Goal: Task Accomplishment & Management: Manage account settings

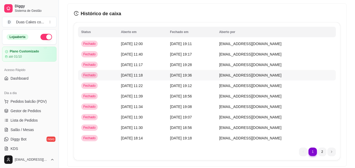
scroll to position [9, 0]
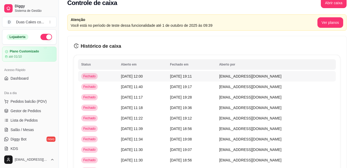
click at [189, 78] on td "[DATE] 19:11" at bounding box center [191, 76] width 49 height 11
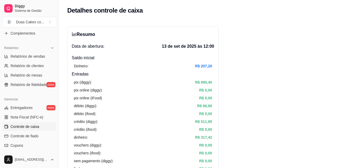
scroll to position [210, 0]
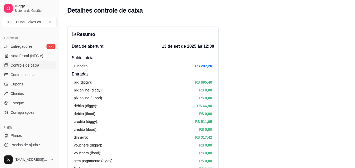
click at [14, 65] on span "Controle de caixa" at bounding box center [25, 65] width 29 height 5
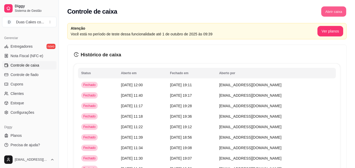
click at [329, 9] on button "Abrir caixa" at bounding box center [333, 12] width 25 height 10
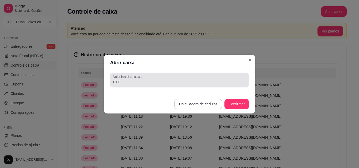
click at [141, 83] on input "0,00" at bounding box center [179, 82] width 132 height 5
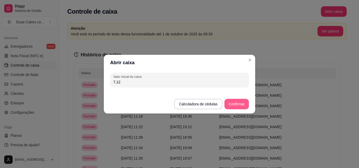
type input "7,12"
click at [239, 103] on button "Confirmar" at bounding box center [237, 104] width 24 height 10
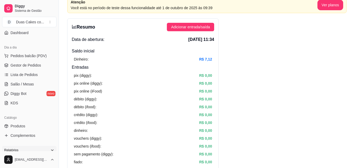
scroll to position [79, 0]
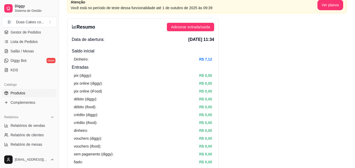
click at [18, 90] on link "Produtos" at bounding box center [29, 93] width 54 height 8
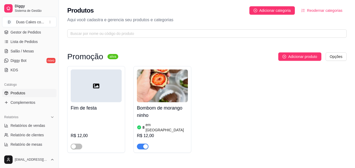
drag, startPoint x: 174, startPoint y: 114, endPoint x: 177, endPoint y: 114, distance: 2.9
click at [177, 114] on h4 "Bombom de morango ninho" at bounding box center [162, 112] width 51 height 15
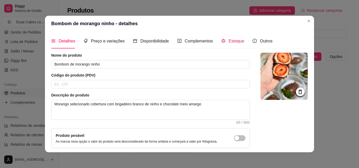
click at [232, 41] on span "Estoque" at bounding box center [236, 41] width 15 height 4
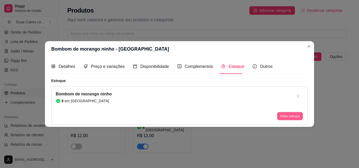
click at [288, 114] on button "Editar estoque" at bounding box center [290, 116] width 26 height 8
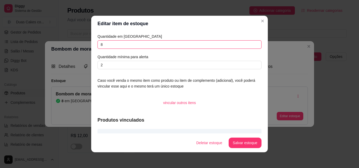
click at [101, 45] on input "8" at bounding box center [179, 44] width 164 height 8
type input "4"
click at [245, 144] on button "Salvar estoque" at bounding box center [245, 143] width 32 height 10
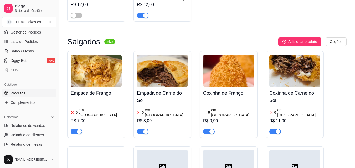
scroll to position [158, 0]
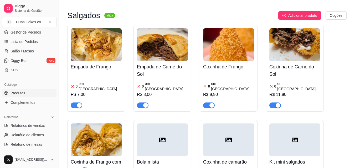
click at [87, 75] on div "0 em estoque R$ 7,00" at bounding box center [96, 91] width 51 height 36
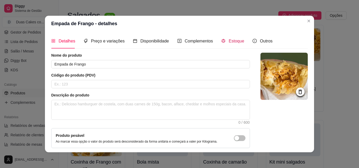
click at [235, 42] on span "Estoque" at bounding box center [236, 41] width 15 height 4
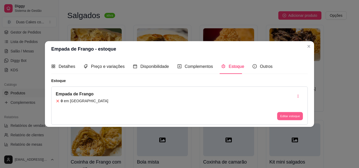
click at [291, 114] on button "Editar estoque" at bounding box center [290, 116] width 26 height 8
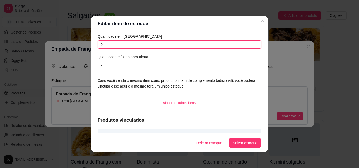
click at [101, 46] on input "0" at bounding box center [179, 44] width 164 height 8
type input "5"
click at [244, 143] on button "Salvar estoque" at bounding box center [245, 143] width 32 height 10
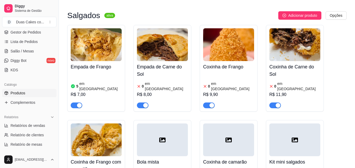
click at [163, 61] on div "Empada de Carne do Sol 0 em estoque R$ 8,00" at bounding box center [162, 84] width 51 height 47
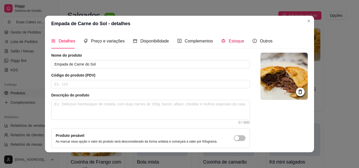
click at [229, 39] on span "Estoque" at bounding box center [236, 41] width 15 height 4
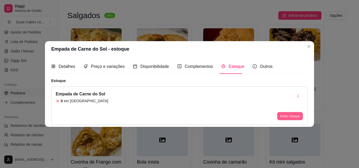
click at [281, 119] on button "Editar estoque" at bounding box center [290, 116] width 26 height 8
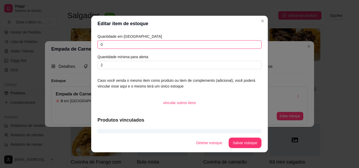
click at [101, 45] on input "0" at bounding box center [179, 44] width 164 height 8
type input "7"
click at [246, 147] on button "Salvar estoque" at bounding box center [245, 143] width 32 height 10
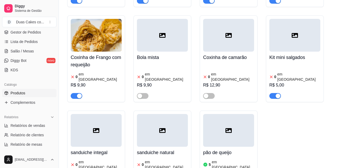
scroll to position [263, 0]
click at [78, 94] on div "button" at bounding box center [79, 96] width 5 height 5
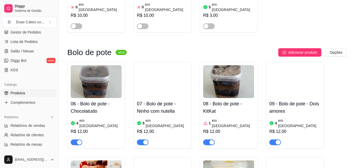
scroll to position [447, 0]
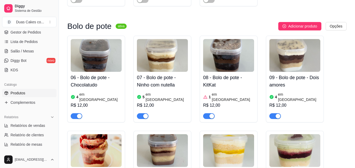
click at [89, 42] on img at bounding box center [96, 55] width 51 height 33
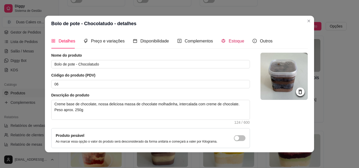
click at [229, 39] on span "Estoque" at bounding box center [236, 41] width 15 height 4
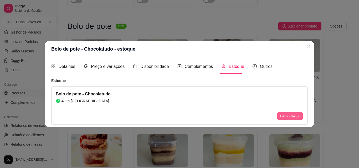
click at [283, 112] on button "Editar estoque" at bounding box center [290, 116] width 26 height 8
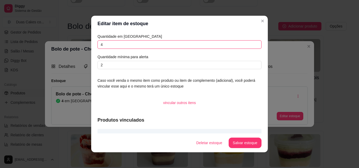
click at [104, 44] on input "4" at bounding box center [179, 44] width 164 height 8
type input "3"
click at [240, 144] on button "Salvar estoque" at bounding box center [245, 143] width 32 height 10
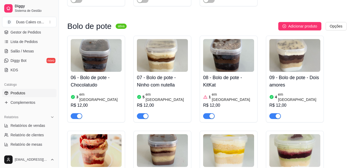
click at [163, 102] on div "R$ 12,00" at bounding box center [162, 105] width 51 height 6
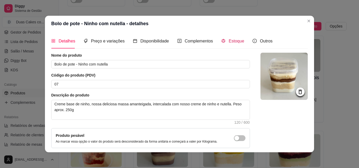
click at [229, 39] on span "Estoque" at bounding box center [236, 41] width 15 height 4
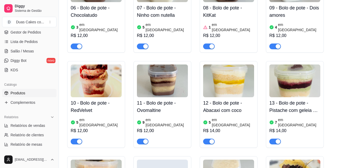
scroll to position [525, 0]
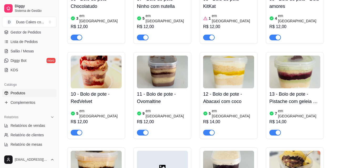
click at [92, 107] on div "5 em estoque R$ 12,00" at bounding box center [96, 121] width 51 height 28
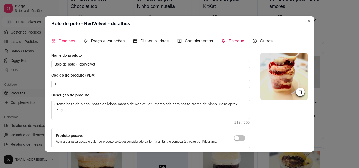
click at [229, 39] on span "Estoque" at bounding box center [236, 41] width 15 height 4
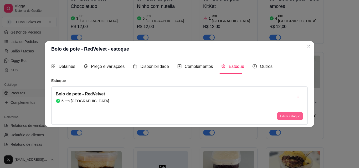
click at [294, 119] on button "Editar estoque" at bounding box center [290, 116] width 26 height 8
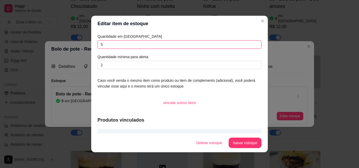
click at [102, 46] on input "5" at bounding box center [179, 44] width 164 height 8
type input "4"
click at [234, 144] on button "Salvar estoque" at bounding box center [245, 143] width 32 height 10
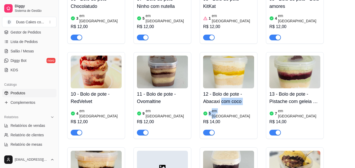
click at [221, 89] on div "12 - Bolo de pote - Abacaxi com coco 5 em estoque R$ 14,00" at bounding box center [228, 112] width 51 height 47
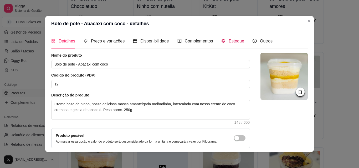
click at [232, 42] on span "Estoque" at bounding box center [236, 41] width 15 height 4
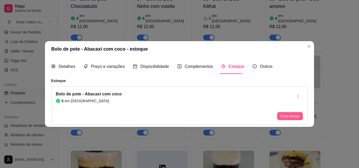
click at [288, 120] on button "Editar estoque" at bounding box center [290, 116] width 26 height 8
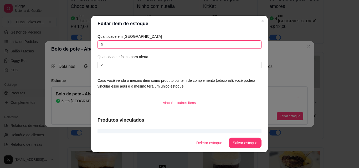
click at [107, 45] on input "5" at bounding box center [179, 44] width 164 height 8
type input "4"
click at [240, 139] on button "Salvar estoque" at bounding box center [245, 143] width 32 height 10
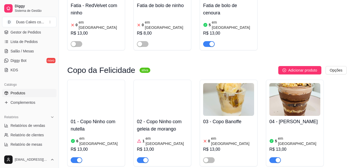
scroll to position [1025, 0]
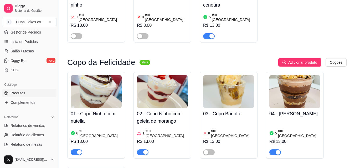
click at [277, 120] on div "5 em estoque R$ 13,00" at bounding box center [294, 138] width 51 height 36
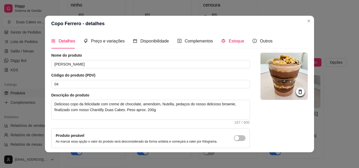
drag, startPoint x: 233, startPoint y: 40, endPoint x: 236, endPoint y: 45, distance: 5.9
click at [233, 42] on span "Estoque" at bounding box center [236, 41] width 15 height 4
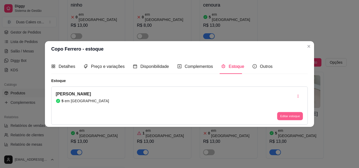
click at [290, 117] on button "Editar estoque" at bounding box center [290, 116] width 26 height 8
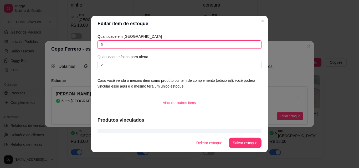
click at [103, 44] on input "5" at bounding box center [179, 44] width 164 height 8
type input "4"
click at [245, 138] on button "Salvar estoque" at bounding box center [245, 143] width 32 height 10
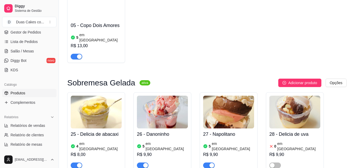
scroll to position [1235, 0]
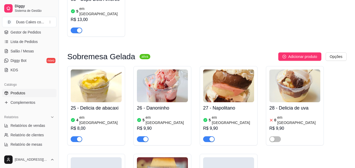
click at [230, 70] on img at bounding box center [228, 86] width 51 height 33
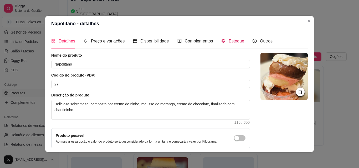
click at [229, 43] on span "Estoque" at bounding box center [236, 41] width 15 height 4
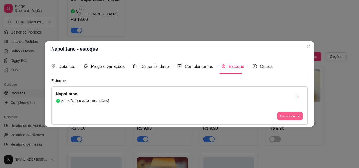
click at [288, 119] on button "Editar estoque" at bounding box center [290, 116] width 26 height 8
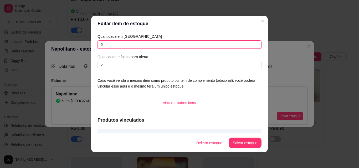
drag, startPoint x: 104, startPoint y: 41, endPoint x: 105, endPoint y: 46, distance: 5.6
click at [104, 43] on input "5" at bounding box center [179, 44] width 164 height 8
type input "6"
click at [239, 143] on button "Salvar estoque" at bounding box center [245, 143] width 33 height 11
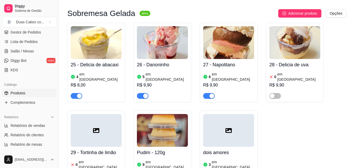
scroll to position [1287, 0]
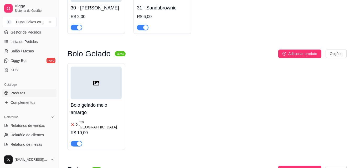
scroll to position [1524, 0]
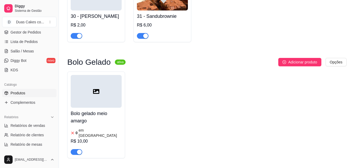
click at [80, 150] on div "button" at bounding box center [79, 152] width 5 height 5
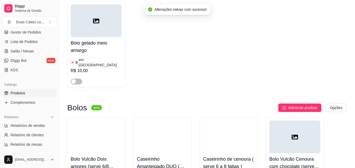
scroll to position [1602, 0]
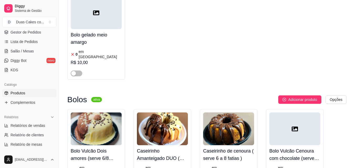
click at [153, 165] on article "em [GEOGRAPHIC_DATA]" at bounding box center [167, 170] width 42 height 11
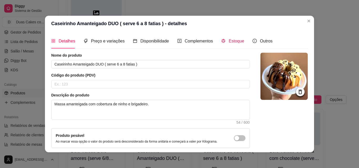
click at [230, 40] on span "Estoque" at bounding box center [236, 41] width 15 height 4
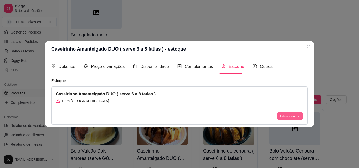
click at [287, 117] on button "Editar estoque" at bounding box center [290, 116] width 26 height 8
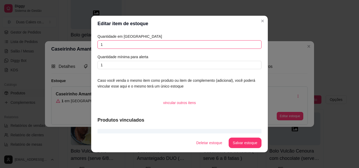
click at [104, 43] on input "1" at bounding box center [179, 44] width 164 height 8
type input "2"
click at [244, 144] on button "Salvar estoque" at bounding box center [245, 143] width 32 height 10
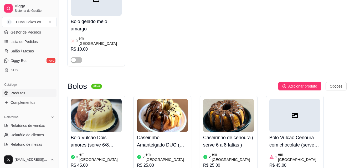
scroll to position [1655, 0]
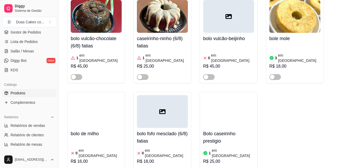
scroll to position [1839, 0]
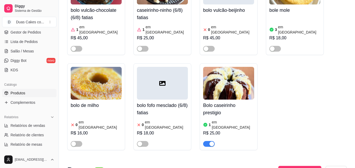
click at [210, 142] on div "button" at bounding box center [211, 144] width 5 height 5
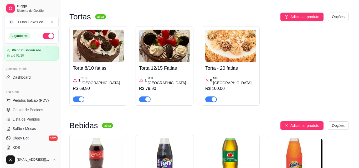
scroll to position [0, 0]
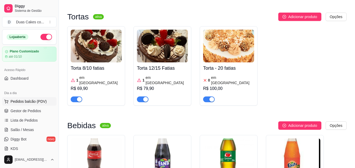
click at [28, 102] on span "Pedidos balcão (PDV)" at bounding box center [29, 101] width 36 height 5
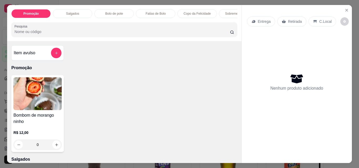
click at [105, 12] on p "Bolo de pote" at bounding box center [114, 14] width 18 height 4
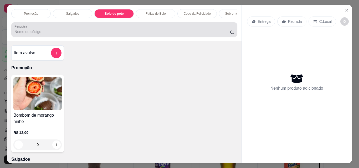
scroll to position [14, 0]
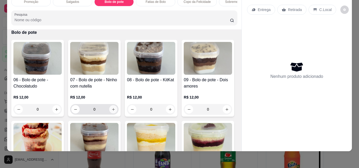
click at [113, 110] on icon "increase-product-quantity" at bounding box center [113, 110] width 4 height 4
type input "1"
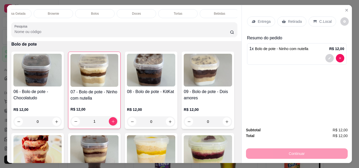
scroll to position [0, 229]
click at [208, 9] on div "Bebidas" at bounding box center [217, 13] width 39 height 9
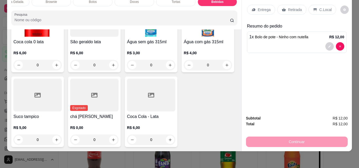
scroll to position [1691, 0]
click at [169, 66] on icon "increase-product-quantity" at bounding box center [170, 65] width 3 height 3
type input "1"
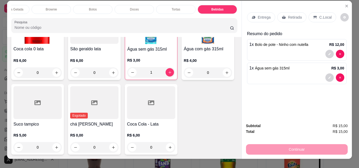
scroll to position [0, 0]
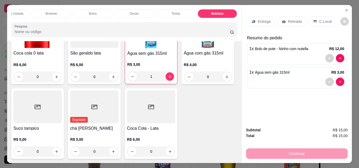
click at [291, 19] on p "Retirada" at bounding box center [295, 21] width 14 height 5
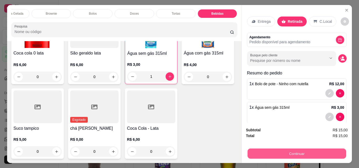
click at [299, 152] on button "Continuar" at bounding box center [296, 154] width 99 height 10
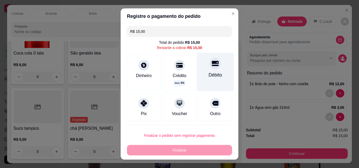
click at [209, 73] on div "Débito" at bounding box center [215, 75] width 13 height 7
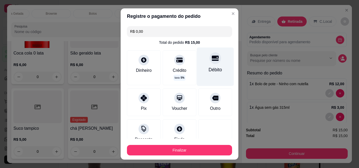
type input "R$ 0,00"
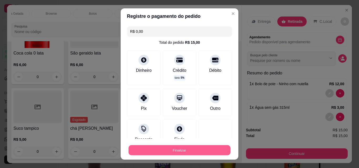
click at [182, 147] on button "Finalizar" at bounding box center [179, 151] width 102 height 10
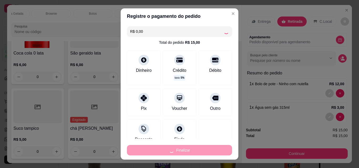
type input "0"
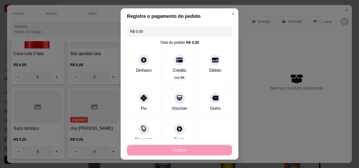
type input "-R$ 15,00"
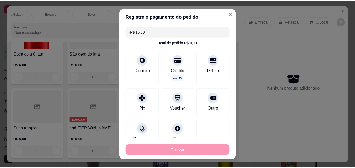
scroll to position [1691, 0]
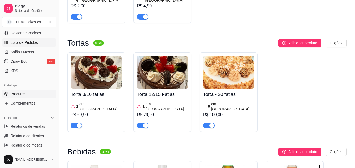
scroll to position [79, 0]
click at [15, 93] on span "Produtos" at bounding box center [18, 93] width 15 height 5
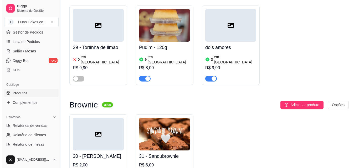
scroll to position [1392, 0]
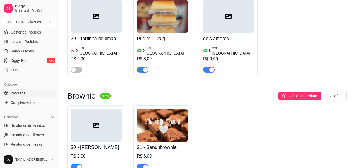
click at [148, 153] on div "R$ 6,00" at bounding box center [162, 156] width 51 height 6
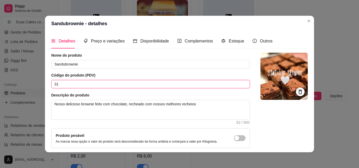
click at [59, 84] on input "31" at bounding box center [150, 84] width 199 height 8
type input "3"
type input "20"
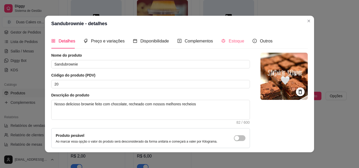
click at [233, 37] on div "Estoque" at bounding box center [232, 41] width 23 height 15
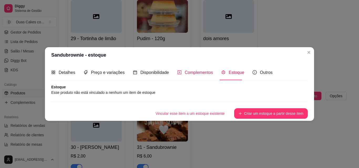
click at [190, 74] on span "Complementos" at bounding box center [199, 72] width 28 height 4
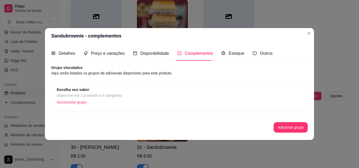
click at [112, 92] on span "Escolha seu sabor" at bounding box center [89, 90] width 65 height 6
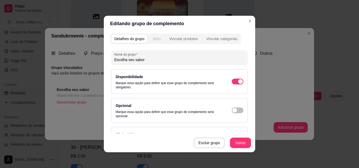
click at [156, 37] on div "Itens" at bounding box center [157, 38] width 8 height 5
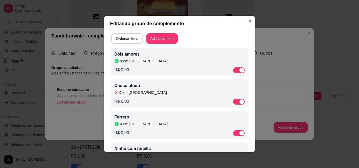
scroll to position [26, 0]
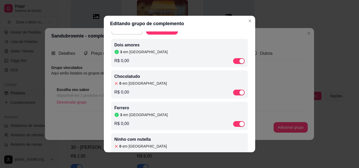
click at [133, 49] on div "Dois amores 3 em estoque" at bounding box center [179, 48] width 130 height 13
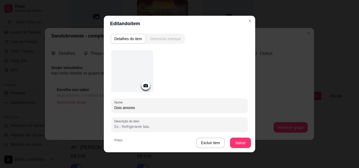
click at [158, 35] on button "Gerenciar estoque" at bounding box center [165, 39] width 37 height 8
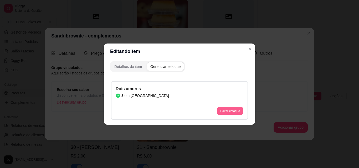
click at [233, 109] on button "Editar estoque" at bounding box center [230, 111] width 26 height 8
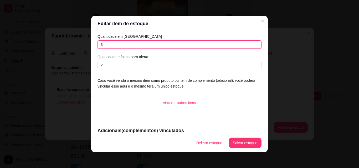
click at [104, 43] on input "3" at bounding box center [179, 44] width 164 height 8
type input "0"
click at [237, 137] on footer "Deletar estoque Salvar estoque" at bounding box center [179, 143] width 177 height 19
click at [245, 145] on button "Salvar estoque" at bounding box center [245, 143] width 32 height 10
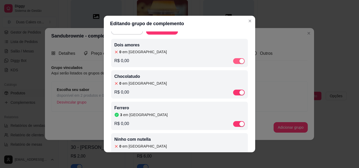
click at [239, 62] on div "button" at bounding box center [241, 61] width 5 height 5
click at [239, 91] on div "button" at bounding box center [241, 92] width 5 height 5
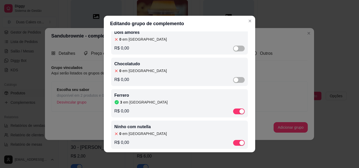
scroll to position [45, 0]
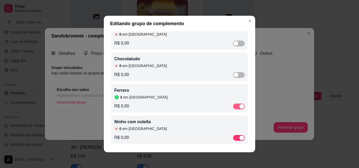
click at [239, 106] on div "button" at bounding box center [241, 106] width 5 height 5
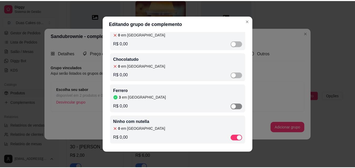
scroll to position [1, 0]
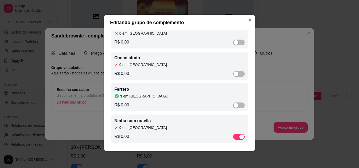
click at [119, 128] on article "0" at bounding box center [120, 127] width 2 height 5
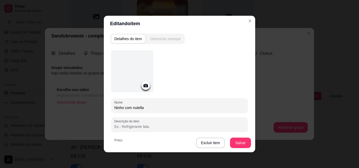
click at [164, 36] on div "Gerenciar estoque" at bounding box center [165, 38] width 30 height 5
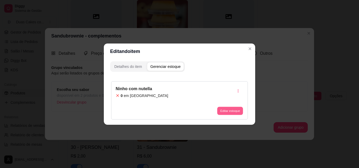
click at [225, 111] on button "Editar estoque" at bounding box center [230, 111] width 26 height 8
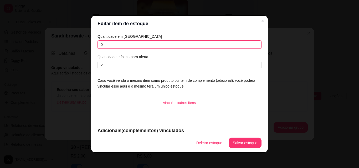
click at [113, 44] on input "0" at bounding box center [179, 44] width 164 height 8
type input "20"
click at [243, 144] on button "Salvar estoque" at bounding box center [245, 143] width 32 height 10
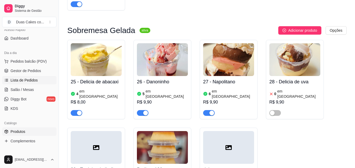
scroll to position [26, 0]
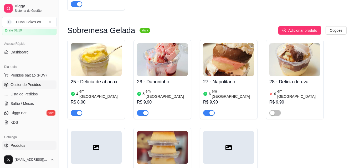
click at [32, 86] on span "Gestor de Pedidos" at bounding box center [26, 84] width 30 height 5
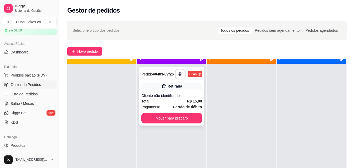
scroll to position [15, 0]
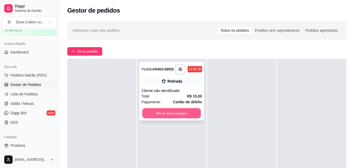
click at [173, 114] on button "Mover para preparo" at bounding box center [171, 113] width 59 height 10
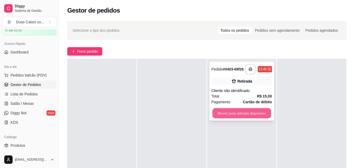
click at [251, 111] on button "Mover para retirada disponível" at bounding box center [241, 113] width 59 height 10
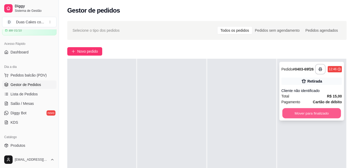
click at [318, 115] on button "Mover para finalizado" at bounding box center [311, 113] width 59 height 10
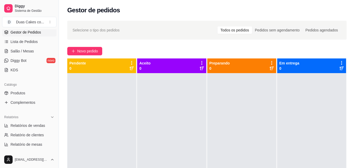
scroll to position [0, 0]
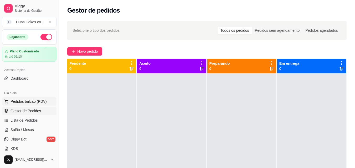
click at [22, 101] on span "Pedidos balcão (PDV)" at bounding box center [29, 101] width 36 height 5
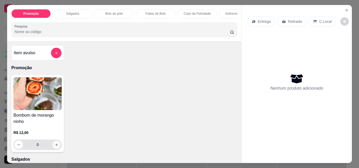
click at [56, 147] on icon "increase-product-quantity" at bounding box center [57, 145] width 4 height 4
type input "1"
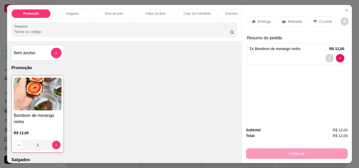
click at [288, 19] on p "Retirada" at bounding box center [295, 21] width 14 height 5
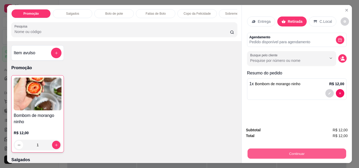
click at [295, 149] on button "Continuar" at bounding box center [296, 154] width 99 height 10
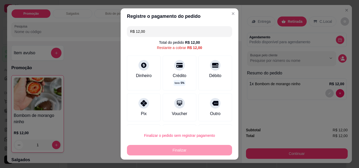
click at [144, 31] on input "R$ 12,00" at bounding box center [179, 31] width 99 height 11
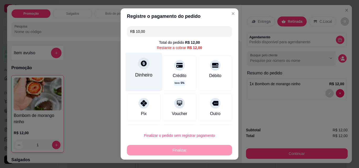
click at [140, 72] on div "Dinheiro" at bounding box center [143, 75] width 17 height 7
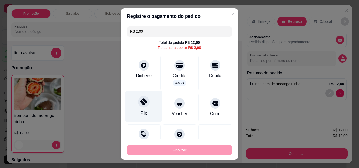
click at [141, 113] on div "Pix" at bounding box center [144, 113] width 6 height 7
type input "R$ 0,00"
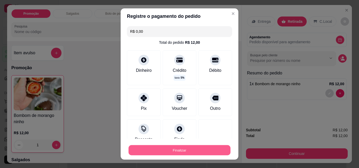
click at [183, 151] on button "Finalizar" at bounding box center [179, 151] width 102 height 10
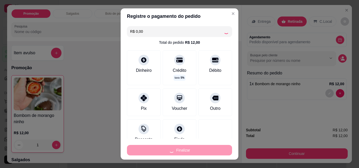
type input "0"
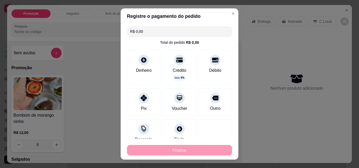
type input "-R$ 12,00"
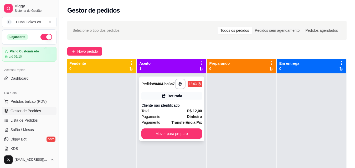
click at [169, 114] on div "Total R$ 12,00" at bounding box center [171, 111] width 60 height 6
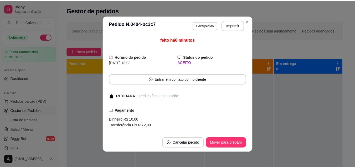
scroll to position [26, 0]
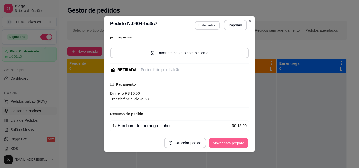
click at [228, 141] on button "Mover para preparo" at bounding box center [228, 143] width 39 height 10
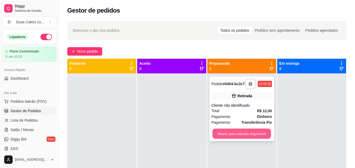
click at [249, 134] on button "Mover para retirada disponível" at bounding box center [241, 134] width 59 height 10
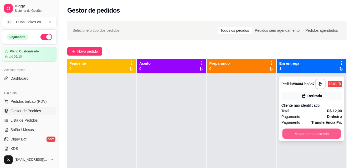
click at [315, 134] on button "Mover para finalizado" at bounding box center [311, 134] width 59 height 10
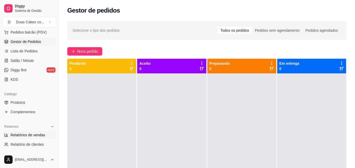
scroll to position [79, 0]
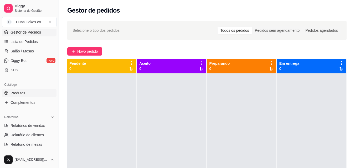
click at [22, 91] on span "Produtos" at bounding box center [18, 93] width 15 height 5
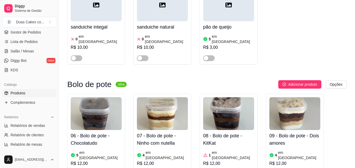
scroll to position [447, 0]
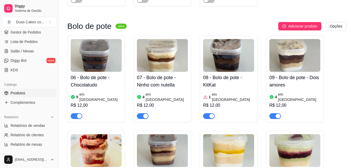
click at [302, 74] on h4 "09 - Bolo de pote - Dois amores" at bounding box center [294, 81] width 51 height 15
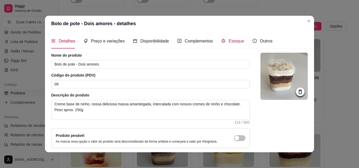
click at [233, 44] on div "Estoque" at bounding box center [232, 41] width 23 height 7
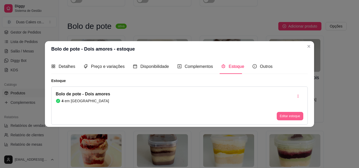
click at [293, 117] on button "Editar estoque" at bounding box center [290, 116] width 27 height 8
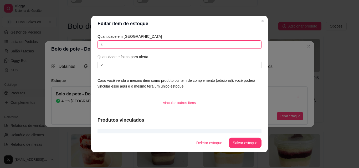
click at [102, 44] on input "4" at bounding box center [179, 44] width 164 height 8
type input "3"
click at [249, 141] on button "Salvar estoque" at bounding box center [245, 143] width 33 height 11
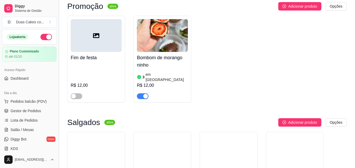
scroll to position [53, 0]
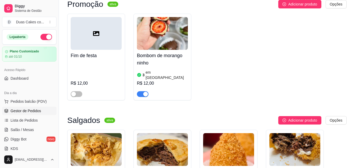
click at [30, 112] on span "Gestor de Pedidos" at bounding box center [26, 110] width 30 height 5
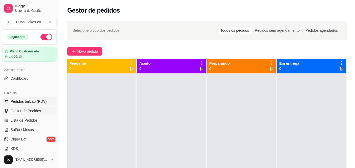
click at [29, 104] on span "Pedidos balcão (PDV)" at bounding box center [29, 101] width 36 height 5
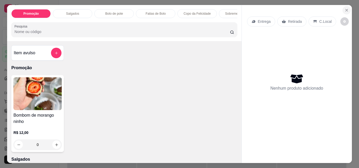
click at [344, 8] on icon "Close" at bounding box center [346, 10] width 4 height 4
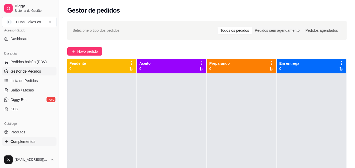
scroll to position [53, 0]
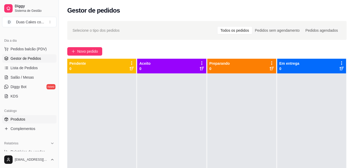
click at [24, 118] on span "Produtos" at bounding box center [18, 119] width 15 height 5
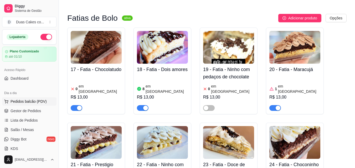
click at [29, 101] on span "Pedidos balcão (PDV)" at bounding box center [29, 101] width 36 height 5
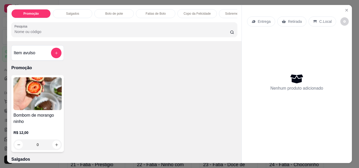
click at [163, 12] on p "Fatias de Bolo" at bounding box center [156, 14] width 20 height 4
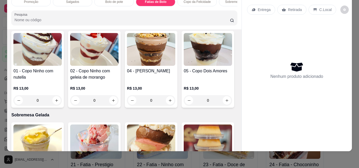
scroll to position [716, 0]
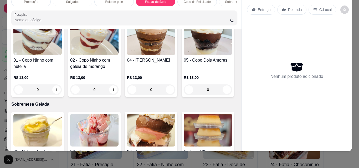
type input "1"
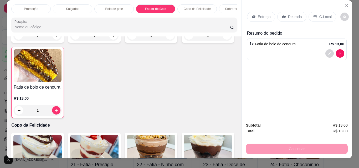
scroll to position [0, 0]
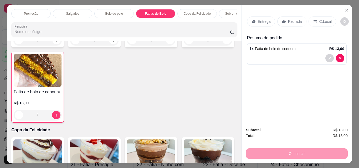
click at [229, 12] on p "Sobremesa Gelada" at bounding box center [238, 14] width 27 height 4
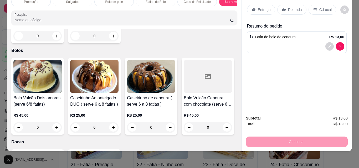
scroll to position [1023, 0]
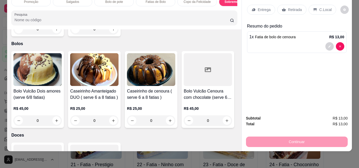
type input "1"
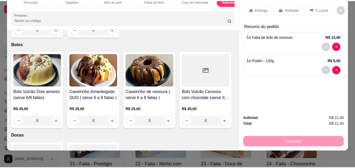
scroll to position [0, 0]
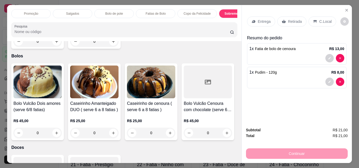
click at [293, 19] on p "Retirada" at bounding box center [295, 21] width 14 height 5
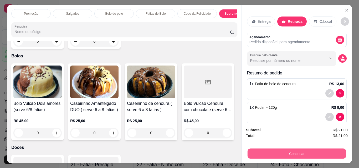
click at [286, 150] on button "Continuar" at bounding box center [296, 154] width 99 height 10
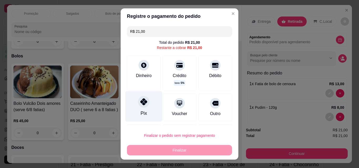
drag, startPoint x: 134, startPoint y: 97, endPoint x: 136, endPoint y: 104, distance: 7.1
click at [134, 97] on div "Pix" at bounding box center [143, 106] width 37 height 31
type input "R$ 0,00"
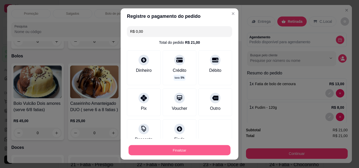
click at [177, 151] on button "Finalizar" at bounding box center [179, 151] width 102 height 10
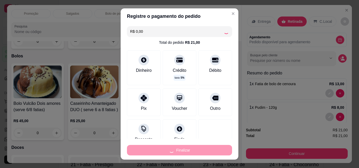
type input "0"
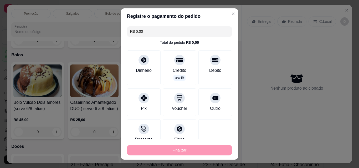
type input "-R$ 21,00"
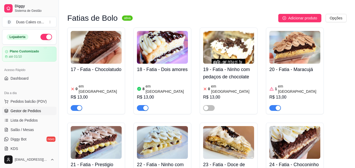
click at [16, 111] on span "Gestor de Pedidos" at bounding box center [26, 110] width 30 height 5
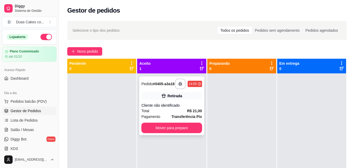
click at [166, 136] on div "**********" at bounding box center [171, 106] width 65 height 59
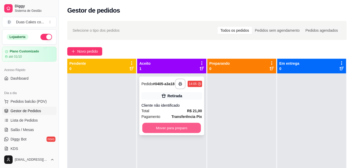
click at [185, 133] on button "Mover para preparo" at bounding box center [171, 128] width 59 height 10
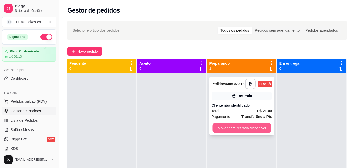
click at [236, 131] on button "Mover para retirada disponível" at bounding box center [241, 128] width 59 height 10
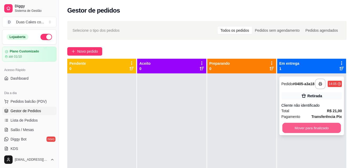
click at [318, 133] on button "Mover para finalizado" at bounding box center [311, 128] width 59 height 10
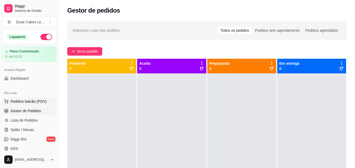
click at [25, 101] on span "Pedidos balcão (PDV)" at bounding box center [29, 101] width 36 height 5
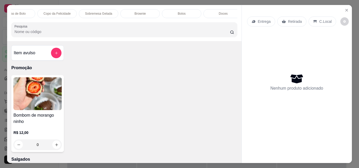
scroll to position [0, 147]
click at [175, 12] on p "Bolos" at bounding box center [174, 14] width 8 height 4
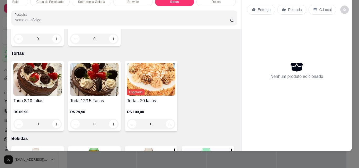
type input "1"
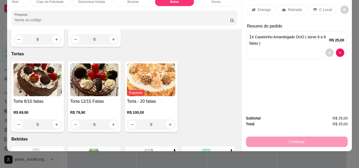
click at [294, 7] on p "Retirada" at bounding box center [295, 9] width 14 height 5
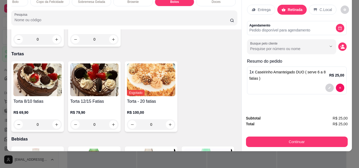
click at [259, 7] on p "Entrega" at bounding box center [264, 9] width 13 height 5
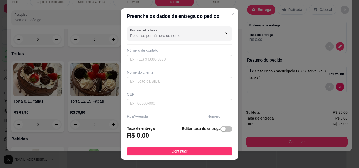
click at [151, 51] on div "Número de contato" at bounding box center [179, 50] width 105 height 5
click at [147, 60] on input "text" at bounding box center [179, 59] width 105 height 8
type input "[PHONE_NUMBER]"
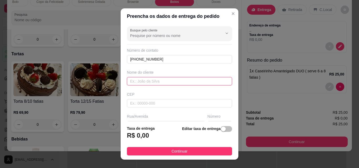
click at [174, 80] on input "text" at bounding box center [179, 81] width 105 height 8
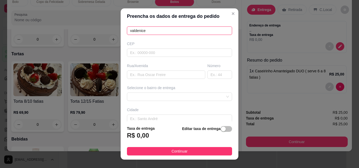
scroll to position [53, 0]
type input "valdenice"
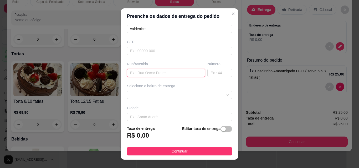
click at [151, 72] on input "text" at bounding box center [166, 73] width 78 height 8
click at [165, 73] on input "colégio pequeno principe" at bounding box center [166, 73] width 78 height 8
type input "colégio pequeno princípe"
click at [157, 107] on div "Cidade" at bounding box center [179, 108] width 105 height 5
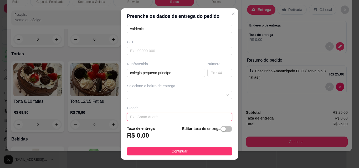
click at [153, 117] on input "text" at bounding box center [179, 117] width 105 height 8
click at [167, 117] on input "paraipaba" at bounding box center [179, 117] width 105 height 8
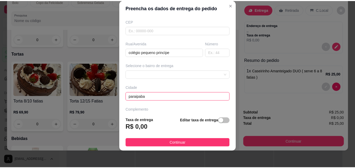
scroll to position [80, 0]
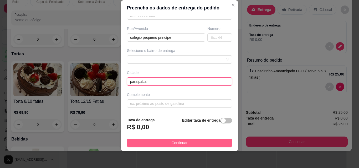
type input "paraipaba"
click at [162, 141] on button "Continuar" at bounding box center [179, 143] width 105 height 8
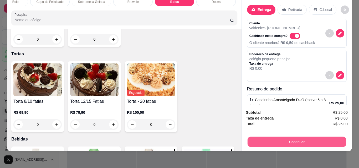
click at [299, 138] on button "Continuar" at bounding box center [296, 142] width 99 height 10
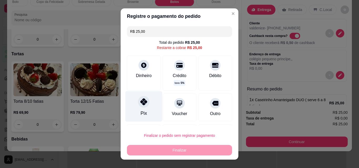
click at [141, 111] on div "Pix" at bounding box center [144, 113] width 6 height 7
type input "R$ 0,00"
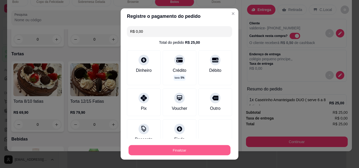
click at [170, 151] on button "Finalizar" at bounding box center [179, 151] width 102 height 10
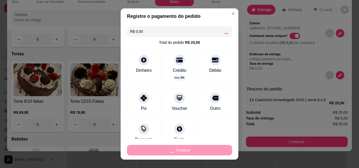
type input "0"
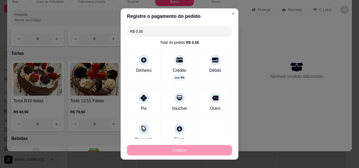
type input "-R$ 25,00"
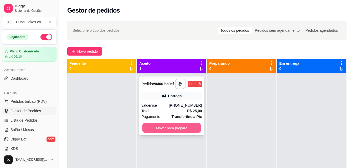
click at [167, 131] on button "Mover para preparo" at bounding box center [171, 128] width 59 height 10
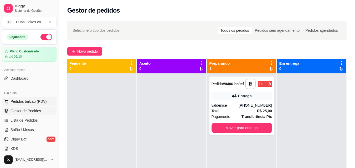
click at [28, 101] on span "Pedidos balcão (PDV)" at bounding box center [29, 101] width 36 height 5
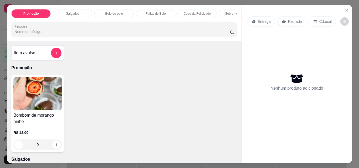
drag, startPoint x: 67, startPoint y: 10, endPoint x: 106, endPoint y: 47, distance: 53.3
click at [68, 12] on p "Salgados" at bounding box center [72, 14] width 13 height 4
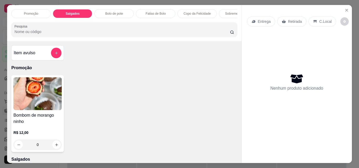
scroll to position [14, 0]
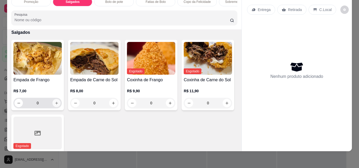
click at [55, 104] on icon "increase-product-quantity" at bounding box center [56, 103] width 3 height 3
type input "1"
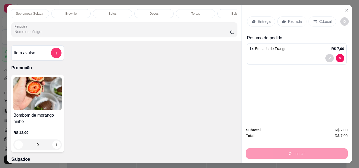
scroll to position [0, 229]
click at [221, 9] on div "Bebidas" at bounding box center [217, 13] width 39 height 9
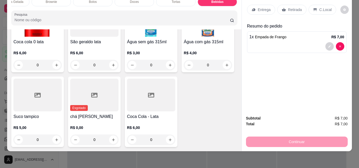
scroll to position [1515, 0]
type input "1"
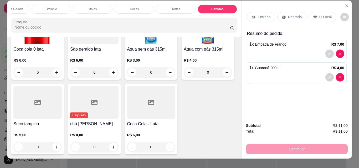
scroll to position [0, 0]
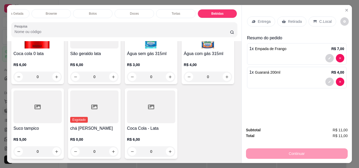
drag, startPoint x: 291, startPoint y: 18, endPoint x: 314, endPoint y: 48, distance: 37.3
click at [292, 19] on p "Retirada" at bounding box center [295, 21] width 14 height 5
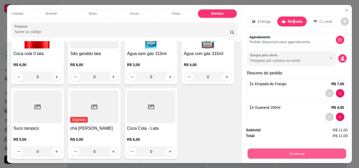
click at [296, 153] on button "Continuar" at bounding box center [296, 154] width 99 height 10
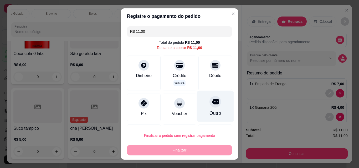
click at [211, 110] on div "Outro" at bounding box center [215, 106] width 37 height 31
type input "R$ 0,00"
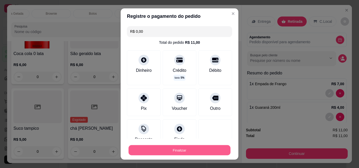
click at [189, 148] on button "Finalizar" at bounding box center [179, 151] width 102 height 10
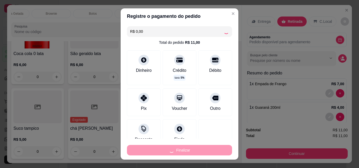
type input "0"
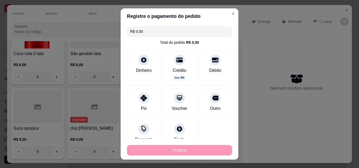
type input "-R$ 11,00"
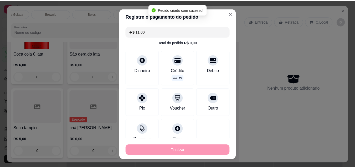
scroll to position [1515, 0]
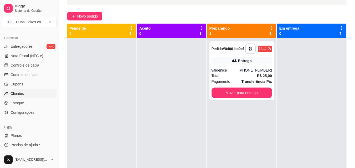
scroll to position [26, 0]
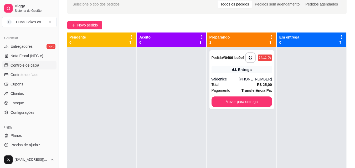
click at [31, 64] on span "Controle de caixa" at bounding box center [25, 65] width 29 height 5
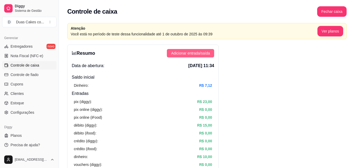
click at [211, 55] on button "Adicionar entrada/saída" at bounding box center [190, 53] width 47 height 8
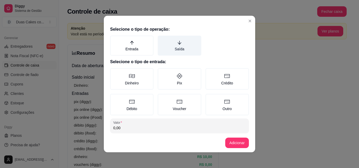
click at [177, 44] on icon "arrow-down" at bounding box center [179, 42] width 5 height 5
click at [162, 40] on button "Saída" at bounding box center [159, 37] width 4 height 4
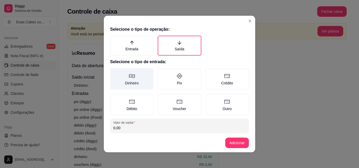
click at [129, 81] on label "Dinheiro" at bounding box center [131, 79] width 43 height 22
click at [114, 72] on button "Dinheiro" at bounding box center [112, 70] width 4 height 4
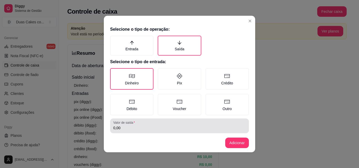
click at [122, 131] on div "0,00" at bounding box center [179, 126] width 132 height 11
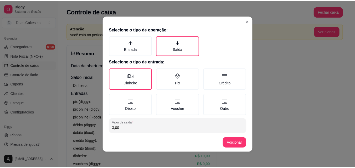
scroll to position [28, 0]
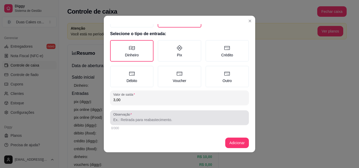
type input "3,00"
click at [117, 119] on input "Observação" at bounding box center [179, 119] width 132 height 5
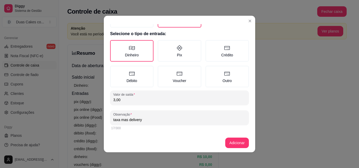
type input "taxa mas delivery"
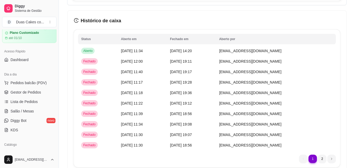
scroll to position [0, 0]
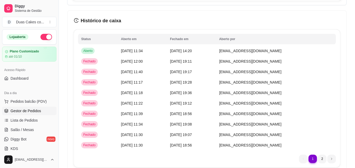
click at [29, 111] on span "Gestor de Pedidos" at bounding box center [26, 110] width 30 height 5
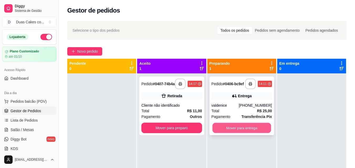
click at [245, 132] on button "Mover para entrega" at bounding box center [241, 128] width 59 height 10
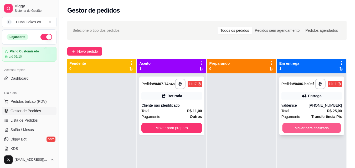
click at [308, 131] on button "Mover para finalizado" at bounding box center [311, 128] width 59 height 10
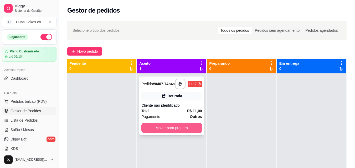
click at [160, 132] on button "Mover para preparo" at bounding box center [171, 128] width 60 height 11
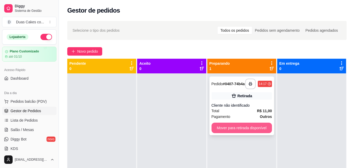
click at [257, 129] on button "Mover para retirada disponível" at bounding box center [241, 128] width 60 height 11
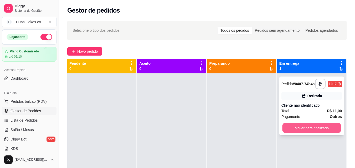
click at [314, 129] on button "Mover para finalizado" at bounding box center [311, 128] width 59 height 10
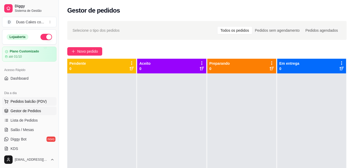
click at [25, 100] on span "Pedidos balcão (PDV)" at bounding box center [29, 101] width 36 height 5
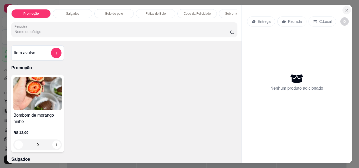
click at [344, 6] on button "Close" at bounding box center [346, 10] width 8 height 8
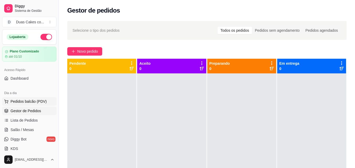
click at [27, 101] on span "Pedidos balcão (PDV)" at bounding box center [29, 101] width 36 height 5
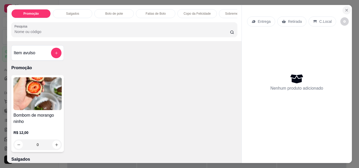
click at [342, 7] on button "Close" at bounding box center [346, 10] width 8 height 8
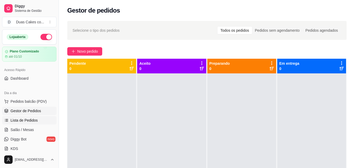
click at [13, 121] on span "Lista de Pedidos" at bounding box center [24, 120] width 27 height 5
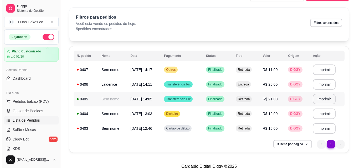
scroll to position [19, 0]
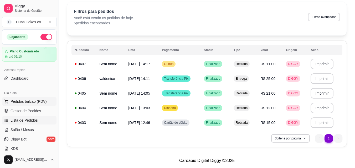
click at [23, 102] on span "Pedidos balcão (PDV)" at bounding box center [29, 101] width 36 height 5
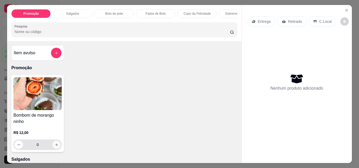
click at [55, 147] on icon "increase-product-quantity" at bounding box center [57, 145] width 4 height 4
type input "1"
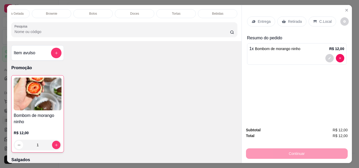
scroll to position [0, 229]
click at [130, 12] on p "Doces" at bounding box center [134, 14] width 9 height 4
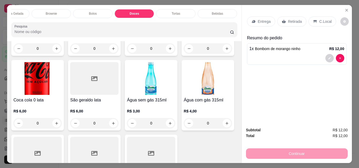
scroll to position [14, 0]
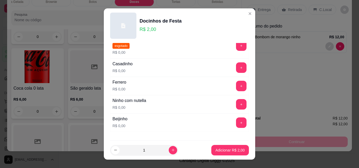
scroll to position [53, 0]
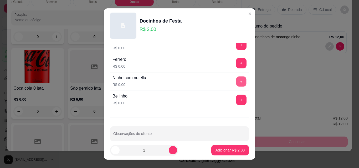
click at [236, 82] on button "+" at bounding box center [241, 82] width 10 height 10
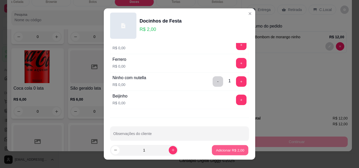
click at [229, 150] on p "Adicionar R$ 2,00" at bounding box center [230, 150] width 28 height 5
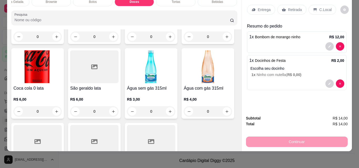
click at [292, 5] on div "Retirada" at bounding box center [291, 10] width 29 height 10
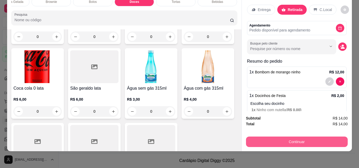
click at [296, 139] on button "Continuar" at bounding box center [297, 142] width 102 height 11
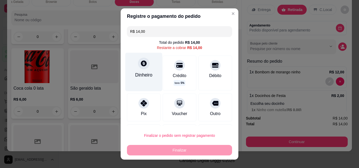
click at [140, 67] on icon at bounding box center [143, 63] width 7 height 7
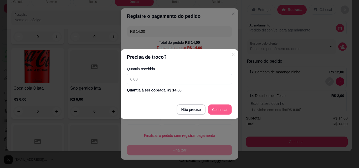
type input "R$ 0,00"
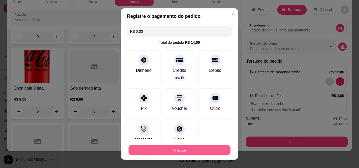
click at [179, 149] on button "Finalizar" at bounding box center [179, 151] width 102 height 10
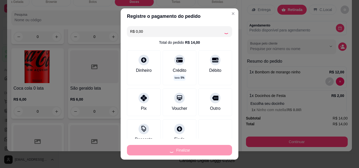
type input "0"
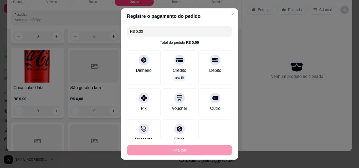
type input "-R$ 14,00"
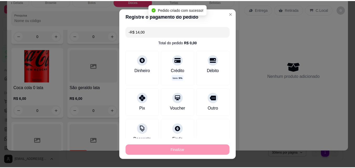
scroll to position [1362, 0]
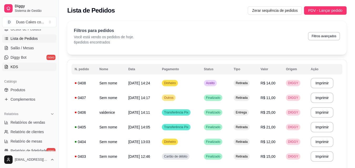
scroll to position [131, 0]
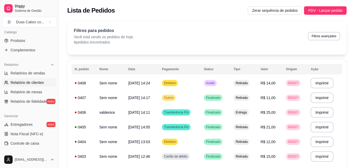
click at [32, 80] on span "Relatório de clientes" at bounding box center [27, 82] width 33 height 5
select select "30"
select select "HIGHEST_TOTAL_SPENT_WITH_ORDERS"
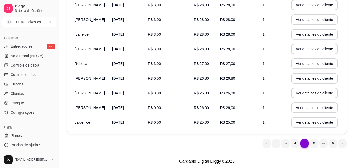
scroll to position [115, 0]
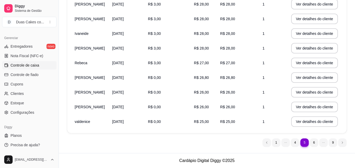
click at [19, 68] on link "Controle de caixa" at bounding box center [29, 65] width 54 height 8
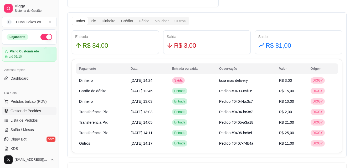
click at [28, 109] on span "Gestor de Pedidos" at bounding box center [26, 110] width 30 height 5
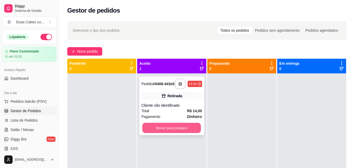
click at [164, 133] on button "Mover para preparo" at bounding box center [171, 128] width 59 height 10
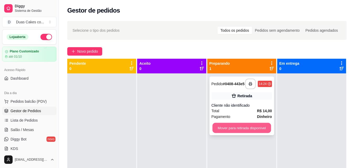
click at [238, 126] on button "Mover para retirada disponível" at bounding box center [241, 128] width 59 height 10
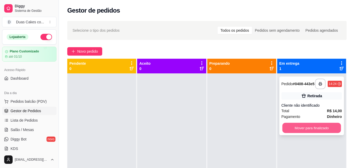
click at [305, 126] on button "Mover para finalizado" at bounding box center [311, 128] width 59 height 10
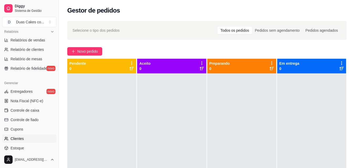
scroll to position [184, 0]
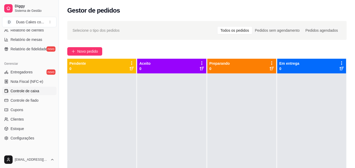
click at [31, 91] on span "Controle de caixa" at bounding box center [25, 91] width 29 height 5
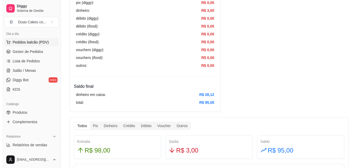
scroll to position [53, 0]
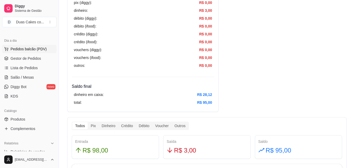
click at [26, 49] on span "Pedidos balcão (PDV)" at bounding box center [29, 48] width 36 height 5
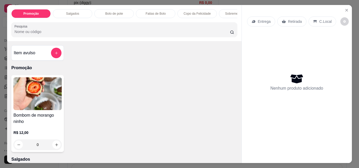
click at [74, 12] on p "Salgados" at bounding box center [72, 14] width 13 height 4
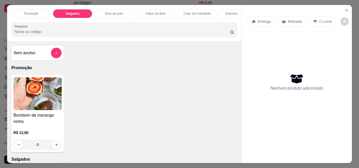
scroll to position [14, 0]
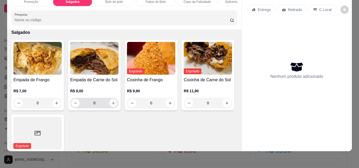
click at [112, 102] on icon "increase-product-quantity" at bounding box center [113, 103] width 4 height 4
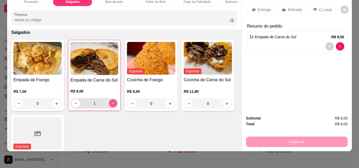
click at [112, 102] on icon "increase-product-quantity" at bounding box center [113, 104] width 4 height 4
type input "2"
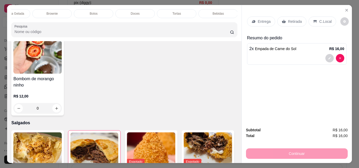
scroll to position [0, 229]
click at [216, 12] on p "Bebidas" at bounding box center [217, 14] width 11 height 4
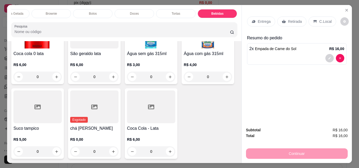
scroll to position [1507, 0]
click at [111, 4] on icon "increase-product-quantity" at bounding box center [113, 2] width 4 height 4
type input "1"
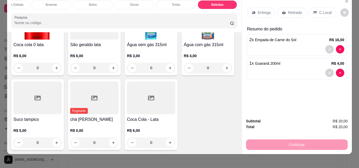
scroll to position [14, 0]
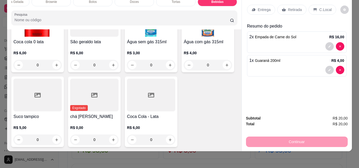
drag, startPoint x: 288, startPoint y: 4, endPoint x: 326, endPoint y: 33, distance: 48.5
click at [294, 8] on p "Retirada" at bounding box center [295, 9] width 14 height 5
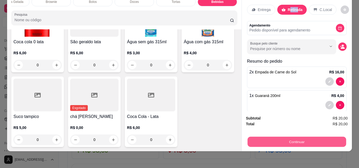
click at [307, 137] on button "Continuar" at bounding box center [296, 142] width 99 height 10
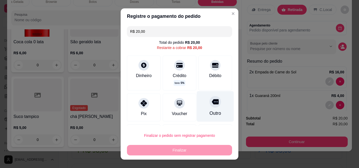
click at [209, 110] on div "Outro" at bounding box center [215, 113] width 12 height 7
type input "R$ 0,00"
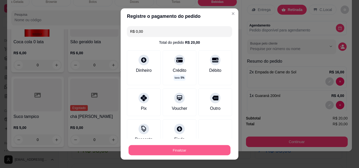
click at [181, 152] on button "Finalizar" at bounding box center [179, 151] width 102 height 10
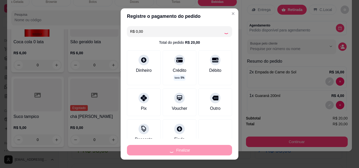
type input "0"
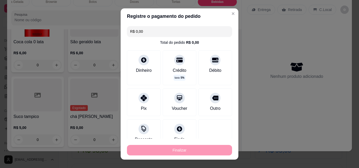
type input "-R$ 20,00"
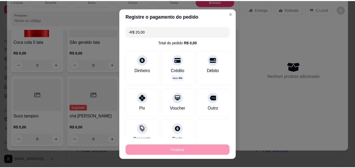
scroll to position [1507, 0]
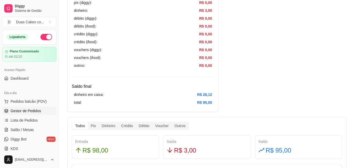
click at [33, 108] on link "Gestor de Pedidos" at bounding box center [29, 111] width 54 height 8
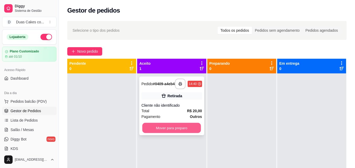
click at [194, 131] on button "Mover para preparo" at bounding box center [171, 128] width 59 height 10
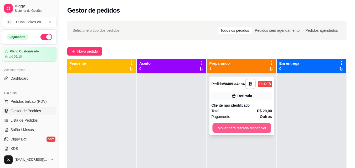
click at [233, 129] on button "Mover para retirada disponível" at bounding box center [241, 128] width 59 height 10
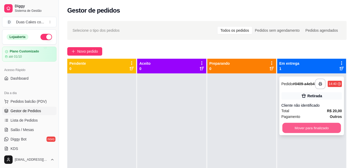
click at [302, 128] on button "Mover para finalizado" at bounding box center [311, 128] width 59 height 10
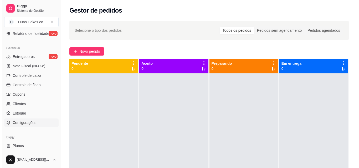
scroll to position [210, 0]
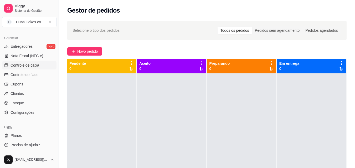
click at [20, 65] on span "Controle de caixa" at bounding box center [25, 65] width 29 height 5
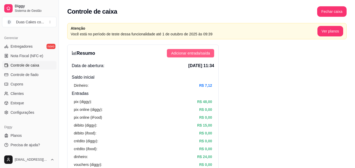
click at [201, 50] on button "Adicionar entrada/saída" at bounding box center [190, 53] width 47 height 8
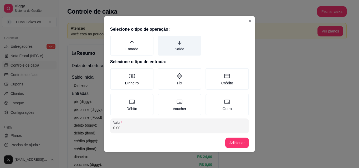
click at [179, 48] on label "Saída" at bounding box center [179, 46] width 43 height 20
click at [162, 40] on button "Saída" at bounding box center [159, 37] width 4 height 4
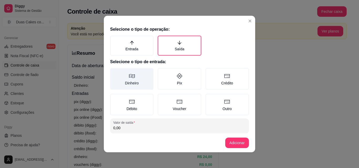
click at [134, 84] on label "Dinheiro" at bounding box center [131, 79] width 43 height 22
click at [114, 72] on button "Dinheiro" at bounding box center [112, 70] width 4 height 4
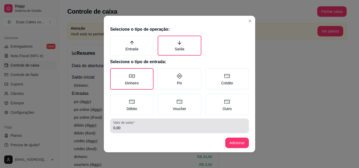
click at [121, 132] on div "Valor de saída 0,00" at bounding box center [179, 126] width 139 height 15
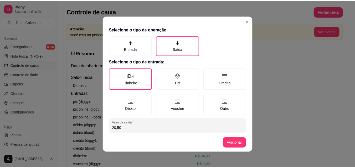
scroll to position [28, 0]
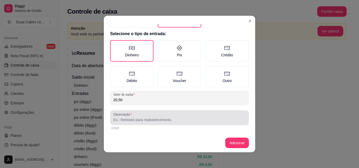
type input "20,50"
click at [155, 117] on div at bounding box center [179, 118] width 132 height 11
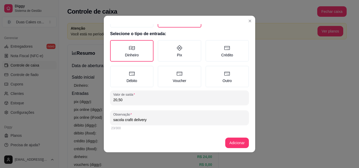
type input "sacola crafit delivery"
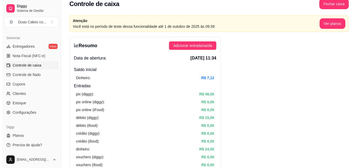
scroll to position [1, 0]
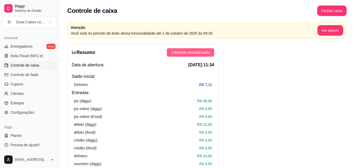
click at [210, 51] on button "Adicionar entrada/saída" at bounding box center [190, 52] width 47 height 8
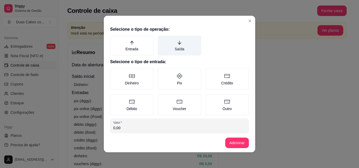
click at [172, 44] on label "Saída" at bounding box center [179, 46] width 43 height 20
click at [162, 40] on button "Saída" at bounding box center [159, 37] width 4 height 4
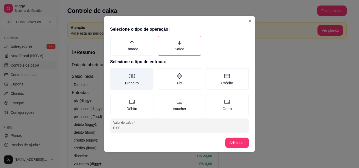
click at [131, 71] on label "Dinheiro" at bounding box center [131, 79] width 43 height 22
click at [114, 71] on button "Dinheiro" at bounding box center [112, 70] width 4 height 4
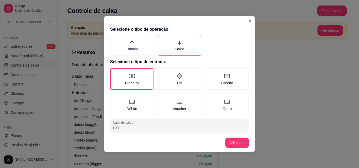
click at [148, 126] on input "0,00" at bounding box center [179, 128] width 132 height 5
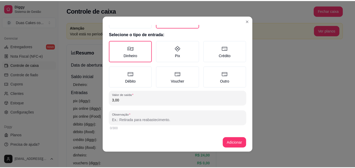
scroll to position [28, 0]
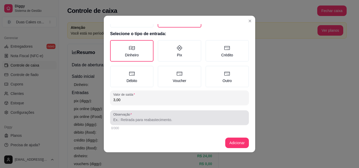
type input "3,00"
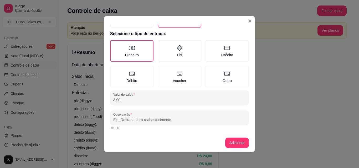
click at [152, 122] on input "Observação" at bounding box center [179, 119] width 132 height 5
type input "taxa mas delivery"
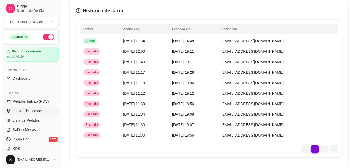
scroll to position [510, 0]
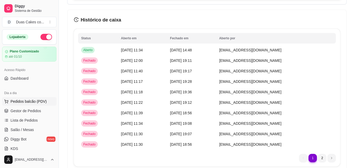
click at [27, 100] on span "Pedidos balcão (PDV)" at bounding box center [29, 101] width 36 height 5
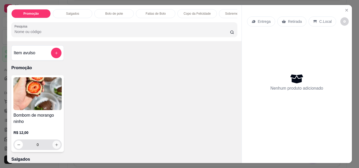
click at [55, 147] on icon "increase-product-quantity" at bounding box center [57, 145] width 4 height 4
type input "1"
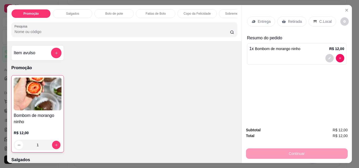
click at [229, 14] on p "Sobremesa Gelada" at bounding box center [238, 14] width 27 height 4
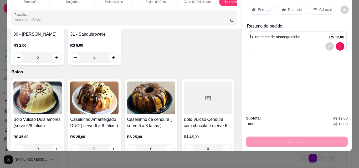
scroll to position [997, 0]
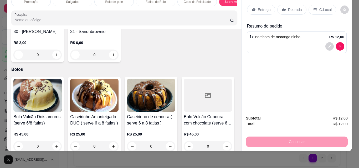
type input "1"
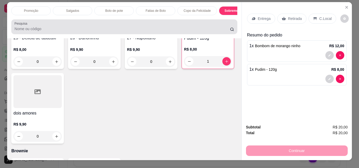
scroll to position [0, 0]
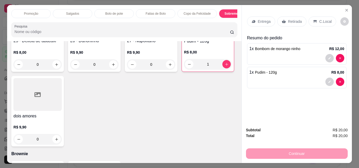
click at [207, 12] on p "Copo da Felicidade" at bounding box center [197, 14] width 27 height 4
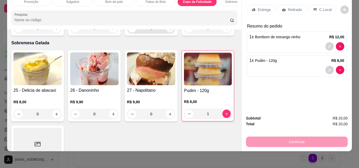
click at [168, 30] on icon "increase-product-quantity" at bounding box center [170, 29] width 4 height 4
type input "1"
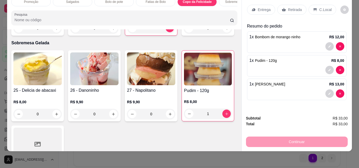
click at [294, 7] on p "Retirada" at bounding box center [295, 9] width 14 height 5
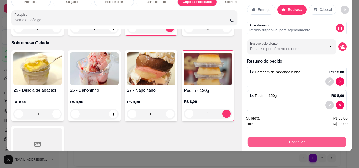
click at [308, 140] on button "Continuar" at bounding box center [296, 142] width 99 height 10
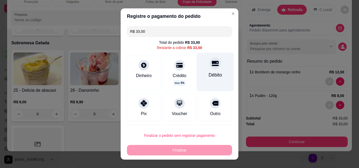
click at [209, 68] on div at bounding box center [215, 64] width 12 height 12
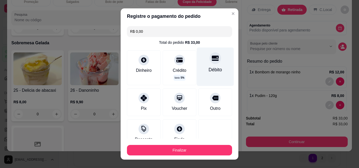
type input "R$ 0,00"
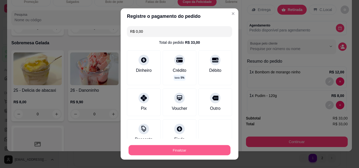
click at [167, 148] on button "Finalizar" at bounding box center [179, 151] width 102 height 10
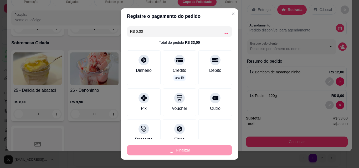
type input "0"
type input "-R$ 33,00"
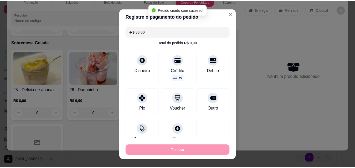
scroll to position [777, 0]
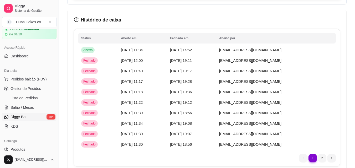
scroll to position [79, 0]
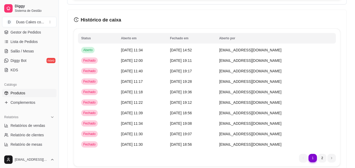
click at [21, 92] on span "Produtos" at bounding box center [18, 93] width 15 height 5
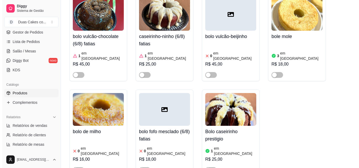
scroll to position [1891, 0]
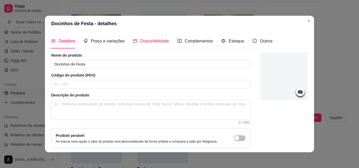
click at [161, 44] on div "Disponibilidade" at bounding box center [151, 41] width 36 height 7
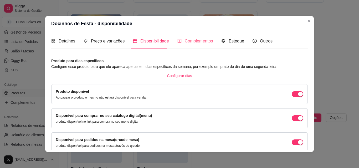
click at [193, 36] on div "Complementos" at bounding box center [195, 41] width 36 height 15
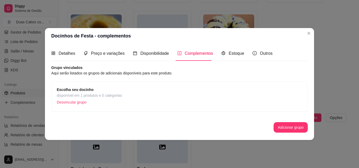
click at [110, 94] on span "disponível em 1 produtos e 0 categorias" at bounding box center [89, 96] width 65 height 6
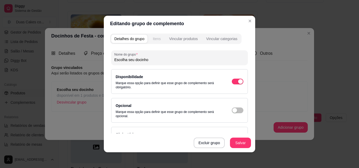
click at [157, 35] on button "Itens" at bounding box center [156, 39] width 14 height 8
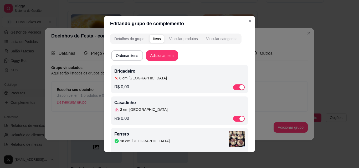
click at [140, 75] on div "Brigadeiro 0 em estoque" at bounding box center [179, 74] width 130 height 13
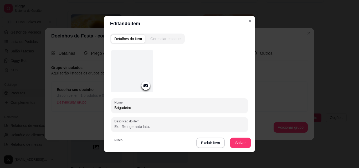
click at [170, 35] on div "Detalhes do item Gerenciar estoque" at bounding box center [147, 39] width 75 height 11
click at [159, 38] on div "Gerenciar estoque" at bounding box center [165, 38] width 30 height 5
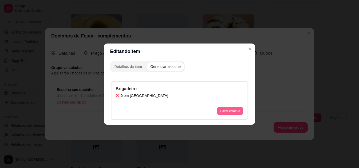
click at [235, 113] on button "Editar estoque" at bounding box center [230, 111] width 26 height 8
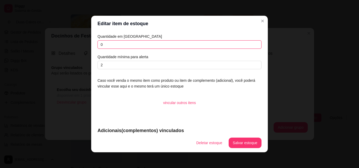
click at [102, 42] on input "0" at bounding box center [179, 44] width 164 height 8
type input "18"
click at [239, 145] on button "Salvar estoque" at bounding box center [245, 143] width 32 height 10
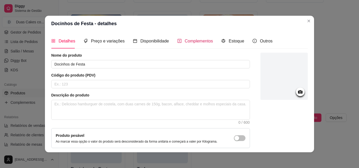
click at [192, 42] on span "Complementos" at bounding box center [199, 41] width 28 height 4
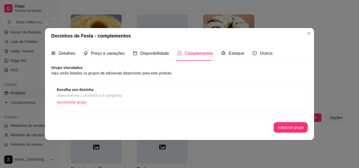
click at [99, 97] on span "disponível em 1 produtos e 0 categorias" at bounding box center [89, 96] width 65 height 6
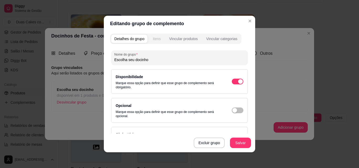
click at [155, 38] on div "Itens" at bounding box center [157, 38] width 8 height 5
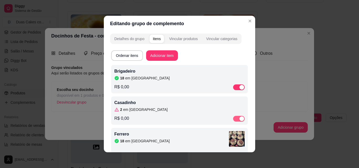
click at [239, 120] on div "button" at bounding box center [241, 119] width 5 height 5
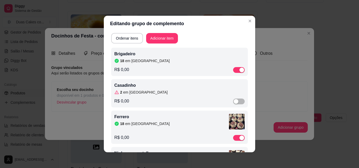
scroll to position [53, 0]
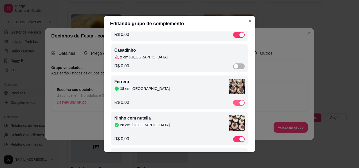
click at [239, 103] on div "button" at bounding box center [241, 103] width 5 height 5
click at [170, 125] on div "28 em estoque" at bounding box center [171, 125] width 115 height 5
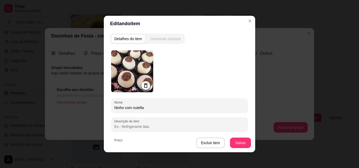
click at [171, 35] on button "Gerenciar estoque" at bounding box center [165, 39] width 37 height 8
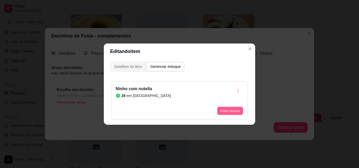
click at [221, 110] on button "Editar estoque" at bounding box center [230, 111] width 26 height 8
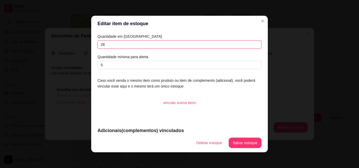
click at [106, 45] on input "28" at bounding box center [179, 44] width 164 height 8
type input "2"
type input "18"
click at [247, 143] on button "Salvar estoque" at bounding box center [245, 143] width 32 height 10
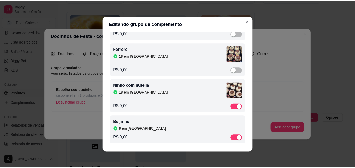
scroll to position [1, 0]
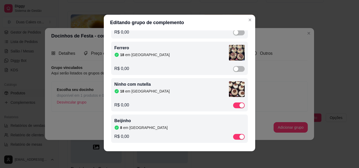
click at [170, 128] on div "8 em estoque" at bounding box center [179, 127] width 130 height 5
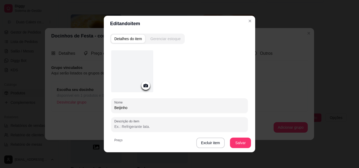
click at [173, 39] on div "Gerenciar estoque" at bounding box center [165, 38] width 30 height 5
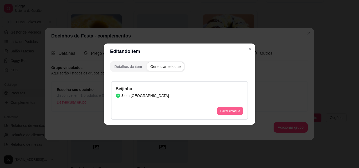
click at [234, 112] on button "Editar estoque" at bounding box center [230, 111] width 26 height 8
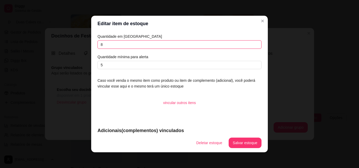
click at [101, 44] on input "8" at bounding box center [179, 44] width 164 height 8
type input "20"
click at [250, 147] on button "Salvar estoque" at bounding box center [245, 143] width 32 height 10
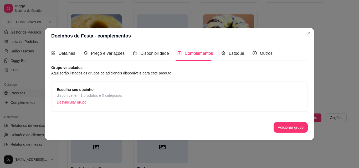
click at [308, 29] on header "Docinhos de Festa - complementos" at bounding box center [179, 36] width 269 height 16
click at [69, 55] on span "Detalhes" at bounding box center [67, 53] width 17 height 4
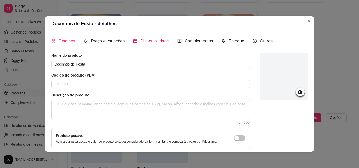
click at [148, 42] on span "Disponibilidade" at bounding box center [154, 41] width 29 height 4
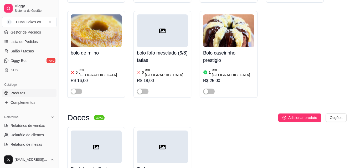
click at [106, 131] on div at bounding box center [96, 147] width 51 height 33
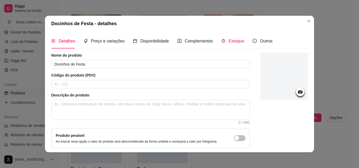
click at [229, 42] on span "Estoque" at bounding box center [236, 41] width 15 height 4
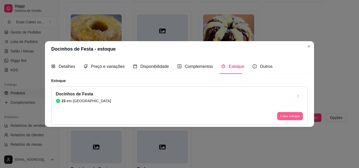
click at [299, 117] on button "Editar estoque" at bounding box center [290, 116] width 26 height 8
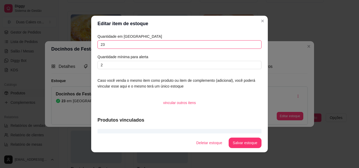
click at [113, 44] on input "23" at bounding box center [179, 44] width 164 height 8
type input "2"
type input "56"
click at [244, 141] on button "Salvar estoque" at bounding box center [245, 143] width 32 height 10
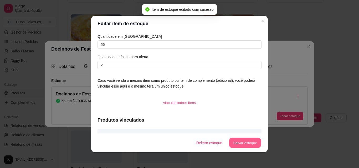
click at [242, 143] on button "Salvar estoque" at bounding box center [245, 143] width 32 height 10
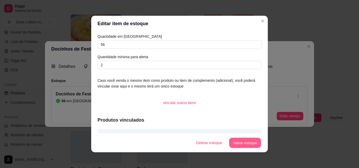
click at [242, 143] on button "Salvar estoque" at bounding box center [245, 143] width 32 height 10
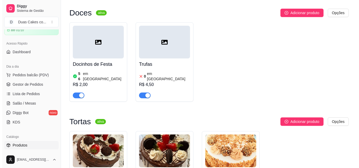
scroll to position [26, 0]
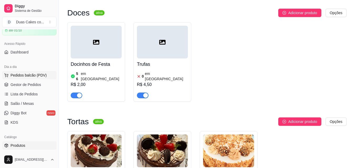
click at [24, 76] on span "Pedidos balcão (PDV)" at bounding box center [29, 75] width 36 height 5
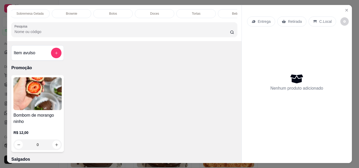
scroll to position [0, 229]
click at [174, 9] on div "Tortas" at bounding box center [175, 13] width 39 height 9
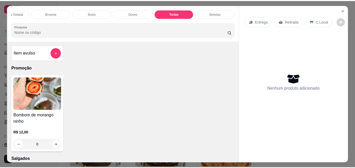
scroll to position [14, 0]
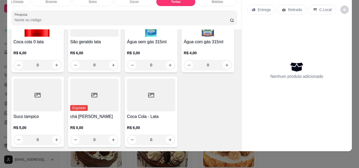
type input "1"
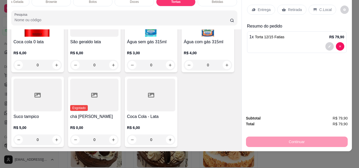
click at [288, 7] on p "Retirada" at bounding box center [295, 9] width 14 height 5
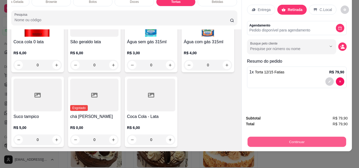
click at [293, 140] on button "Continuar" at bounding box center [296, 142] width 99 height 10
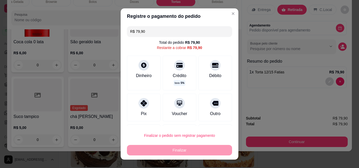
click at [145, 30] on input "R$ 79,90" at bounding box center [179, 31] width 99 height 11
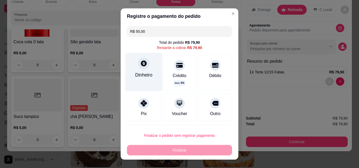
click at [134, 67] on div "Dinheiro" at bounding box center [143, 72] width 37 height 38
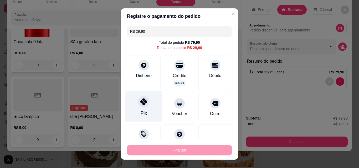
click at [140, 110] on div "Pix" at bounding box center [143, 106] width 37 height 31
type input "R$ 0,00"
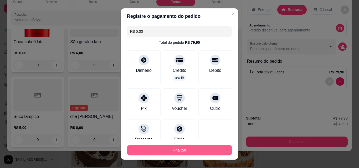
click at [175, 150] on button "Finalizar" at bounding box center [179, 150] width 105 height 11
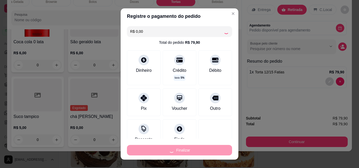
type input "0"
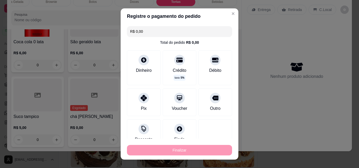
type input "-R$ 79,90"
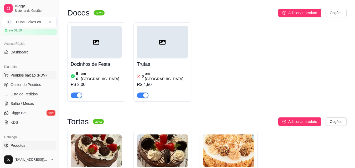
click at [25, 74] on span "Pedidos balcão (PDV)" at bounding box center [29, 75] width 36 height 5
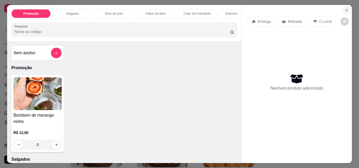
click at [344, 8] on icon "Close" at bounding box center [346, 10] width 4 height 4
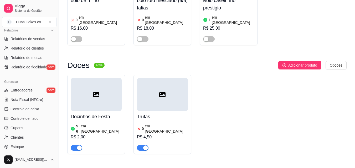
scroll to position [184, 0]
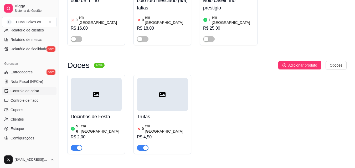
click at [37, 90] on span "Controle de caixa" at bounding box center [25, 91] width 29 height 5
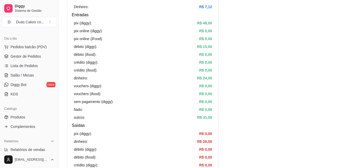
scroll to position [53, 0]
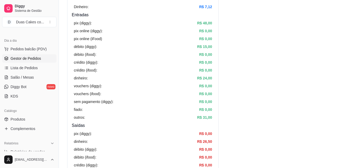
click at [30, 56] on span "Gestor de Pedidos" at bounding box center [26, 58] width 30 height 5
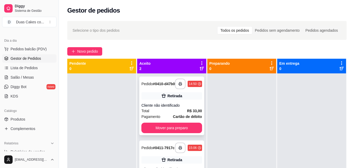
scroll to position [15, 0]
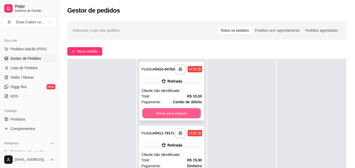
click at [167, 115] on button "Mover para preparo" at bounding box center [171, 113] width 59 height 10
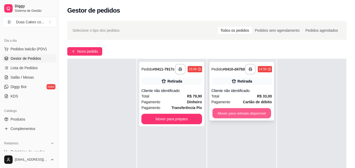
click at [252, 115] on button "Mover para retirada disponível" at bounding box center [241, 113] width 59 height 10
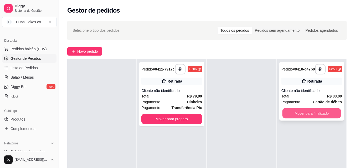
click at [301, 119] on button "Mover para finalizado" at bounding box center [311, 113] width 59 height 10
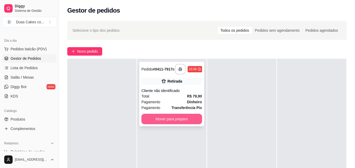
click at [164, 121] on button "Mover para preparo" at bounding box center [171, 119] width 60 height 11
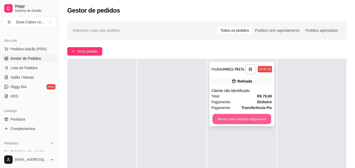
click at [230, 118] on button "Mover para retirada disponível" at bounding box center [241, 119] width 59 height 10
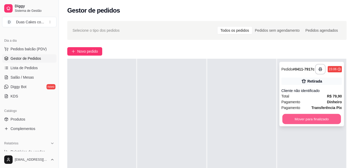
click at [314, 120] on button "Mover para finalizado" at bounding box center [311, 119] width 59 height 10
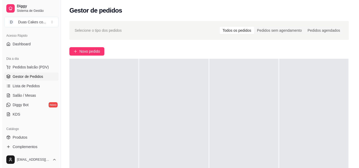
scroll to position [0, 0]
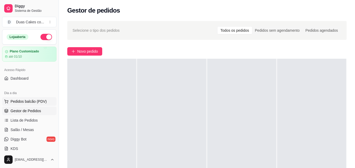
click at [25, 105] on button "Pedidos balcão (PDV)" at bounding box center [29, 101] width 54 height 8
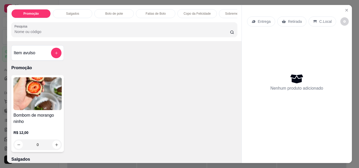
click at [157, 12] on p "Fatias de Bolo" at bounding box center [156, 14] width 20 height 4
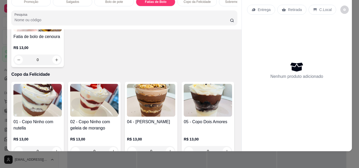
scroll to position [663, 0]
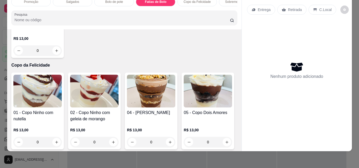
type input "1"
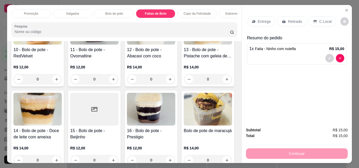
scroll to position [322, 0]
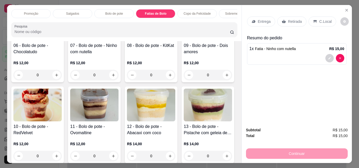
click at [66, 12] on p "Salgados" at bounding box center [72, 14] width 13 height 4
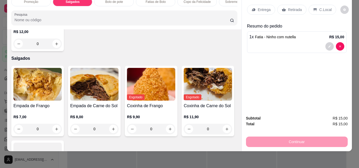
scroll to position [89, 0]
click at [148, 81] on img at bounding box center [151, 84] width 48 height 33
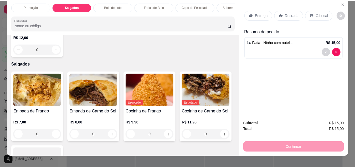
scroll to position [0, 0]
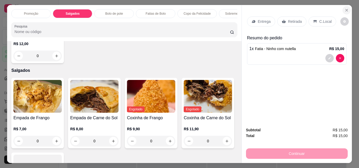
click at [344, 9] on icon "Close" at bounding box center [346, 10] width 4 height 4
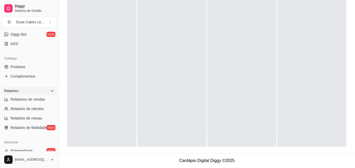
scroll to position [105, 0]
click at [23, 67] on span "Produtos" at bounding box center [18, 67] width 15 height 5
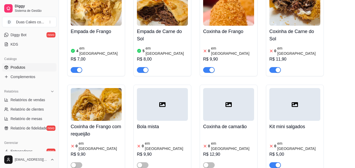
scroll to position [184, 0]
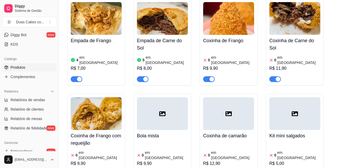
click at [218, 37] on h4 "Coxinha de Frango" at bounding box center [228, 40] width 51 height 7
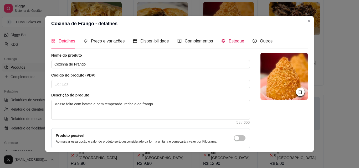
click at [236, 42] on span "Estoque" at bounding box center [236, 41] width 15 height 4
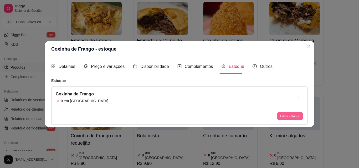
click at [292, 115] on button "Editar estoque" at bounding box center [290, 116] width 26 height 8
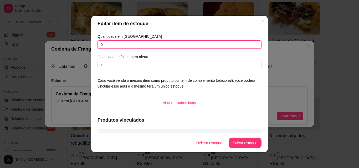
click at [103, 44] on input "0" at bounding box center [179, 44] width 164 height 8
type input "8"
click at [253, 144] on button "Salvar estoque" at bounding box center [245, 143] width 32 height 10
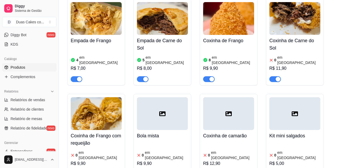
click at [304, 55] on div "0 em estoque" at bounding box center [294, 60] width 51 height 11
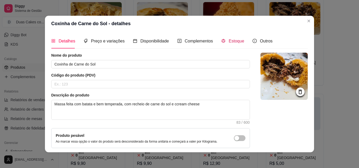
click at [238, 39] on span "Estoque" at bounding box center [236, 41] width 15 height 4
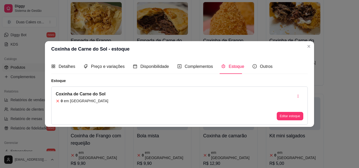
click at [95, 102] on div "0 em estoque" at bounding box center [82, 101] width 53 height 5
click at [296, 115] on button "Editar estoque" at bounding box center [290, 116] width 26 height 8
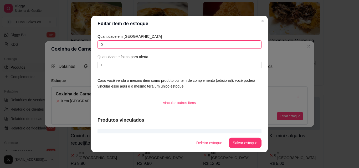
click at [110, 44] on input "0" at bounding box center [179, 44] width 164 height 8
type input "4"
click at [236, 144] on button "Salvar estoque" at bounding box center [245, 143] width 32 height 10
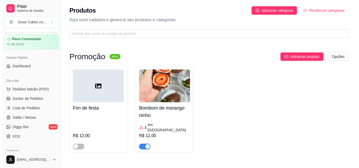
scroll to position [0, 0]
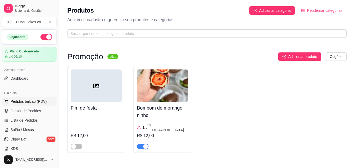
click at [31, 102] on span "Pedidos balcão (PDV)" at bounding box center [29, 101] width 36 height 5
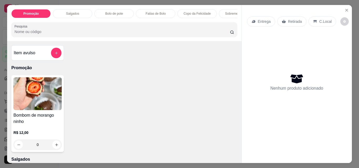
click at [163, 12] on p "Fatias de Bolo" at bounding box center [156, 14] width 20 height 4
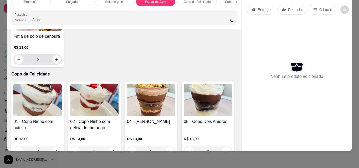
scroll to position [663, 0]
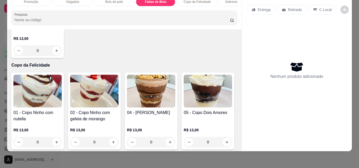
type input "1"
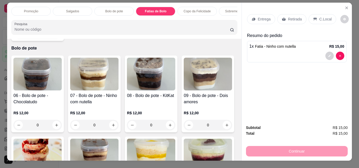
scroll to position [0, 0]
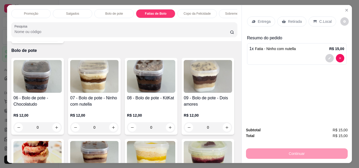
click at [70, 12] on p "Salgados" at bounding box center [72, 14] width 13 height 4
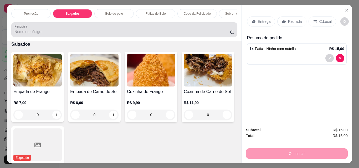
scroll to position [14, 0]
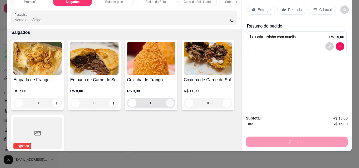
click at [170, 104] on button "increase-product-quantity" at bounding box center [170, 103] width 8 height 8
type input "1"
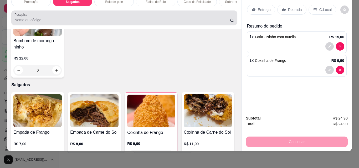
scroll to position [0, 0]
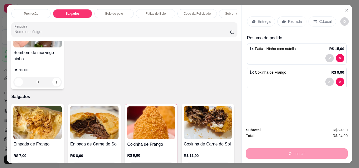
click at [233, 16] on div "Sobremesa Gelada" at bounding box center [238, 13] width 39 height 9
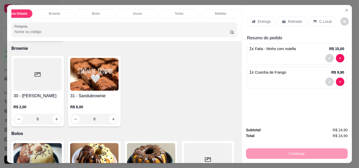
scroll to position [0, 229]
click at [138, 12] on div "Doces" at bounding box center [134, 13] width 39 height 9
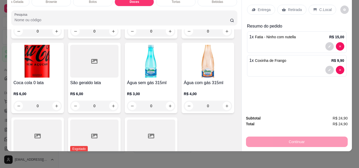
scroll to position [1363, 0]
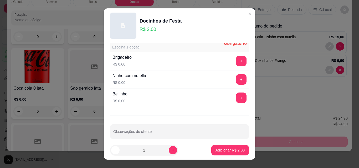
scroll to position [16, 0]
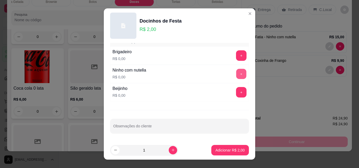
click at [236, 74] on button "+" at bounding box center [241, 74] width 10 height 10
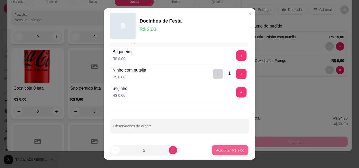
click at [221, 150] on p "Adicionar R$ 2,00" at bounding box center [230, 150] width 28 height 5
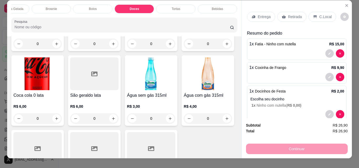
scroll to position [0, 0]
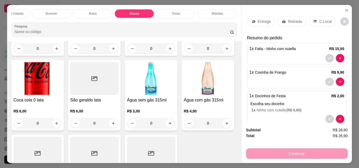
click at [291, 19] on p "Retirada" at bounding box center [295, 21] width 14 height 5
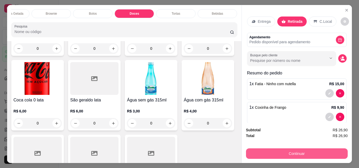
click at [296, 154] on button "Continuar" at bounding box center [297, 154] width 102 height 11
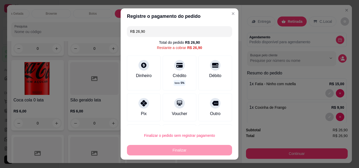
click at [146, 31] on input "R$ 26,90" at bounding box center [179, 31] width 99 height 11
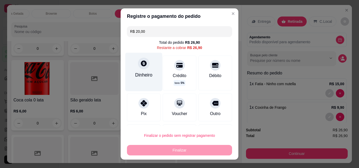
click at [139, 69] on div at bounding box center [144, 64] width 12 height 12
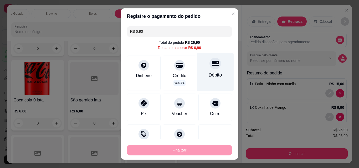
click at [209, 72] on div "Débito" at bounding box center [215, 75] width 13 height 7
type input "R$ 0,00"
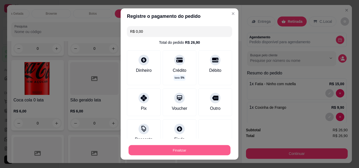
click at [176, 152] on button "Finalizar" at bounding box center [179, 151] width 102 height 10
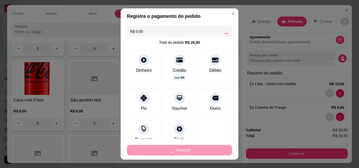
type input "0"
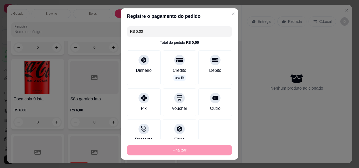
type input "-R$ 26,90"
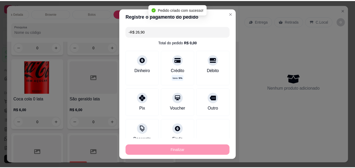
scroll to position [1362, 0]
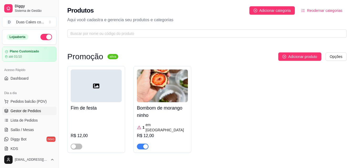
click at [30, 109] on span "Gestor de Pedidos" at bounding box center [26, 110] width 30 height 5
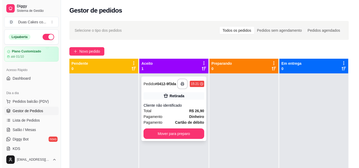
scroll to position [15, 0]
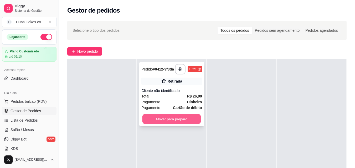
click at [170, 118] on button "Mover para preparo" at bounding box center [171, 119] width 59 height 10
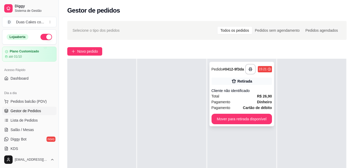
click at [247, 92] on div "Cliente não identificado" at bounding box center [241, 90] width 60 height 5
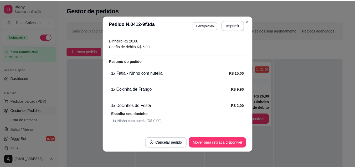
scroll to position [95, 0]
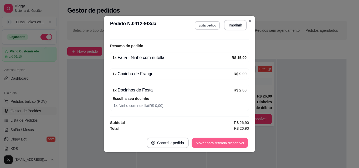
click at [227, 146] on button "Mover para retirada disponível" at bounding box center [220, 143] width 56 height 10
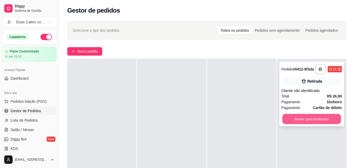
click at [306, 119] on button "Mover para finalizado" at bounding box center [311, 119] width 59 height 10
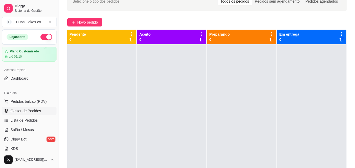
scroll to position [0, 0]
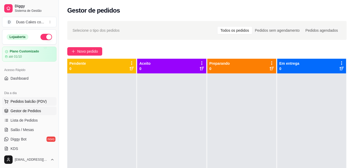
click at [23, 99] on span "Pedidos balcão (PDV)" at bounding box center [29, 101] width 36 height 5
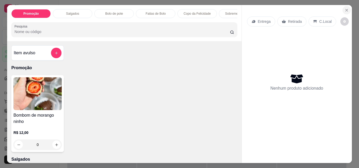
click at [345, 9] on icon "Close" at bounding box center [346, 10] width 4 height 4
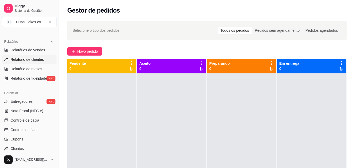
scroll to position [158, 0]
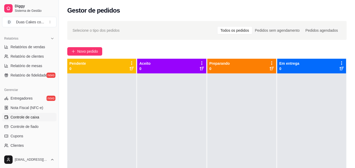
click at [29, 116] on span "Controle de caixa" at bounding box center [25, 117] width 29 height 5
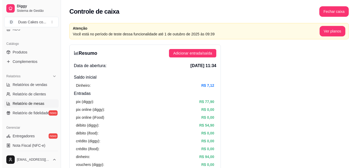
scroll to position [158, 0]
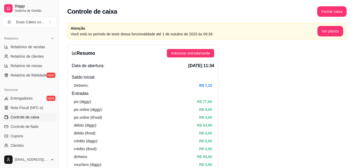
click at [28, 116] on span "Controle de caixa" at bounding box center [25, 117] width 29 height 5
click at [188, 52] on span "Adicionar entrada/saída" at bounding box center [190, 53] width 39 height 6
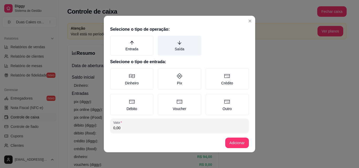
click at [177, 46] on label "Saída" at bounding box center [179, 46] width 43 height 20
click at [162, 40] on button "Saída" at bounding box center [159, 37] width 4 height 4
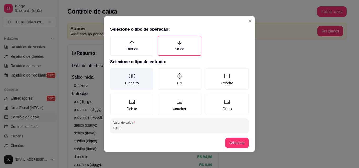
click at [132, 79] on icon at bounding box center [132, 76] width 6 height 6
click at [114, 72] on button "Dinheiro" at bounding box center [112, 70] width 4 height 4
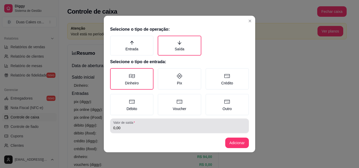
click at [125, 126] on input "0,00" at bounding box center [179, 128] width 132 height 5
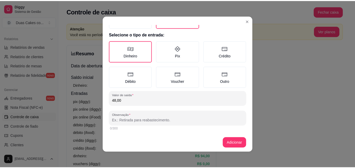
scroll to position [28, 0]
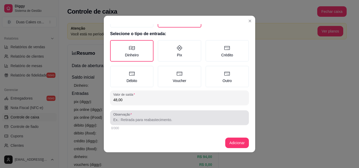
type input "48,00"
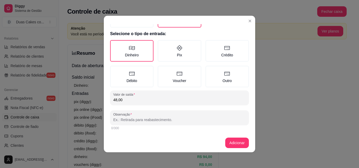
click at [129, 121] on input "Observação" at bounding box center [179, 119] width 132 height 5
type input "chantilly"
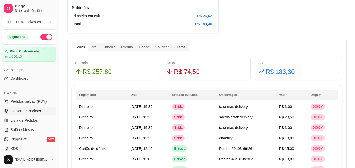
scroll to position [263, 0]
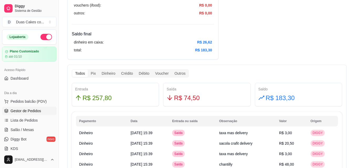
click at [32, 112] on span "Gestor de Pedidos" at bounding box center [26, 110] width 30 height 5
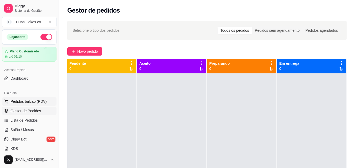
click at [23, 99] on button "Pedidos balcão (PDV)" at bounding box center [29, 101] width 54 height 8
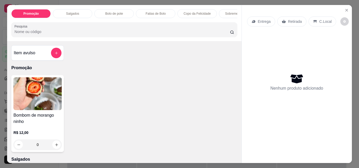
click at [73, 9] on div "Salgados" at bounding box center [72, 13] width 39 height 9
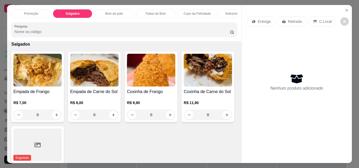
scroll to position [14, 0]
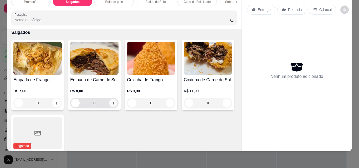
click at [112, 100] on button "increase-product-quantity" at bounding box center [113, 103] width 8 height 8
type input "1"
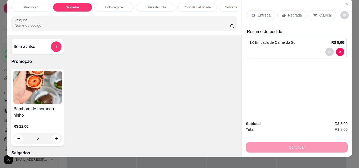
scroll to position [0, 0]
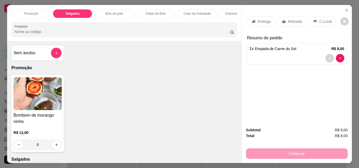
click at [191, 12] on p "Copo da Felicidade" at bounding box center [197, 14] width 27 height 4
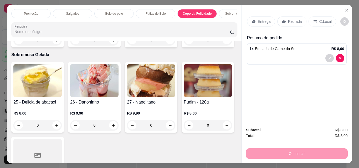
scroll to position [14, 0]
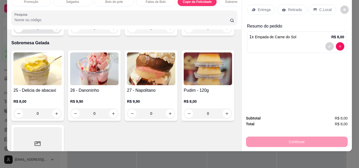
click at [56, 30] on icon "increase-product-quantity" at bounding box center [57, 29] width 4 height 4
type input "1"
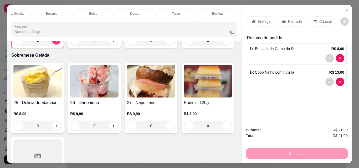
scroll to position [0, 229]
click at [222, 12] on div "Bebidas" at bounding box center [217, 13] width 39 height 9
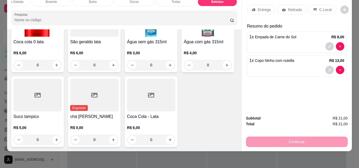
scroll to position [1718, 0]
click at [59, 138] on icon "increase-product-quantity" at bounding box center [57, 140] width 4 height 4
type input "1"
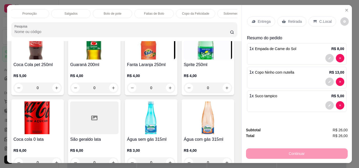
scroll to position [0, 0]
click at [60, 9] on div "Salgados" at bounding box center [72, 13] width 39 height 9
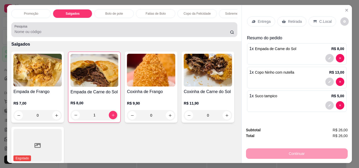
scroll to position [14, 0]
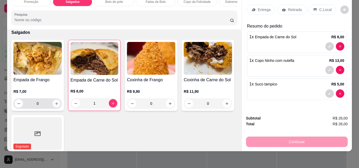
click at [55, 103] on icon "increase-product-quantity" at bounding box center [57, 104] width 4 height 4
type input "1"
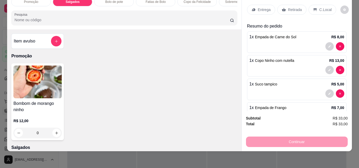
click at [296, 7] on p "Retirada" at bounding box center [295, 9] width 14 height 5
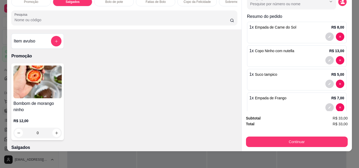
scroll to position [55, 0]
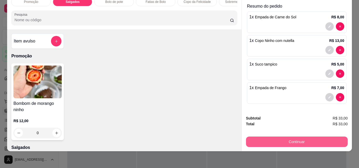
click at [306, 137] on button "Continuar" at bounding box center [297, 142] width 102 height 11
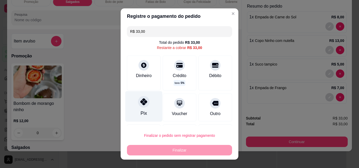
click at [143, 114] on div "Pix" at bounding box center [144, 113] width 6 height 7
type input "R$ 0,00"
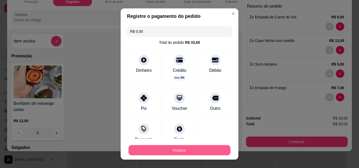
click at [172, 151] on button "Finalizar" at bounding box center [179, 151] width 102 height 10
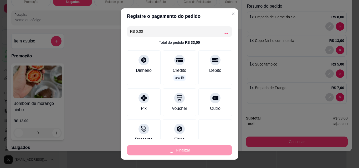
type input "0"
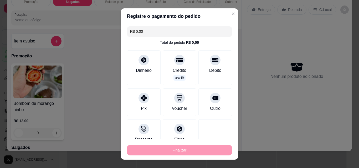
type input "-R$ 33,00"
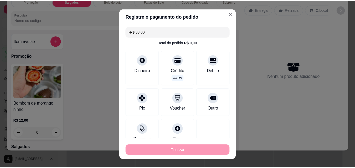
scroll to position [0, 0]
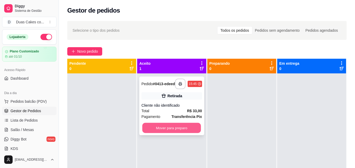
click at [175, 132] on button "Mover para preparo" at bounding box center [171, 128] width 59 height 10
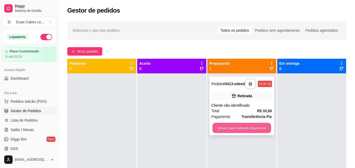
click at [249, 133] on button "Mover para retirada disponível" at bounding box center [241, 128] width 59 height 10
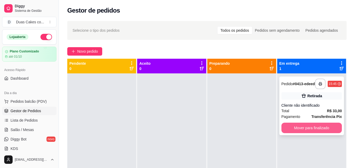
click at [315, 129] on button "Mover para finalizado" at bounding box center [311, 128] width 60 height 11
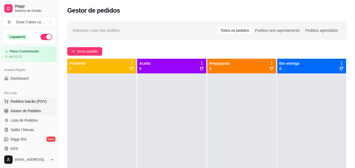
click at [27, 103] on span "Pedidos balcão (PDV)" at bounding box center [29, 101] width 36 height 5
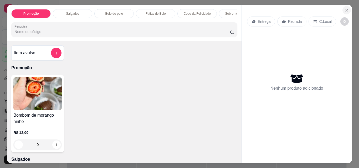
click at [345, 8] on icon "Close" at bounding box center [346, 10] width 4 height 4
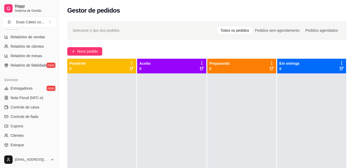
scroll to position [105, 0]
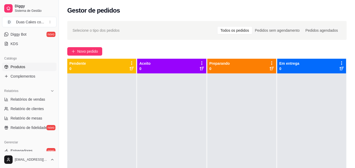
click at [21, 65] on span "Produtos" at bounding box center [18, 66] width 15 height 5
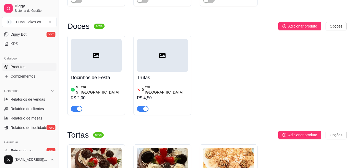
scroll to position [1996, 0]
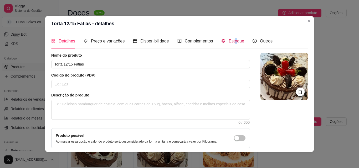
click at [232, 40] on span "Estoque" at bounding box center [236, 41] width 15 height 4
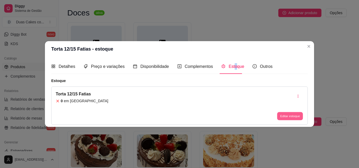
click at [292, 116] on button "Editar estoque" at bounding box center [290, 116] width 26 height 8
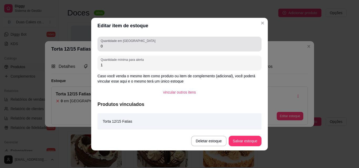
click at [104, 48] on input "0" at bounding box center [180, 46] width 158 height 5
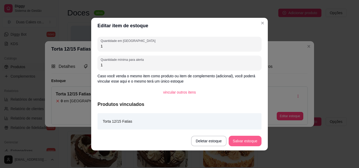
type input "1"
click at [246, 143] on button "Salvar estoque" at bounding box center [245, 141] width 32 height 10
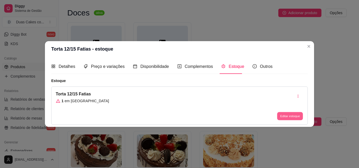
click at [287, 119] on button "Editar estoque" at bounding box center [290, 116] width 26 height 8
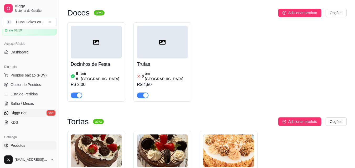
scroll to position [0, 0]
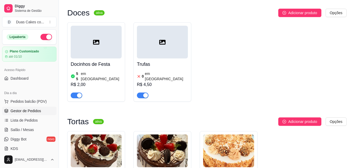
click at [31, 111] on span "Gestor de Pedidos" at bounding box center [26, 110] width 30 height 5
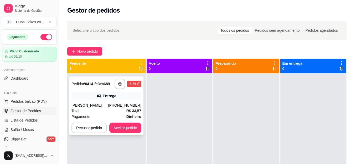
click at [86, 109] on div "Total R$ 33,57" at bounding box center [106, 111] width 70 height 6
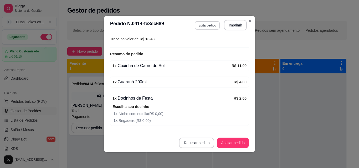
scroll to position [158, 0]
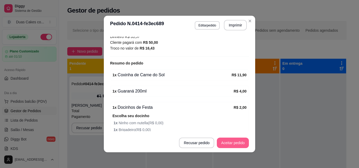
click at [230, 144] on button "Aceitar pedido" at bounding box center [233, 143] width 32 height 11
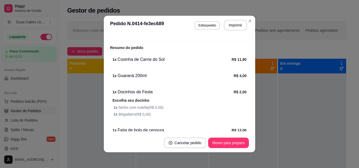
scroll to position [184, 0]
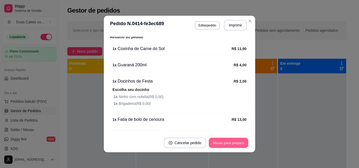
click at [230, 143] on button "Mover para preparo" at bounding box center [228, 143] width 39 height 10
click at [232, 143] on button "Mover para entrega" at bounding box center [228, 143] width 39 height 10
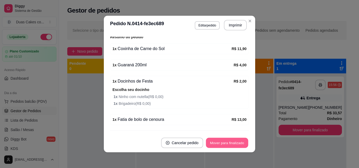
click at [221, 146] on button "Mover para finalizado" at bounding box center [227, 143] width 42 height 10
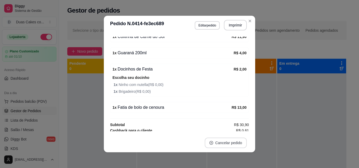
scroll to position [172, 0]
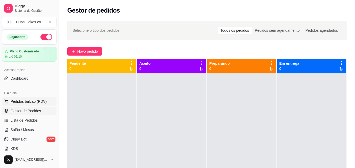
click at [27, 101] on span "Pedidos balcão (PDV)" at bounding box center [29, 101] width 36 height 5
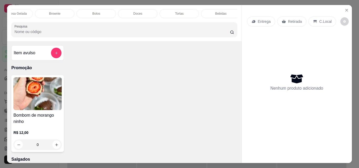
scroll to position [0, 229]
click at [99, 12] on div "Bolos" at bounding box center [92, 13] width 39 height 9
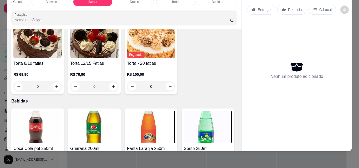
scroll to position [1216, 0]
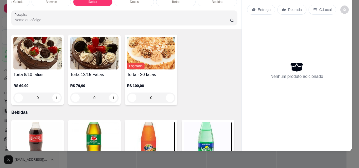
type input "1"
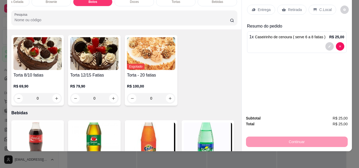
click at [291, 7] on p "Retirada" at bounding box center [295, 9] width 14 height 5
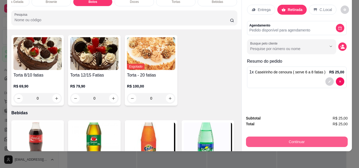
click at [299, 137] on button "Continuar" at bounding box center [297, 142] width 102 height 11
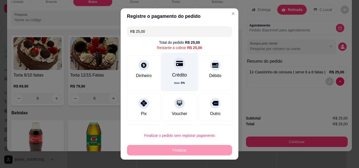
click at [180, 76] on div "Crédito" at bounding box center [179, 75] width 15 height 7
type input "R$ 0,00"
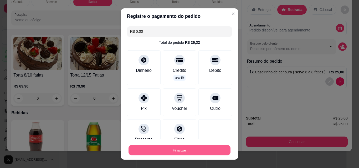
click at [169, 147] on button "Finalizar" at bounding box center [179, 151] width 102 height 10
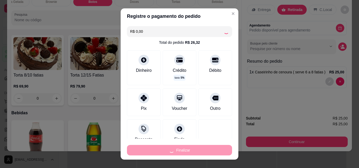
type input "0"
type input "-R$ 25,00"
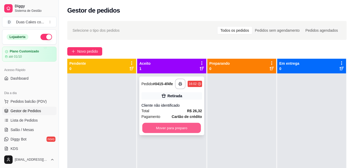
click at [175, 129] on button "Mover para preparo" at bounding box center [171, 128] width 59 height 10
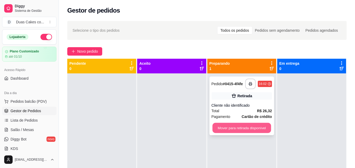
click at [227, 132] on button "Mover para retirada disponível" at bounding box center [241, 128] width 59 height 10
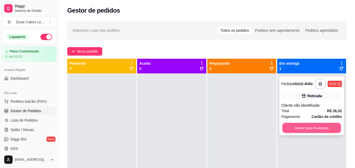
click at [301, 128] on button "Mover para finalizado" at bounding box center [311, 128] width 59 height 10
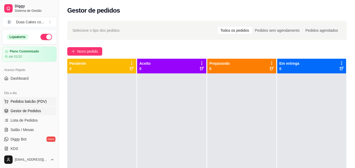
click at [26, 100] on span "Pedidos balcão (PDV)" at bounding box center [29, 101] width 36 height 5
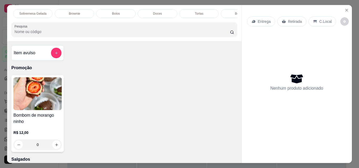
scroll to position [0, 221]
click at [178, 9] on div "Tortas" at bounding box center [183, 13] width 39 height 9
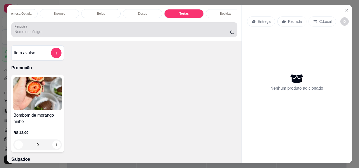
scroll to position [14, 0]
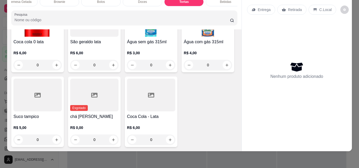
type input "1"
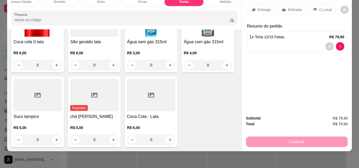
click at [259, 7] on p "Entrega" at bounding box center [264, 9] width 13 height 5
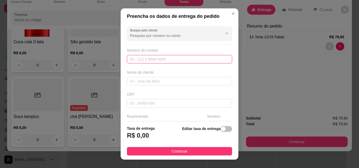
click at [156, 59] on input "text" at bounding box center [179, 59] width 105 height 8
type input "(85) 9246-0987"
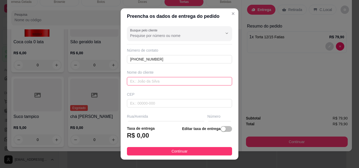
click at [155, 84] on input "text" at bounding box center [179, 81] width 105 height 8
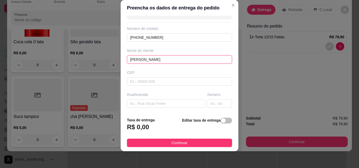
scroll to position [26, 0]
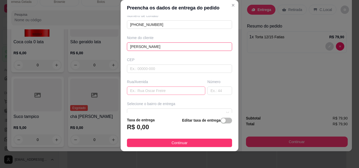
type input "antonia A dantas silva"
click at [134, 90] on input "text" at bounding box center [166, 91] width 78 height 8
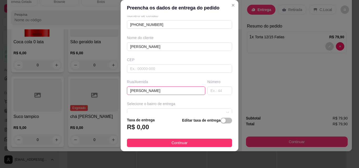
type input "josé carneiro meireles"
click at [207, 90] on input "text" at bounding box center [219, 91] width 25 height 8
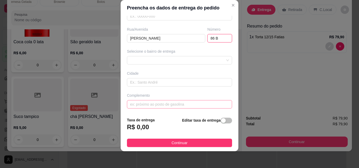
scroll to position [80, 0]
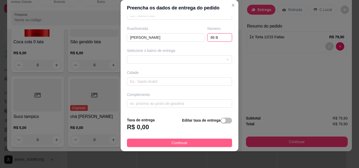
type input "86 B"
click at [172, 144] on span "Continuar" at bounding box center [180, 143] width 16 height 6
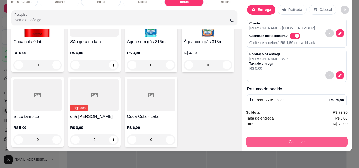
click at [297, 137] on button "Continuar" at bounding box center [297, 142] width 102 height 11
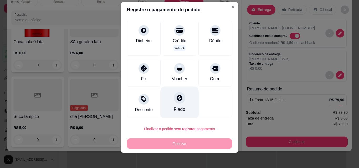
scroll to position [8, 0]
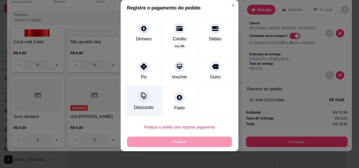
click at [134, 105] on div "Desconto" at bounding box center [143, 107] width 19 height 7
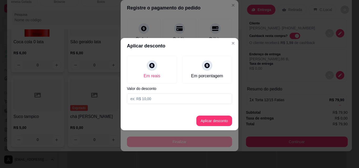
click at [153, 98] on input at bounding box center [179, 99] width 105 height 11
type input "7,90"
click at [222, 122] on button "Aplicar desconto" at bounding box center [214, 121] width 34 height 10
type input "R$ 72,00"
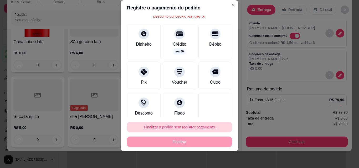
scroll to position [34, 0]
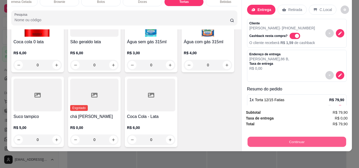
click at [299, 137] on button "Continuar" at bounding box center [296, 142] width 99 height 10
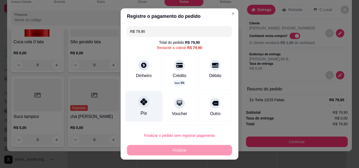
click at [134, 105] on div "Pix" at bounding box center [143, 106] width 37 height 31
type input "R$ 0,00"
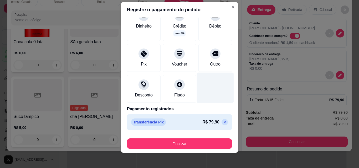
scroll to position [8, 0]
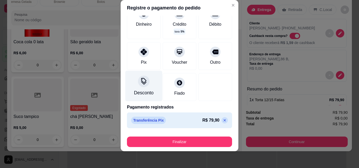
click at [146, 91] on div "Desconto" at bounding box center [143, 93] width 19 height 7
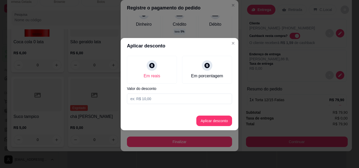
click at [152, 99] on input at bounding box center [179, 99] width 105 height 11
type input "7,90"
click at [223, 122] on button "Aplicar desconto" at bounding box center [214, 121] width 34 height 10
type input "-R$ 7,90"
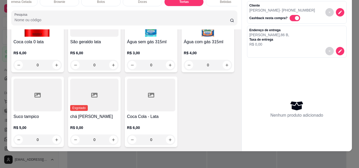
scroll to position [1421, 0]
type input "1"
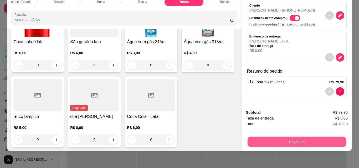
click at [291, 141] on button "Continuar" at bounding box center [296, 142] width 99 height 10
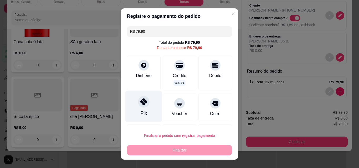
click at [136, 112] on div "Pix" at bounding box center [143, 106] width 37 height 31
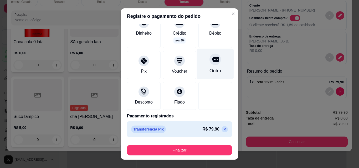
scroll to position [38, 0]
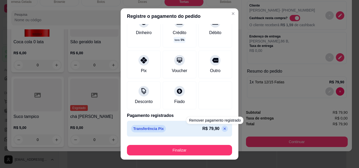
click at [223, 127] on icon at bounding box center [225, 129] width 4 height 4
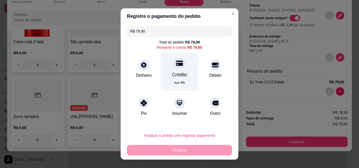
scroll to position [0, 0]
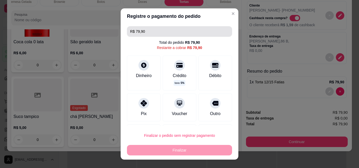
click at [142, 31] on input "R$ 79,90" at bounding box center [179, 31] width 99 height 11
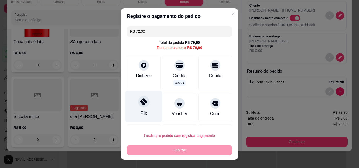
click at [140, 107] on div at bounding box center [144, 102] width 12 height 12
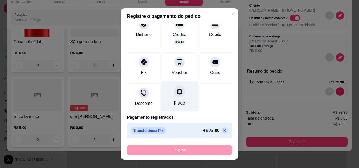
scroll to position [43, 0]
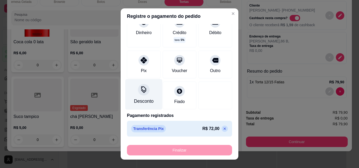
click at [138, 94] on div at bounding box center [144, 90] width 12 height 12
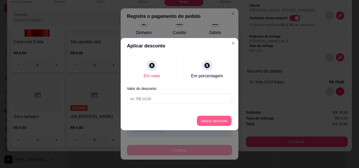
click at [211, 119] on button "Aplicar desconto" at bounding box center [214, 121] width 34 height 10
type input "7,90"
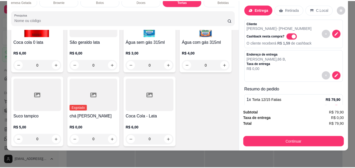
scroll to position [0, 0]
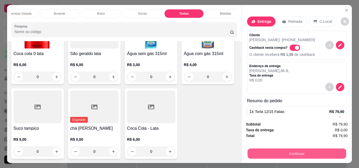
click at [299, 153] on button "Continuar" at bounding box center [296, 154] width 99 height 10
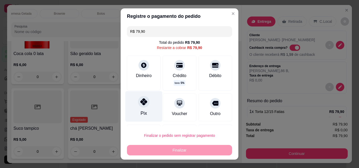
click at [142, 111] on div "Pix" at bounding box center [144, 113] width 6 height 7
type input "R$ 0,00"
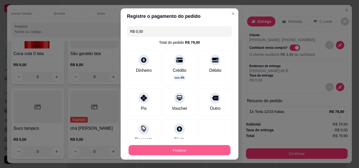
click at [176, 150] on button "Finalizar" at bounding box center [179, 151] width 102 height 10
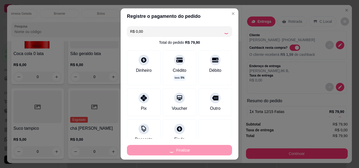
type input "0"
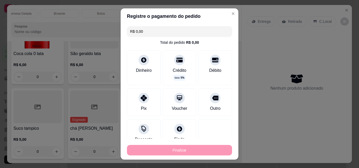
type input "-R$ 79,90"
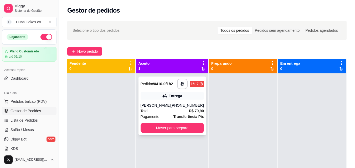
click at [165, 106] on div "[PERSON_NAME]" at bounding box center [156, 105] width 30 height 5
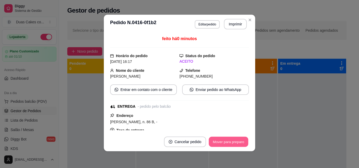
click at [227, 139] on button "Mover para preparo" at bounding box center [228, 142] width 39 height 10
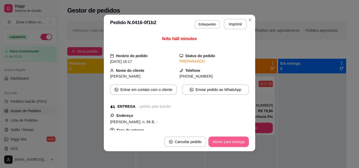
click at [231, 141] on button "Mover para entrega" at bounding box center [228, 142] width 40 height 11
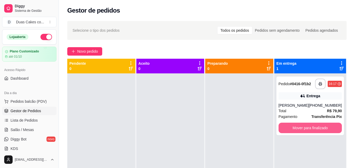
click at [306, 133] on button "Mover para finalizado" at bounding box center [309, 128] width 63 height 11
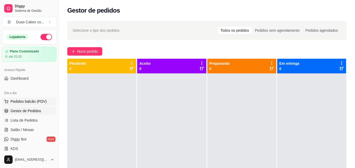
click at [22, 101] on span "Pedidos balcão (PDV)" at bounding box center [29, 101] width 36 height 5
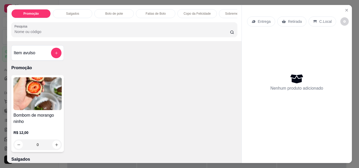
click at [75, 12] on p "Salgados" at bounding box center [72, 14] width 13 height 4
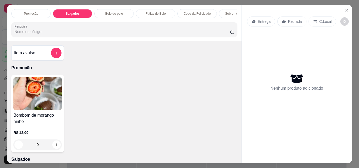
scroll to position [14, 0]
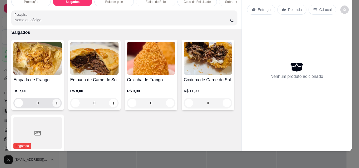
click at [55, 103] on icon "increase-product-quantity" at bounding box center [57, 103] width 4 height 4
type input "1"
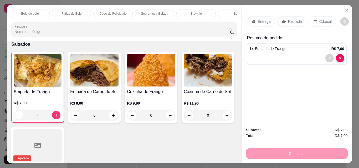
scroll to position [0, 95]
click at [182, 12] on p "Brownie" at bounding box center [185, 14] width 11 height 4
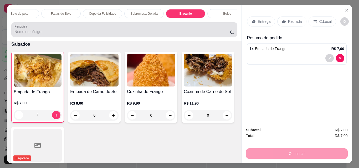
scroll to position [14, 0]
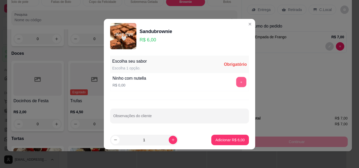
click at [237, 82] on button "+" at bounding box center [241, 82] width 10 height 10
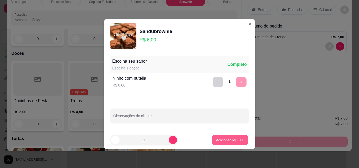
click at [227, 138] on p "Adicionar R$ 6,00" at bounding box center [230, 140] width 28 height 5
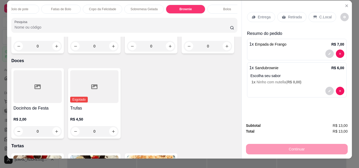
scroll to position [0, 0]
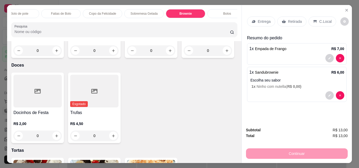
click at [290, 19] on p "Retirada" at bounding box center [295, 21] width 14 height 5
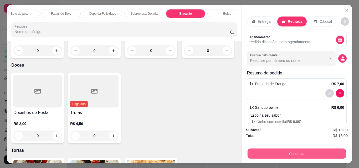
click at [281, 153] on button "Continuar" at bounding box center [296, 154] width 99 height 10
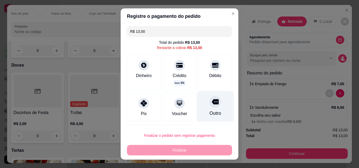
click at [210, 111] on div "Outro" at bounding box center [215, 113] width 12 height 7
type input "R$ 0,00"
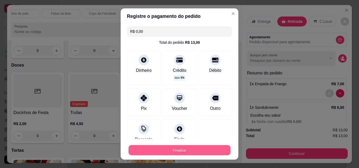
click at [186, 150] on button "Finalizar" at bounding box center [179, 151] width 102 height 10
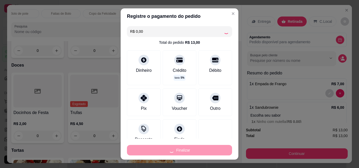
type input "0"
type input "-R$ 13,00"
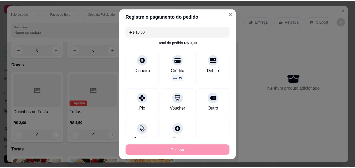
scroll to position [1104, 0]
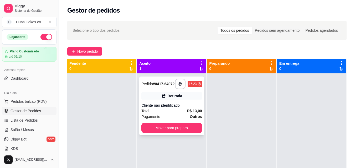
click at [161, 108] on div "Cliente não identificado" at bounding box center [171, 105] width 60 height 5
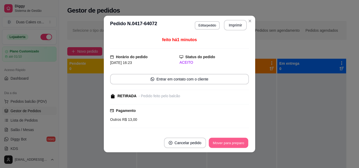
click at [227, 143] on button "Mover para preparo" at bounding box center [228, 143] width 39 height 10
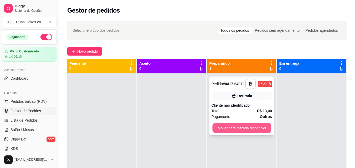
click at [239, 129] on button "Mover para retirada disponível" at bounding box center [241, 128] width 59 height 10
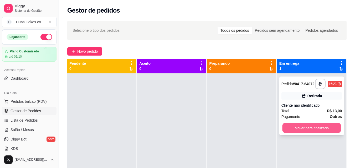
click at [315, 128] on button "Mover para finalizado" at bounding box center [311, 128] width 59 height 10
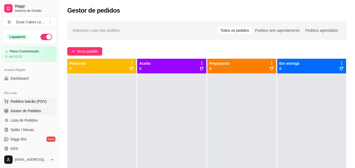
click at [21, 101] on span "Pedidos balcão (PDV)" at bounding box center [29, 101] width 36 height 5
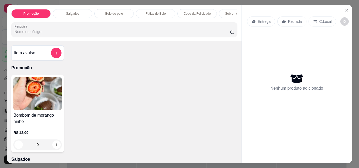
click at [68, 12] on p "Salgados" at bounding box center [72, 14] width 13 height 4
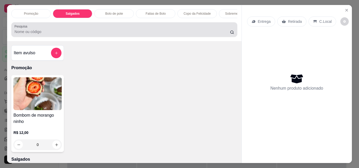
scroll to position [14, 0]
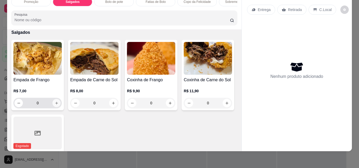
click at [55, 102] on icon "increase-product-quantity" at bounding box center [57, 103] width 4 height 4
type input "1"
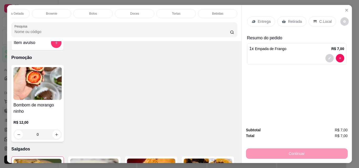
scroll to position [0, 229]
click at [221, 12] on div "Bebidas" at bounding box center [217, 13] width 39 height 9
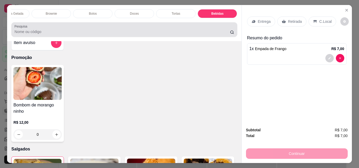
scroll to position [14, 0]
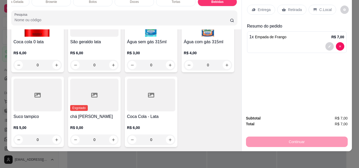
type input "1"
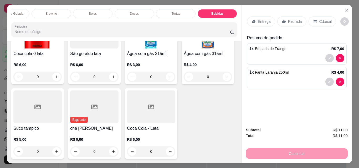
scroll to position [1586, 0]
click at [11, 17] on div "Promoção Salgados Bolo de pote Fatias de Bolo Copo da Felicidade Sobremesa Gela…" at bounding box center [124, 13] width 226 height 9
click at [12, 20] on div "Promoção Salgados Bolo de pote Fatias de Bolo Copo da Felicidade Sobremesa Gela…" at bounding box center [124, 23] width 234 height 36
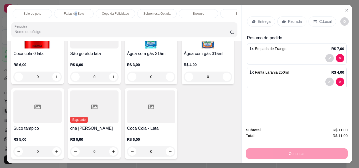
drag, startPoint x: 73, startPoint y: 10, endPoint x: 117, endPoint y: 25, distance: 46.7
click at [74, 12] on p "Fatias de Bolo" at bounding box center [74, 14] width 20 height 4
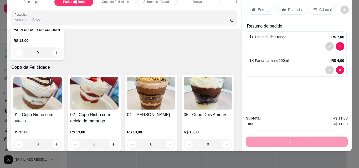
scroll to position [664, 0]
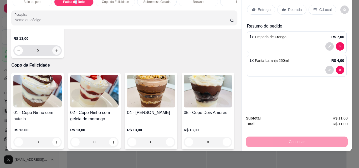
click at [61, 55] on button "increase-product-quantity" at bounding box center [56, 50] width 8 height 8
type input "1"
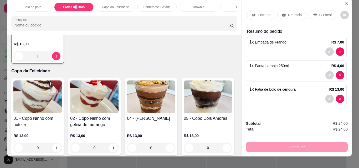
scroll to position [0, 0]
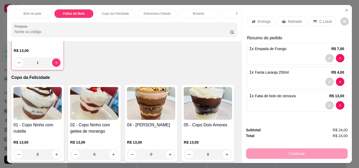
click at [259, 20] on p "Entrega" at bounding box center [264, 21] width 13 height 5
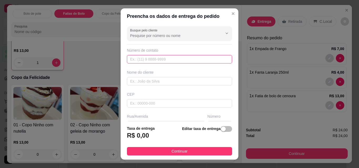
click at [161, 57] on input "text" at bounding box center [179, 59] width 105 height 8
click at [164, 59] on input "text" at bounding box center [179, 59] width 105 height 8
type input "(85) 9233-0020"
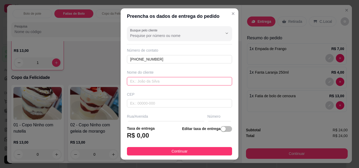
click at [166, 80] on input "text" at bounding box center [179, 81] width 105 height 8
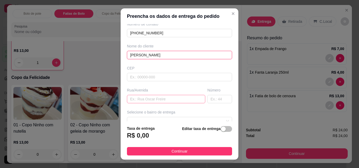
type input "sarah"
click at [146, 101] on input "text" at bounding box center [166, 99] width 78 height 8
type input "luiz braga"
click at [209, 100] on input "text" at bounding box center [219, 99] width 25 height 8
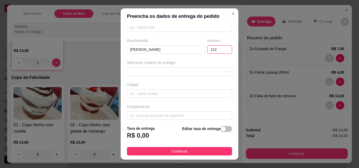
scroll to position [79, 0]
type input "112"
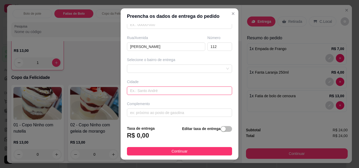
click at [170, 91] on input "text" at bounding box center [179, 91] width 105 height 8
type input "paraipaba"
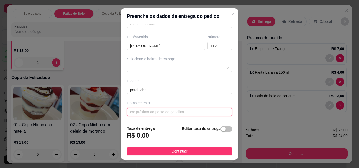
click at [150, 111] on input "text" at bounding box center [179, 112] width 105 height 8
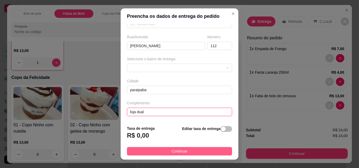
type input "loja dual"
click at [175, 151] on span "Continuar" at bounding box center [180, 152] width 16 height 6
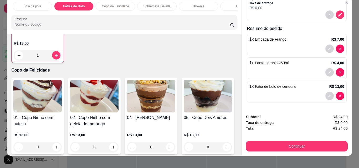
scroll to position [14, 0]
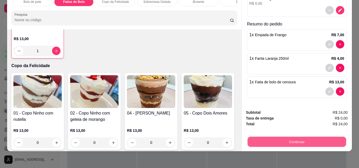
click at [301, 138] on button "Continuar" at bounding box center [296, 142] width 99 height 10
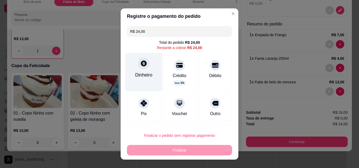
click at [141, 65] on icon at bounding box center [144, 64] width 6 height 6
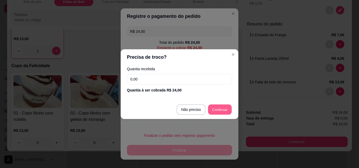
type input "R$ 0,00"
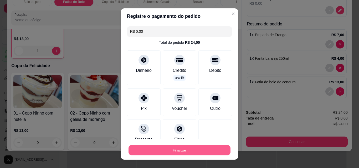
click at [170, 149] on button "Finalizar" at bounding box center [179, 151] width 102 height 10
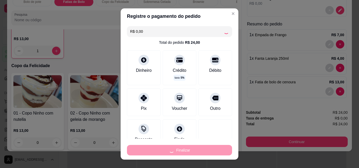
type input "0"
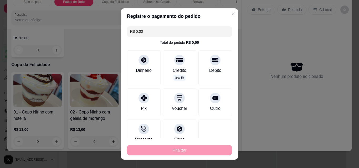
type input "-R$ 24,00"
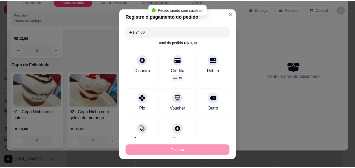
scroll to position [663, 0]
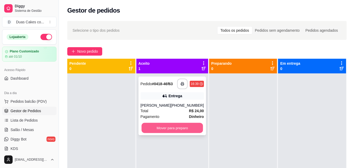
click at [176, 128] on button "Mover para preparo" at bounding box center [171, 128] width 61 height 10
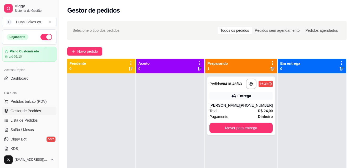
click at [226, 137] on div "**********" at bounding box center [241, 158] width 72 height 168
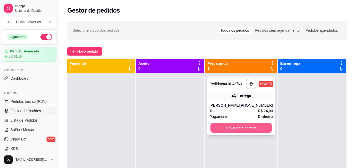
click at [228, 125] on button "Mover para entrega" at bounding box center [240, 128] width 61 height 10
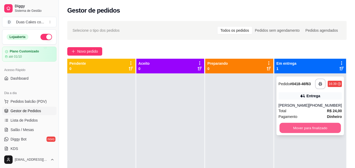
click at [313, 130] on button "Mover para finalizado" at bounding box center [309, 128] width 61 height 10
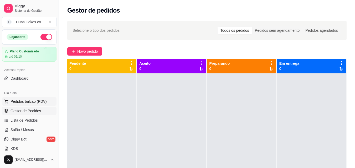
click at [23, 99] on button "Pedidos balcão (PDV)" at bounding box center [29, 101] width 54 height 8
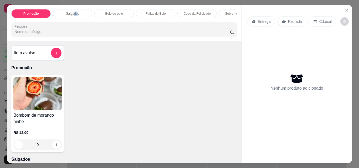
drag, startPoint x: 76, startPoint y: 5, endPoint x: 73, endPoint y: 10, distance: 5.6
click at [73, 10] on div "Promoção Salgados Bolo de pote Fatias de Bolo Copo da Felicidade Sobremesa Gela…" at bounding box center [124, 23] width 234 height 36
click at [72, 12] on p "Salgados" at bounding box center [72, 14] width 13 height 4
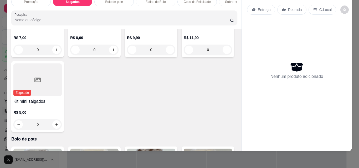
scroll to position [168, 0]
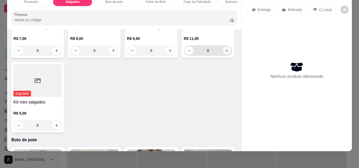
click at [223, 55] on button "increase-product-quantity" at bounding box center [227, 51] width 8 height 8
type input "1"
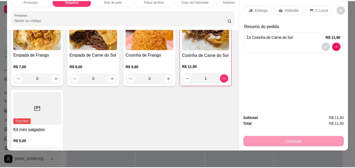
scroll to position [89, 0]
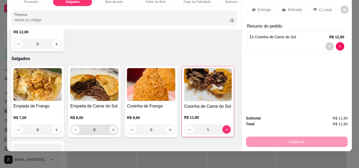
click at [111, 127] on button "increase-product-quantity" at bounding box center [113, 130] width 8 height 8
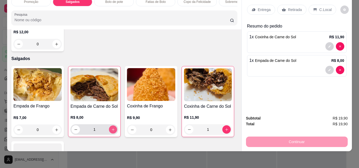
click at [111, 128] on icon "increase-product-quantity" at bounding box center [113, 130] width 4 height 4
type input "2"
click at [297, 7] on p "Retirada" at bounding box center [295, 9] width 14 height 5
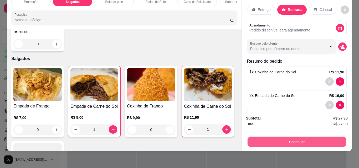
click at [299, 139] on button "Continuar" at bounding box center [296, 142] width 99 height 10
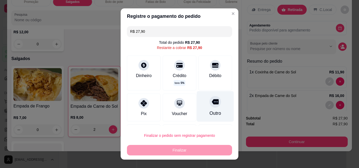
click at [212, 111] on div "Outro" at bounding box center [215, 113] width 12 height 7
type input "R$ 0,00"
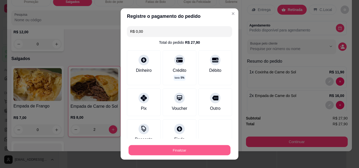
click at [170, 154] on button "Finalizar" at bounding box center [179, 151] width 102 height 10
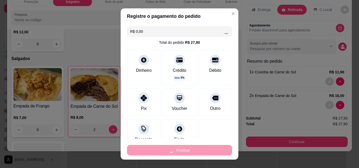
type input "0"
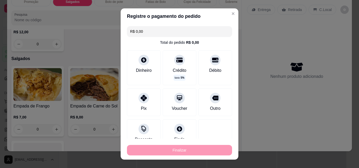
type input "-R$ 27,90"
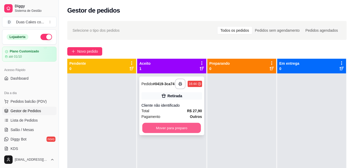
click at [184, 133] on button "Mover para preparo" at bounding box center [171, 128] width 59 height 10
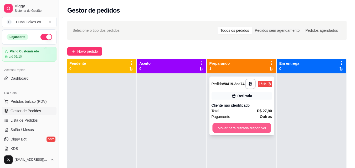
click at [246, 130] on button "Mover para retirada disponível" at bounding box center [241, 128] width 59 height 10
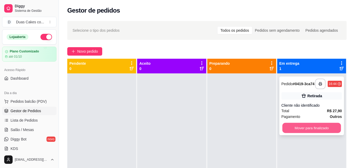
click at [311, 133] on button "Mover para finalizado" at bounding box center [311, 128] width 59 height 10
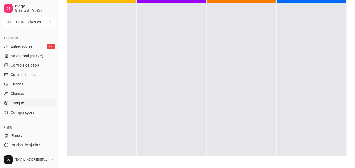
scroll to position [80, 0]
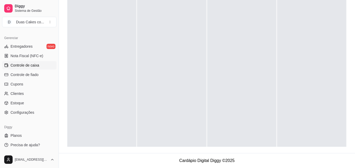
click at [34, 64] on span "Controle de caixa" at bounding box center [25, 65] width 29 height 5
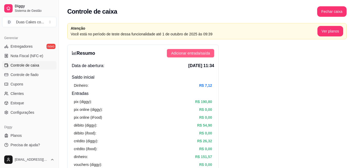
click at [203, 51] on span "Adicionar entrada/saída" at bounding box center [190, 53] width 39 height 6
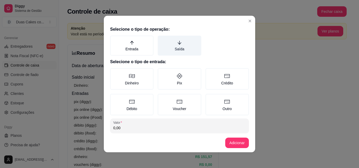
click at [174, 49] on label "Saída" at bounding box center [179, 46] width 43 height 20
click at [162, 40] on button "Saída" at bounding box center [159, 37] width 4 height 4
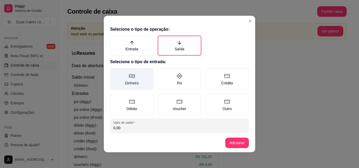
click at [130, 83] on label "Dinheiro" at bounding box center [131, 79] width 43 height 22
click at [114, 72] on button "Dinheiro" at bounding box center [112, 70] width 4 height 4
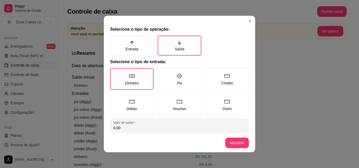
drag, startPoint x: 125, startPoint y: 127, endPoint x: 129, endPoint y: 127, distance: 3.4
click at [129, 128] on input "0,00" at bounding box center [179, 128] width 132 height 5
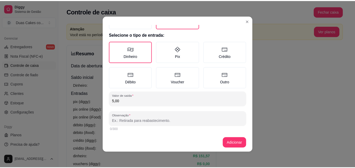
scroll to position [28, 0]
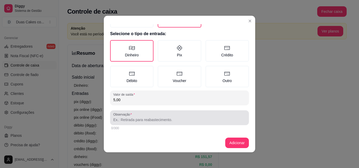
type input "5,00"
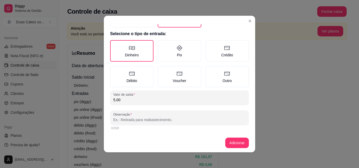
click at [130, 122] on input "Observação" at bounding box center [179, 119] width 132 height 5
type input "taxa mas delivery"
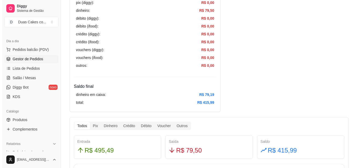
scroll to position [26, 0]
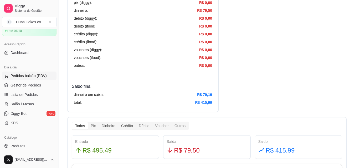
click at [23, 75] on span "Pedidos balcão (PDV)" at bounding box center [29, 75] width 36 height 5
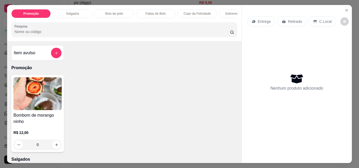
click at [74, 9] on div "Salgados" at bounding box center [72, 13] width 39 height 9
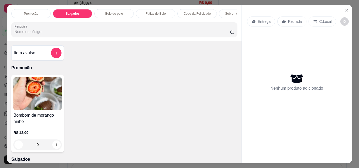
scroll to position [14, 0]
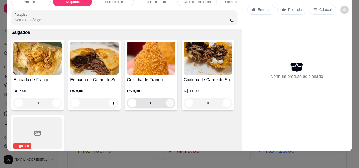
click at [168, 104] on icon "increase-product-quantity" at bounding box center [170, 103] width 4 height 4
type input "1"
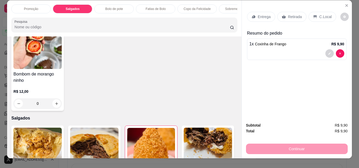
scroll to position [0, 0]
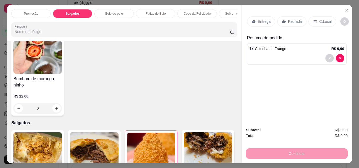
click at [157, 12] on p "Fatias de Bolo" at bounding box center [156, 14] width 20 height 4
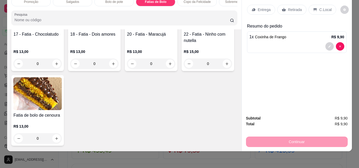
scroll to position [585, 0]
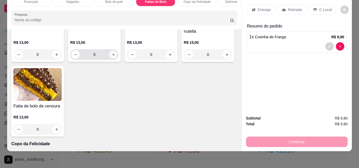
click at [111, 57] on icon "increase-product-quantity" at bounding box center [113, 55] width 4 height 4
type input "1"
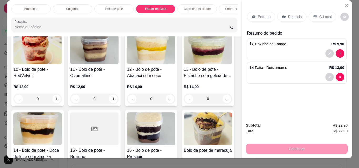
scroll to position [0, 0]
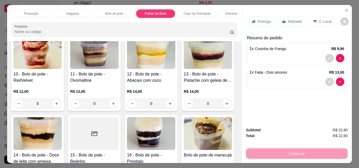
click at [231, 16] on div "Sobremesa Gelada" at bounding box center [238, 13] width 39 height 9
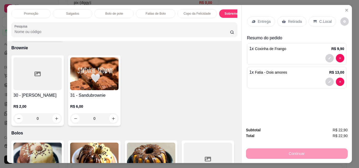
click at [187, 12] on p "Copo da Felicidade" at bounding box center [197, 14] width 27 height 4
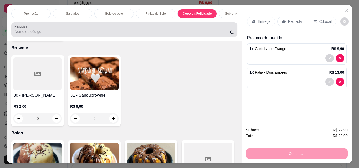
scroll to position [14, 0]
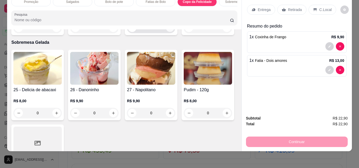
click at [168, 30] on icon "increase-product-quantity" at bounding box center [170, 28] width 4 height 4
type input "1"
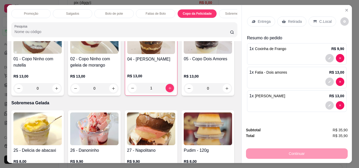
scroll to position [726, 0]
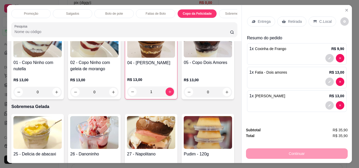
click at [230, 12] on p "Sobremesa Gelada" at bounding box center [238, 14] width 27 height 4
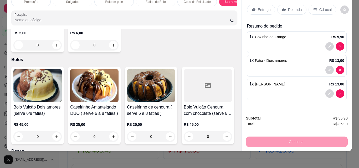
scroll to position [1024, 0]
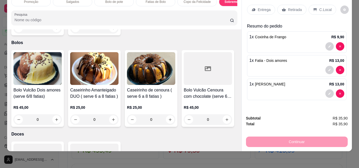
type input "1"
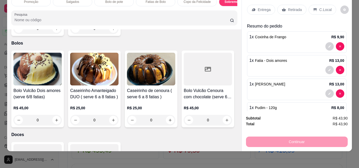
click at [292, 7] on p "Retirada" at bounding box center [295, 9] width 14 height 5
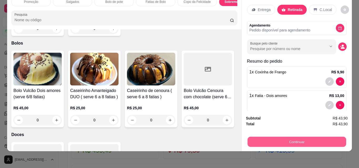
click at [299, 138] on button "Continuar" at bounding box center [296, 142] width 99 height 10
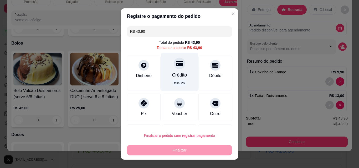
click at [174, 73] on div "Crédito" at bounding box center [179, 75] width 15 height 7
type input "R$ 0,00"
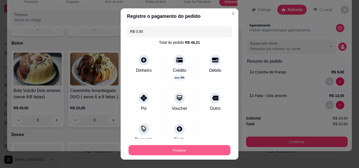
click at [165, 150] on button "Finalizar" at bounding box center [179, 151] width 102 height 10
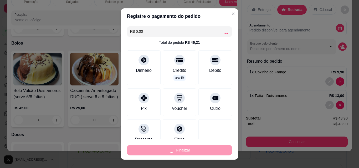
type input "0"
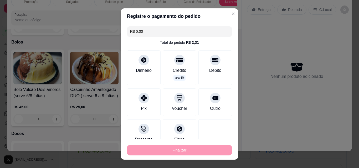
type input "-R$ 43,90"
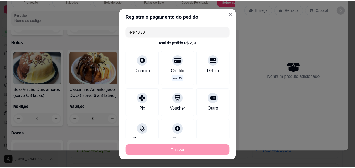
scroll to position [1023, 0]
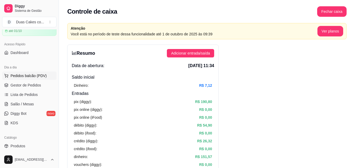
click at [24, 75] on span "Pedidos balcão (PDV)" at bounding box center [29, 75] width 36 height 5
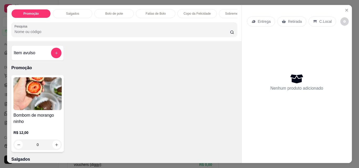
click at [73, 12] on p "Salgados" at bounding box center [72, 14] width 13 height 4
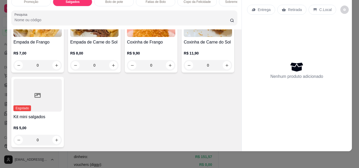
scroll to position [168, 0]
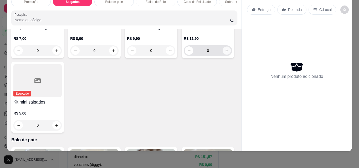
click at [225, 53] on icon "increase-product-quantity" at bounding box center [227, 51] width 4 height 4
type input "1"
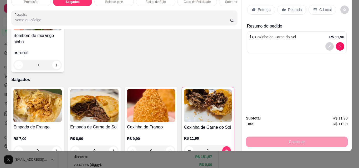
scroll to position [115, 0]
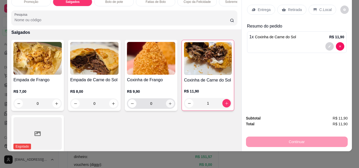
click at [171, 106] on button "increase-product-quantity" at bounding box center [170, 104] width 8 height 8
type input "1"
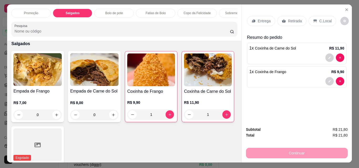
scroll to position [0, 0]
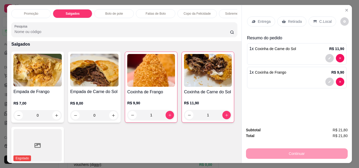
click at [225, 12] on p "Sobremesa Gelada" at bounding box center [238, 14] width 27 height 4
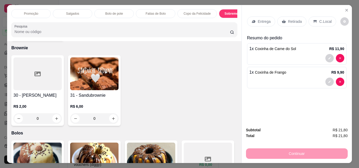
scroll to position [14, 0]
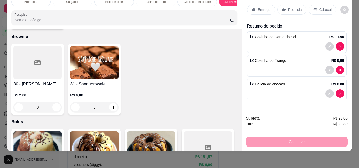
type input "2"
click at [293, 7] on p "Retirada" at bounding box center [295, 9] width 14 height 5
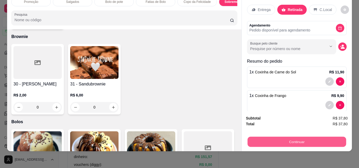
click at [292, 138] on button "Continuar" at bounding box center [296, 142] width 99 height 10
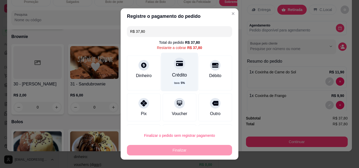
click at [166, 61] on div "Crédito taxa 5 %" at bounding box center [179, 72] width 37 height 38
type input "R$ 0,00"
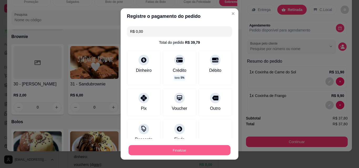
click at [172, 152] on button "Finalizar" at bounding box center [179, 151] width 102 height 10
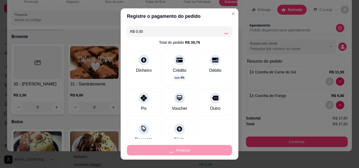
type input "0"
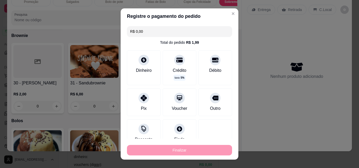
type input "-R$ 37,80"
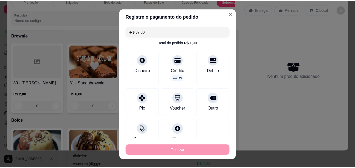
scroll to position [944, 0]
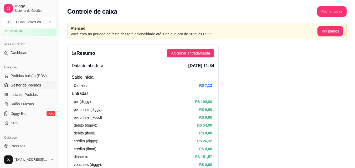
click at [29, 86] on span "Gestor de Pedidos" at bounding box center [26, 85] width 30 height 5
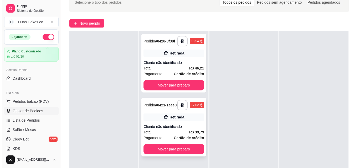
scroll to position [53, 0]
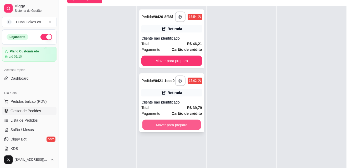
click at [172, 126] on button "Mover para preparo" at bounding box center [171, 125] width 59 height 10
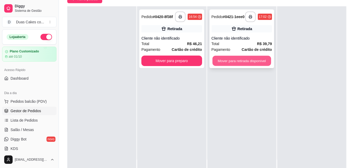
click at [253, 58] on button "Mover para retirada disponível" at bounding box center [241, 61] width 59 height 10
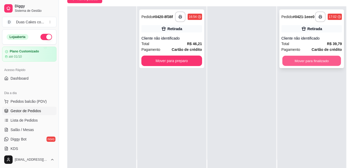
click at [299, 56] on button "Mover para finalizado" at bounding box center [311, 61] width 59 height 10
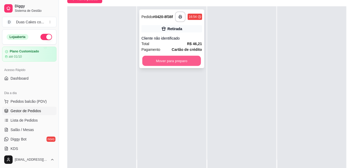
click at [189, 64] on button "Mover para preparo" at bounding box center [171, 61] width 59 height 10
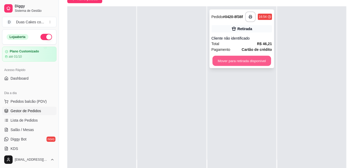
click at [242, 63] on button "Mover para retirada disponível" at bounding box center [241, 61] width 59 height 10
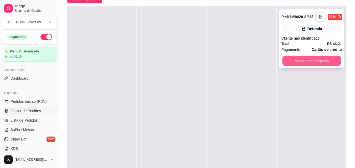
click at [317, 61] on button "Mover para finalizado" at bounding box center [311, 61] width 59 height 10
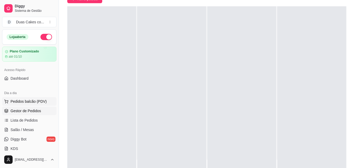
click at [24, 102] on span "Pedidos balcão (PDV)" at bounding box center [29, 101] width 36 height 5
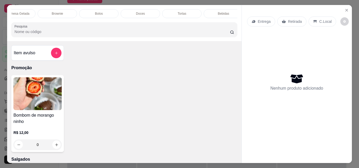
scroll to position [0, 229]
click at [90, 13] on p "Bolos" at bounding box center [93, 14] width 8 height 4
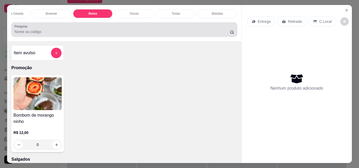
scroll to position [14, 0]
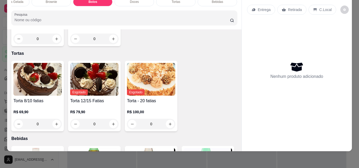
type input "1"
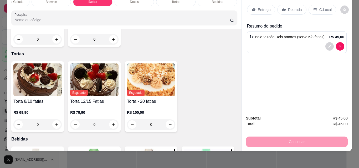
click at [255, 5] on div "Entrega" at bounding box center [261, 10] width 28 height 10
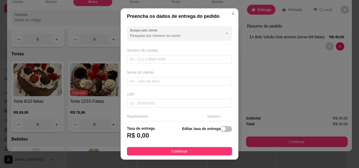
click at [170, 51] on div "Número de contato" at bounding box center [179, 50] width 105 height 5
click at [152, 60] on input "text" at bounding box center [179, 59] width 105 height 8
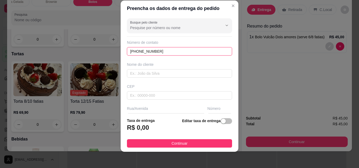
scroll to position [8, 0]
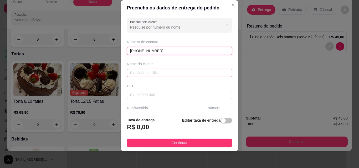
type input "[PHONE_NUMBER]"
click at [165, 71] on input "text" at bounding box center [179, 73] width 105 height 8
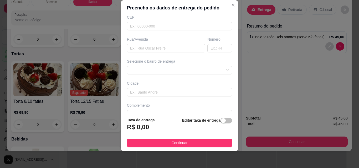
scroll to position [80, 0]
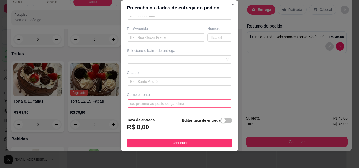
type input "[DEMOGRAPHIC_DATA][PERSON_NAME]"
click at [157, 102] on input "text" at bounding box center [179, 104] width 105 height 8
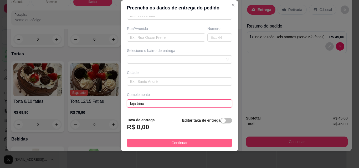
type input "loja trino"
click at [178, 142] on span "Continuar" at bounding box center [180, 143] width 16 height 6
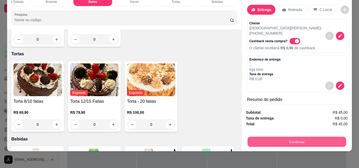
click at [294, 140] on button "Continuar" at bounding box center [296, 142] width 99 height 10
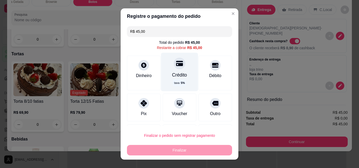
click at [172, 75] on div "Crédito" at bounding box center [179, 75] width 15 height 7
type input "R$ 0,00"
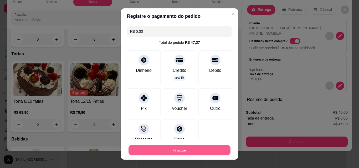
click at [172, 152] on button "Finalizar" at bounding box center [179, 151] width 102 height 10
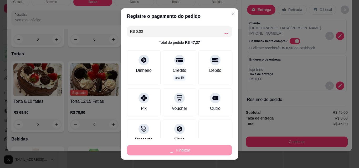
type input "0"
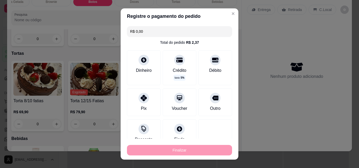
type input "-R$ 45,00"
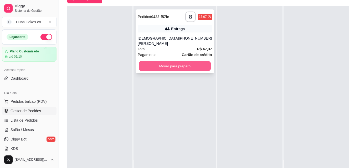
click at [167, 62] on button "Mover para preparo" at bounding box center [175, 66] width 72 height 10
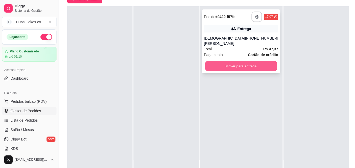
click at [225, 62] on button "Mover para entrega" at bounding box center [241, 66] width 72 height 10
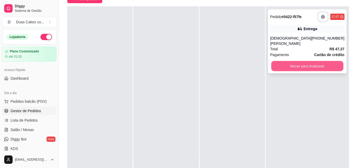
click at [299, 63] on button "Mover para finalizado" at bounding box center [307, 66] width 72 height 10
click at [308, 61] on button "Mover para finalizado" at bounding box center [307, 66] width 74 height 11
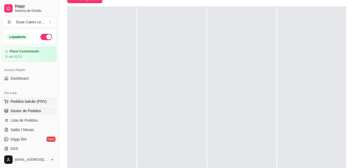
click at [20, 101] on span "Pedidos balcão (PDV)" at bounding box center [29, 101] width 36 height 5
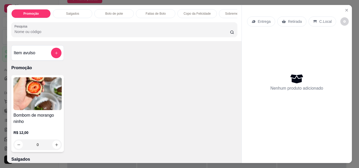
click at [78, 9] on div "Salgados" at bounding box center [72, 13] width 39 height 9
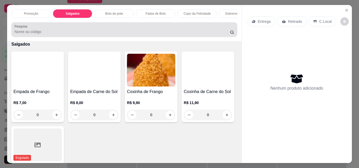
scroll to position [14, 0]
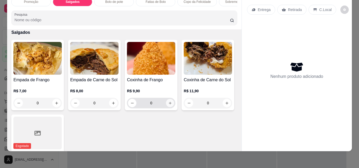
click at [168, 102] on icon "increase-product-quantity" at bounding box center [170, 103] width 4 height 4
type input "1"
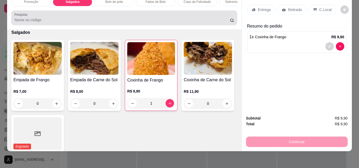
scroll to position [0, 0]
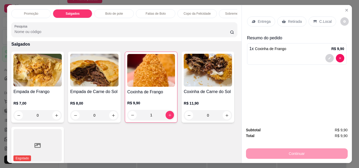
click at [122, 10] on div "Bolo de pote" at bounding box center [113, 13] width 39 height 9
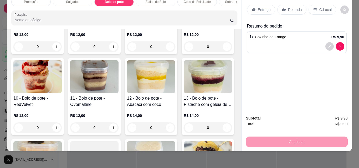
scroll to position [355, 0]
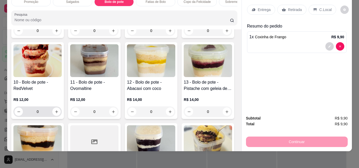
click at [61, 108] on div "0" at bounding box center [37, 112] width 46 height 11
click at [58, 112] on icon "increase-product-quantity" at bounding box center [56, 112] width 3 height 3
type input "1"
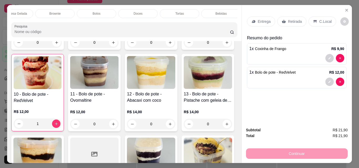
scroll to position [0, 229]
click at [212, 9] on div "Bebidas" at bounding box center [217, 13] width 39 height 9
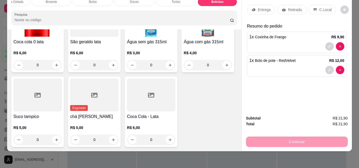
scroll to position [1613, 0]
click at [58, 66] on icon "increase-product-quantity" at bounding box center [56, 65] width 3 height 3
type input "1"
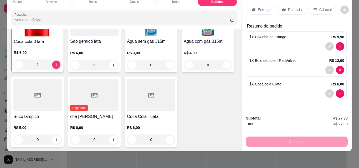
click at [299, 7] on p "Retirada" at bounding box center [295, 9] width 14 height 5
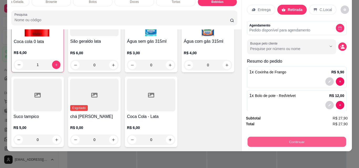
click at [293, 141] on button "Continuar" at bounding box center [296, 142] width 99 height 10
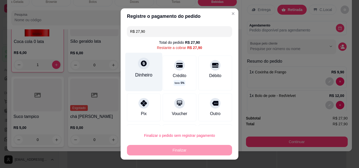
click at [143, 73] on div "Dinheiro" at bounding box center [143, 75] width 17 height 7
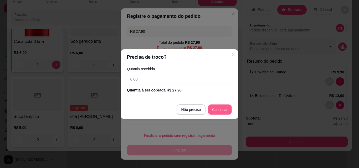
type input "R$ 0,00"
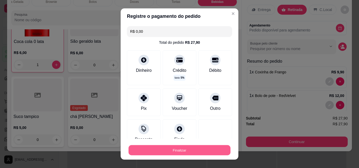
click at [179, 151] on button "Finalizar" at bounding box center [179, 151] width 102 height 10
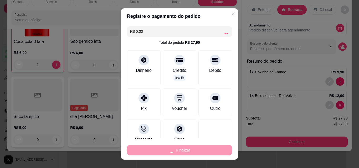
type input "0"
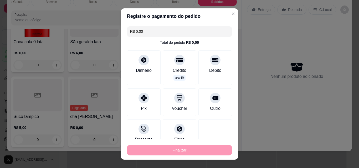
type input "-R$ 27,90"
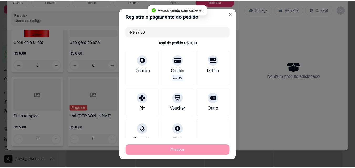
scroll to position [1612, 0]
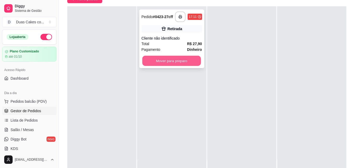
click at [168, 62] on button "Mover para preparo" at bounding box center [171, 61] width 59 height 10
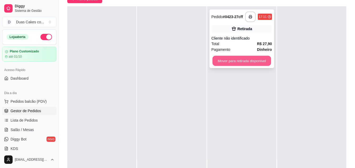
click at [228, 63] on button "Mover para retirada disponível" at bounding box center [241, 61] width 59 height 10
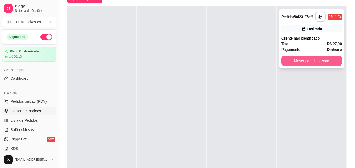
click at [312, 64] on button "Mover para finalizado" at bounding box center [311, 61] width 60 height 11
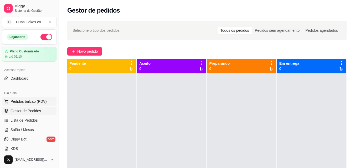
click at [27, 100] on span "Pedidos balcão (PDV)" at bounding box center [29, 101] width 36 height 5
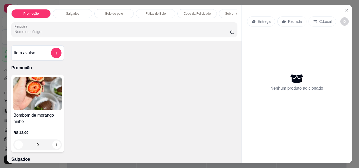
click at [68, 12] on p "Salgados" at bounding box center [72, 14] width 13 height 4
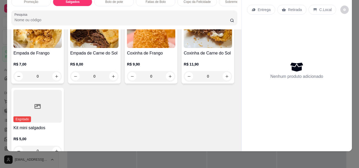
scroll to position [168, 0]
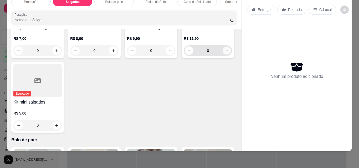
click at [225, 53] on icon "increase-product-quantity" at bounding box center [227, 51] width 4 height 4
type input "1"
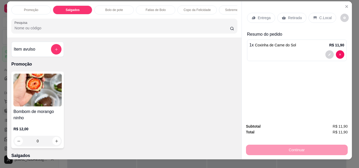
scroll to position [0, 0]
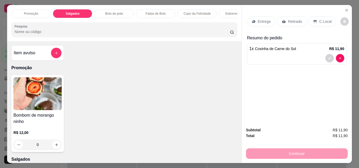
click at [150, 12] on p "Fatias de Bolo" at bounding box center [156, 14] width 20 height 4
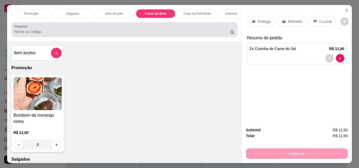
scroll to position [14, 0]
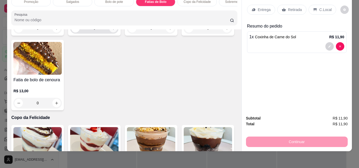
click at [111, 30] on icon "increase-product-quantity" at bounding box center [113, 29] width 4 height 4
type input "1"
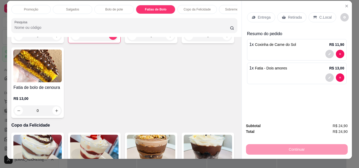
scroll to position [0, 0]
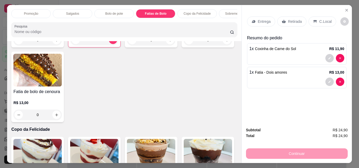
click at [225, 12] on p "Sobremesa Gelada" at bounding box center [238, 14] width 27 height 4
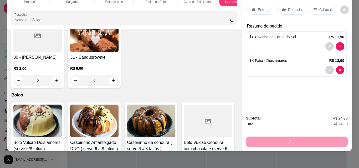
scroll to position [997, 0]
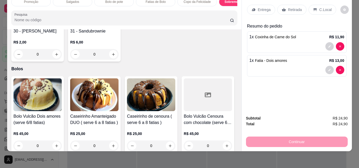
type input "1"
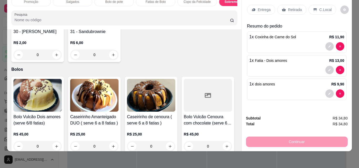
click at [288, 7] on p "Retirada" at bounding box center [295, 9] width 14 height 5
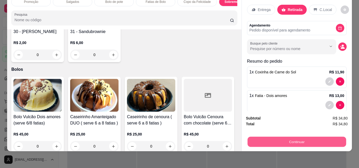
click at [300, 138] on button "Continuar" at bounding box center [296, 142] width 99 height 10
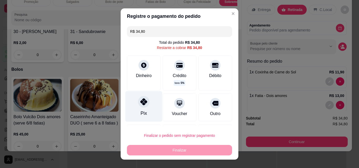
click at [134, 112] on div "Pix" at bounding box center [143, 106] width 37 height 31
type input "R$ 0,00"
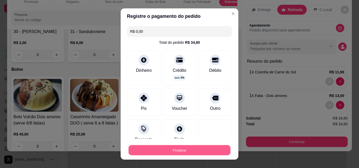
click at [169, 149] on button "Finalizar" at bounding box center [179, 151] width 102 height 10
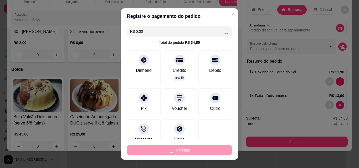
type input "0"
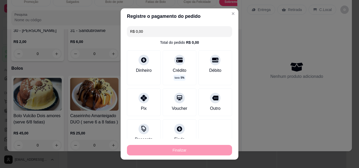
type input "-R$ 34,80"
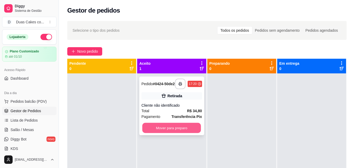
click at [173, 130] on button "Mover para preparo" at bounding box center [171, 128] width 59 height 10
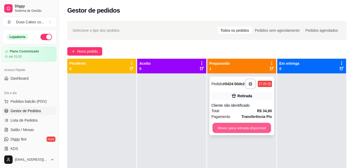
click at [235, 131] on button "Mover para retirada disponível" at bounding box center [241, 128] width 59 height 10
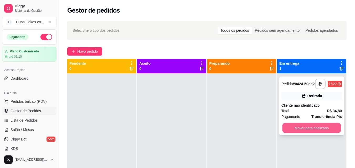
click at [300, 133] on button "Mover para finalizado" at bounding box center [311, 128] width 59 height 10
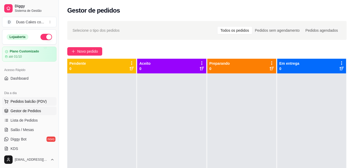
click at [30, 104] on span "Pedidos balcão (PDV)" at bounding box center [29, 101] width 36 height 5
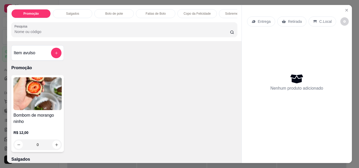
click at [69, 12] on p "Salgados" at bounding box center [72, 14] width 13 height 4
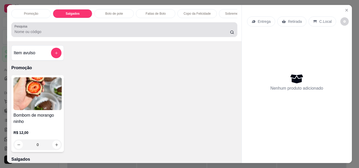
scroll to position [14, 0]
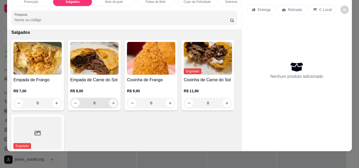
click at [111, 105] on icon "increase-product-quantity" at bounding box center [113, 103] width 4 height 4
type input "1"
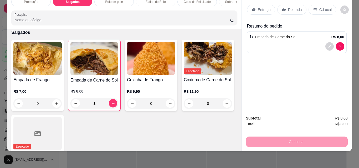
click at [291, 7] on p "Retirada" at bounding box center [295, 9] width 14 height 5
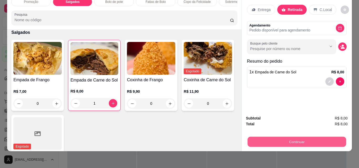
click at [301, 140] on button "Continuar" at bounding box center [296, 142] width 99 height 10
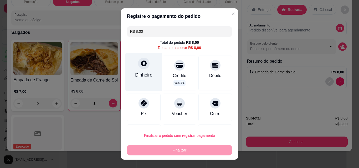
click at [140, 64] on icon at bounding box center [143, 63] width 7 height 7
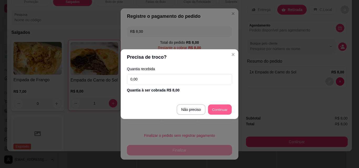
type input "R$ 0,00"
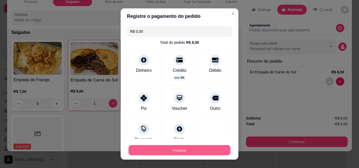
click at [184, 152] on button "Finalizar" at bounding box center [179, 151] width 102 height 10
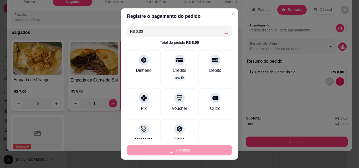
type input "0"
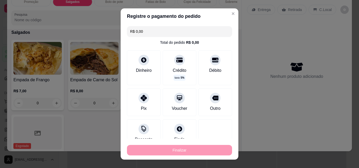
type input "-R$ 8,00"
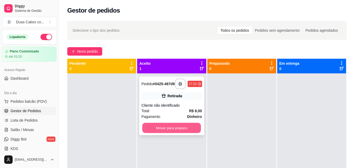
click at [153, 133] on button "Mover para preparo" at bounding box center [171, 128] width 59 height 10
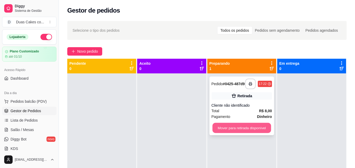
click at [233, 131] on button "Mover para retirada disponível" at bounding box center [241, 128] width 59 height 10
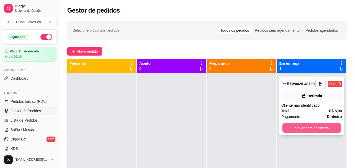
click at [296, 133] on button "Mover para finalizado" at bounding box center [311, 128] width 59 height 10
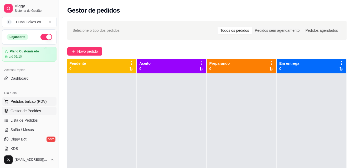
click at [30, 100] on span "Pedidos balcão (PDV)" at bounding box center [29, 101] width 36 height 5
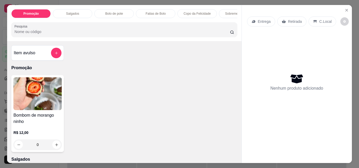
click at [73, 12] on p "Salgados" at bounding box center [72, 14] width 13 height 4
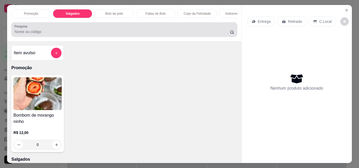
scroll to position [14, 0]
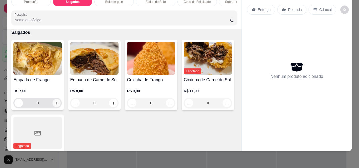
click at [56, 104] on icon "increase-product-quantity" at bounding box center [57, 103] width 4 height 4
type input "1"
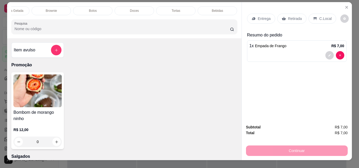
scroll to position [0, 0]
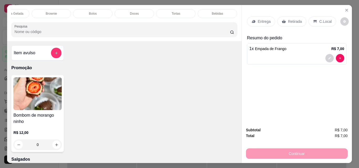
click at [222, 10] on div "Bebidas" at bounding box center [217, 13] width 39 height 9
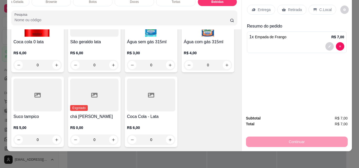
scroll to position [1612, 0]
click at [59, 67] on icon "increase-product-quantity" at bounding box center [57, 65] width 4 height 4
type input "1"
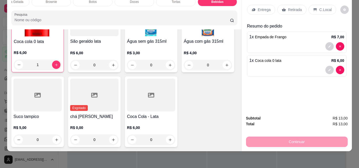
click at [261, 7] on p "Entrega" at bounding box center [264, 9] width 13 height 5
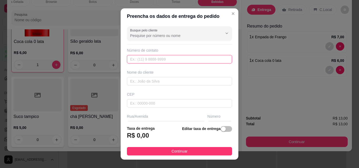
click at [141, 57] on input "text" at bounding box center [179, 59] width 105 height 8
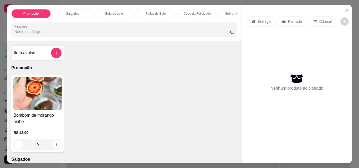
click at [72, 9] on div "Salgados" at bounding box center [72, 13] width 39 height 9
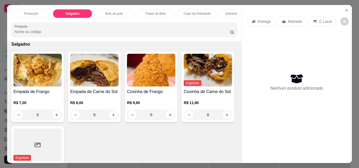
scroll to position [14, 0]
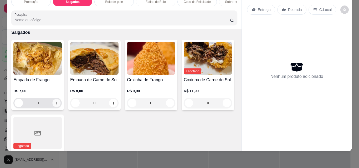
click at [55, 103] on icon "increase-product-quantity" at bounding box center [56, 103] width 3 height 3
type input "1"
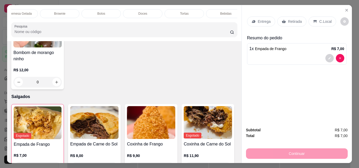
scroll to position [0, 229]
click at [214, 12] on p "Bebidas" at bounding box center [217, 14] width 11 height 4
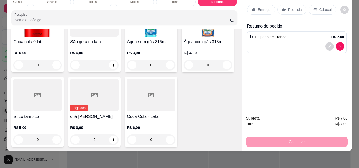
scroll to position [1586, 0]
click at [59, 67] on icon "increase-product-quantity" at bounding box center [57, 65] width 4 height 4
type input "1"
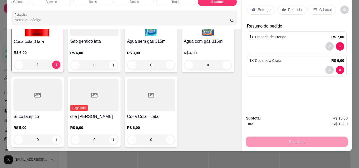
click at [257, 5] on div "Entrega" at bounding box center [261, 10] width 28 height 10
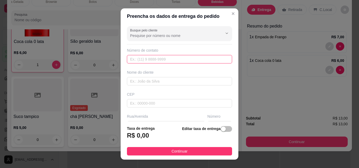
click at [140, 59] on input "text" at bounding box center [179, 59] width 105 height 8
type input "[PHONE_NUMBER]"
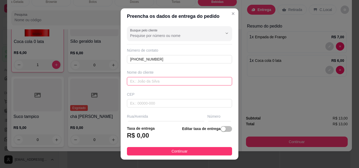
click at [177, 82] on input "text" at bounding box center [179, 81] width 105 height 8
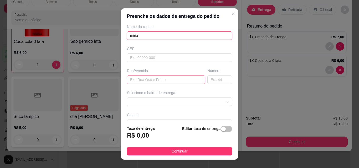
scroll to position [53, 0]
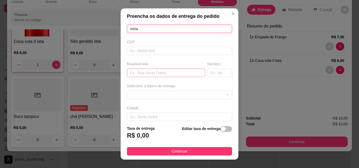
type input "miria"
click at [154, 75] on input "text" at bounding box center [166, 73] width 78 height 8
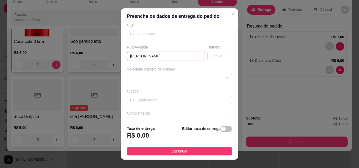
scroll to position [79, 0]
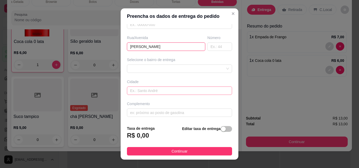
type input "antonio henrique"
click at [144, 92] on input "text" at bounding box center [179, 91] width 105 height 8
type input "paraipaba"
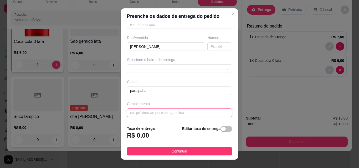
click at [139, 114] on input "text" at bounding box center [179, 113] width 105 height 8
type input "salão mileide"
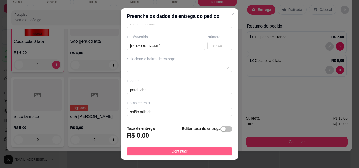
click at [172, 152] on span "Continuar" at bounding box center [180, 152] width 16 height 6
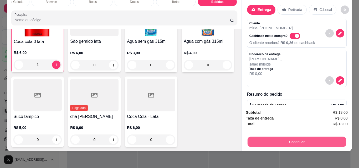
click at [303, 137] on button "Continuar" at bounding box center [296, 142] width 99 height 10
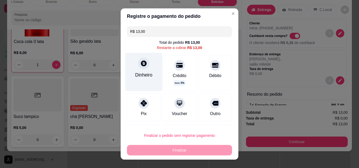
click at [135, 77] on div "Dinheiro" at bounding box center [143, 75] width 17 height 7
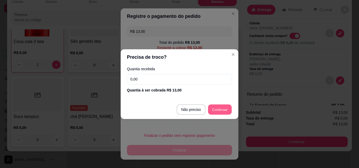
type input "R$ 0,00"
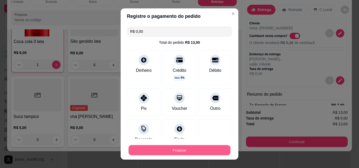
click at [190, 150] on button "Finalizar" at bounding box center [179, 151] width 102 height 10
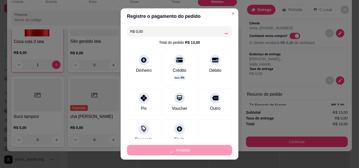
type input "0"
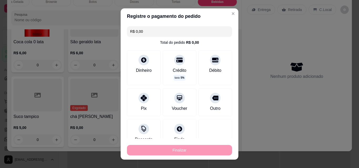
type input "-R$ 13,00"
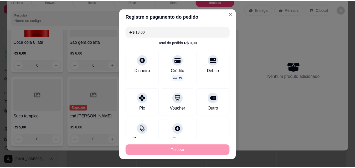
scroll to position [1586, 0]
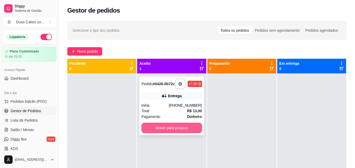
click at [176, 133] on button "Mover para preparo" at bounding box center [171, 128] width 60 height 11
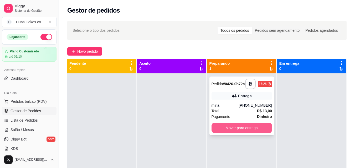
click at [222, 127] on button "Mover para entrega" at bounding box center [241, 128] width 60 height 11
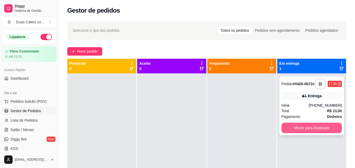
click at [305, 128] on button "Mover para finalizado" at bounding box center [311, 128] width 60 height 11
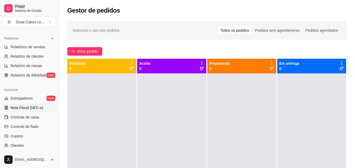
scroll to position [184, 0]
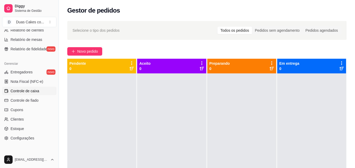
click at [26, 92] on span "Controle de caixa" at bounding box center [25, 91] width 29 height 5
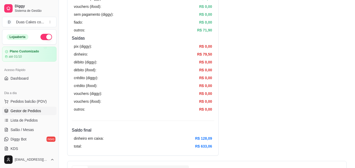
click at [24, 111] on span "Gestor de Pedidos" at bounding box center [26, 110] width 30 height 5
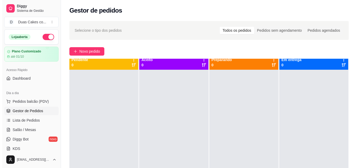
scroll to position [15, 0]
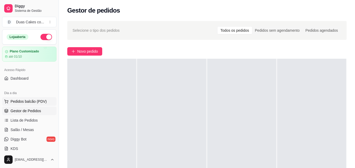
click at [23, 101] on span "Pedidos balcão (PDV)" at bounding box center [29, 101] width 36 height 5
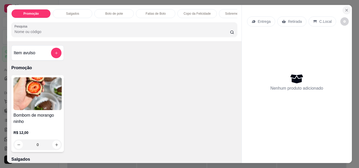
click at [344, 9] on icon "Close" at bounding box center [346, 10] width 4 height 4
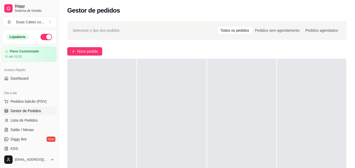
click at [17, 110] on span "Gestor de Pedidos" at bounding box center [26, 110] width 30 height 5
click at [10, 102] on button "Pedidos balcão (PDV)" at bounding box center [29, 101] width 54 height 8
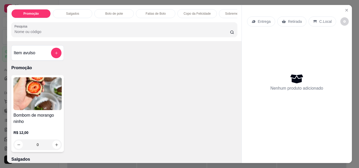
click at [81, 9] on div "Salgados" at bounding box center [72, 13] width 39 height 9
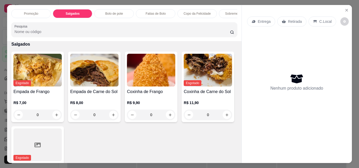
scroll to position [14, 0]
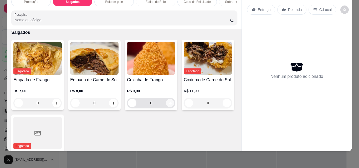
click at [167, 101] on button "increase-product-quantity" at bounding box center [170, 103] width 8 height 8
type input "1"
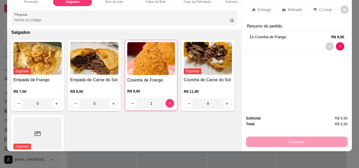
click at [259, 5] on div "Entrega" at bounding box center [261, 10] width 28 height 10
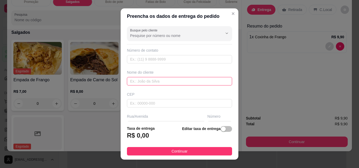
click at [143, 81] on input "text" at bounding box center [179, 81] width 105 height 8
type input "miri"
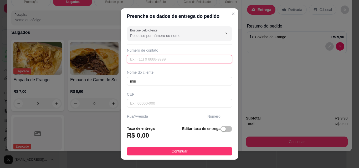
click at [149, 56] on input "text" at bounding box center [179, 59] width 105 height 8
type input "(85) 9834-9622"
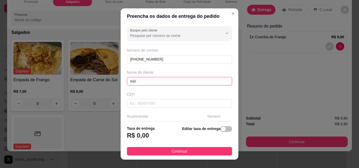
click at [136, 80] on input "miri" at bounding box center [179, 81] width 105 height 8
type input "miria"
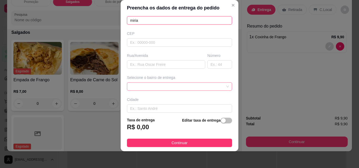
scroll to position [79, 0]
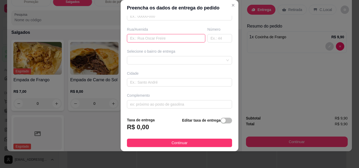
click at [146, 39] on input "text" at bounding box center [166, 38] width 78 height 8
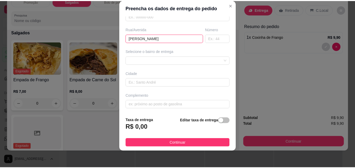
scroll to position [80, 0]
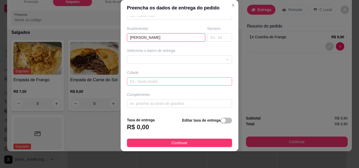
type input "antonio henrique"
click at [136, 83] on input "text" at bounding box center [179, 81] width 105 height 8
type input "paripaba"
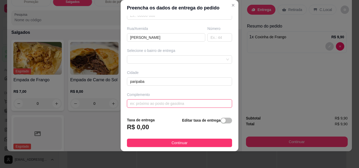
click at [148, 104] on input "text" at bounding box center [179, 104] width 105 height 8
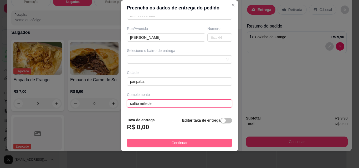
type input "salão mileide"
click at [181, 145] on span "Continuar" at bounding box center [180, 143] width 16 height 6
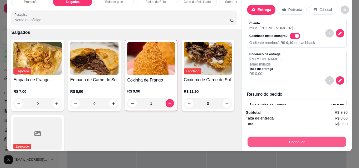
click at [304, 141] on button "Continuar" at bounding box center [296, 142] width 99 height 10
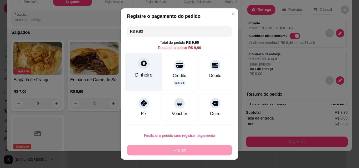
click at [139, 75] on div "Dinheiro" at bounding box center [143, 75] width 17 height 7
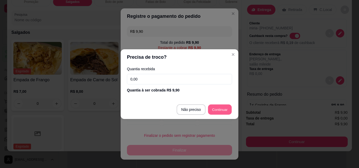
type input "R$ 0,00"
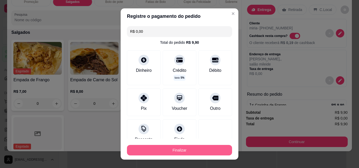
click at [175, 150] on button "Finalizar" at bounding box center [179, 150] width 105 height 11
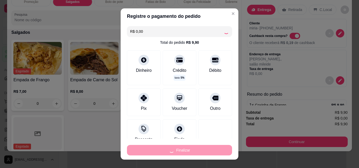
type input "0"
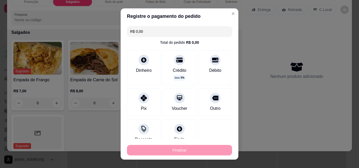
type input "-R$ 9,90"
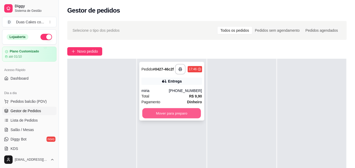
click at [160, 118] on button "Mover para preparo" at bounding box center [171, 113] width 59 height 10
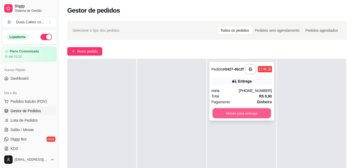
click at [228, 118] on button "Mover para entrega" at bounding box center [241, 113] width 59 height 10
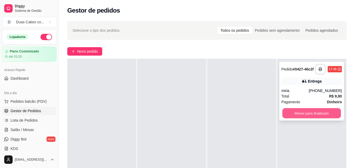
click at [302, 119] on button "Mover para finalizado" at bounding box center [311, 113] width 59 height 10
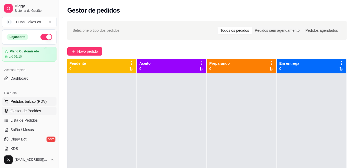
click at [19, 101] on span "Pedidos balcão (PDV)" at bounding box center [29, 101] width 36 height 5
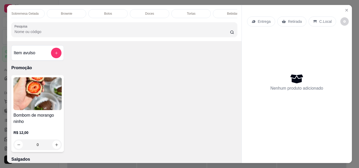
scroll to position [0, 229]
click at [178, 12] on div "Tortas" at bounding box center [175, 13] width 39 height 9
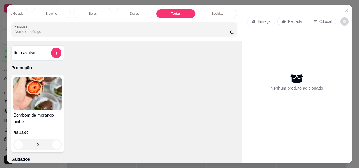
scroll to position [14, 0]
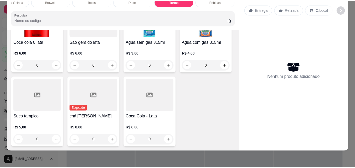
scroll to position [0, 0]
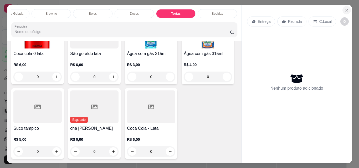
click at [346, 9] on icon "Close" at bounding box center [346, 10] width 4 height 4
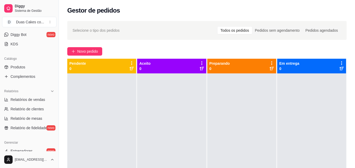
scroll to position [105, 0]
click at [22, 66] on span "Produtos" at bounding box center [18, 66] width 15 height 5
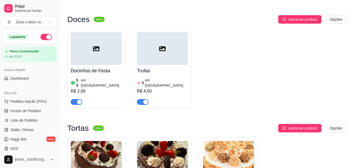
scroll to position [1996, 0]
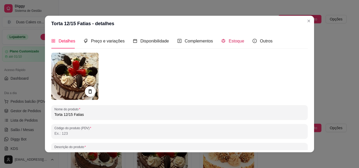
click at [232, 41] on span "Estoque" at bounding box center [236, 41] width 15 height 4
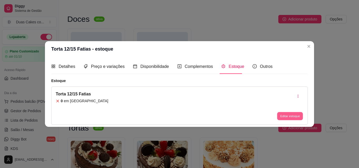
click at [294, 115] on button "Editar estoque" at bounding box center [290, 116] width 26 height 8
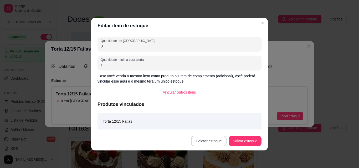
click at [103, 47] on input "0" at bounding box center [180, 46] width 158 height 5
type input "1"
click at [247, 142] on button "Salvar estoque" at bounding box center [245, 141] width 32 height 10
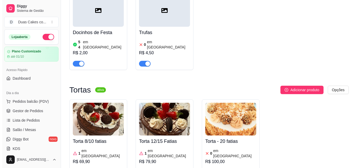
scroll to position [2023, 0]
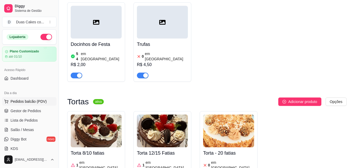
click at [30, 101] on span "Pedidos balcão (PDV)" at bounding box center [29, 101] width 36 height 5
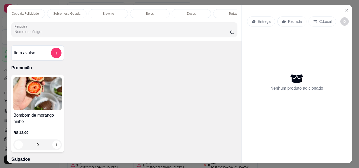
scroll to position [0, 179]
click at [222, 13] on p "Tortas" at bounding box center [226, 14] width 9 height 4
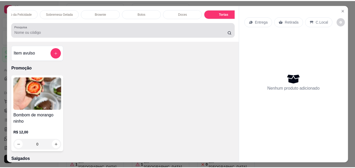
scroll to position [14, 0]
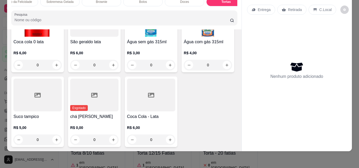
type input "1"
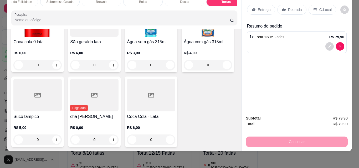
click at [291, 7] on p "Retirada" at bounding box center [295, 9] width 14 height 5
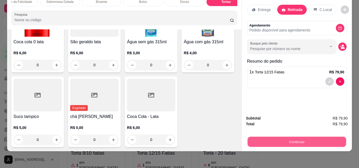
click at [302, 138] on button "Continuar" at bounding box center [296, 142] width 99 height 10
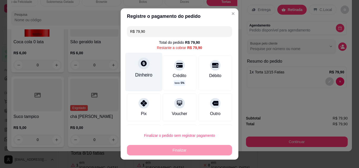
click at [134, 70] on div "Dinheiro" at bounding box center [143, 72] width 37 height 38
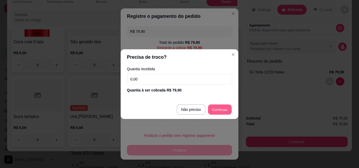
type input "R$ 0,00"
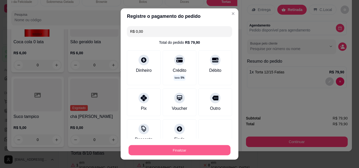
click at [169, 154] on button "Finalizar" at bounding box center [179, 151] width 102 height 10
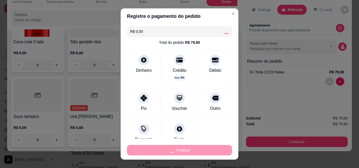
type input "0"
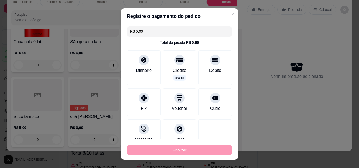
type input "-R$ 79,90"
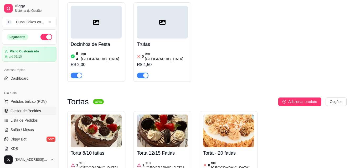
click at [31, 108] on link "Gestor de Pedidos" at bounding box center [29, 111] width 54 height 8
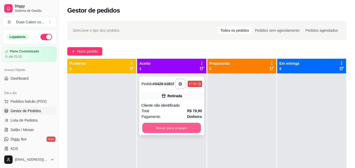
click at [157, 129] on button "Mover para preparo" at bounding box center [171, 128] width 59 height 10
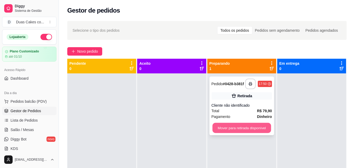
click at [233, 133] on button "Mover para retirada disponível" at bounding box center [241, 128] width 59 height 10
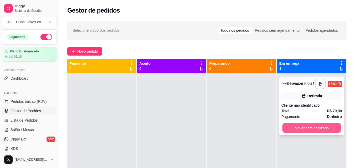
click at [326, 126] on button "Mover para finalizado" at bounding box center [311, 128] width 59 height 10
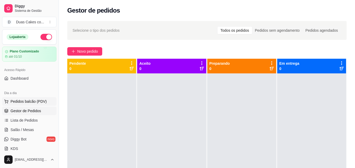
click at [19, 100] on span "Pedidos balcão (PDV)" at bounding box center [29, 101] width 36 height 5
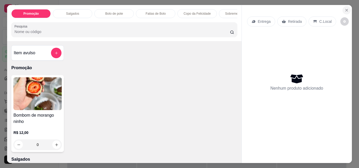
click at [346, 9] on icon "Close" at bounding box center [346, 10] width 4 height 4
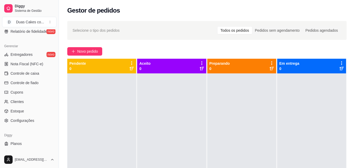
scroll to position [210, 0]
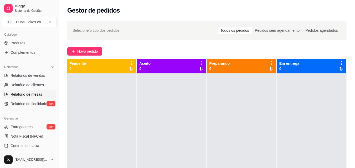
scroll to position [184, 0]
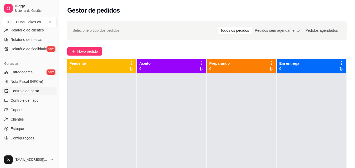
click at [18, 92] on span "Controle de caixa" at bounding box center [25, 91] width 29 height 5
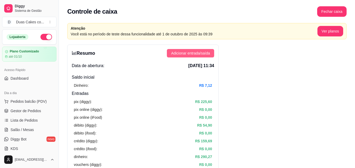
click at [198, 55] on span "Adicionar entrada/saída" at bounding box center [190, 53] width 39 height 6
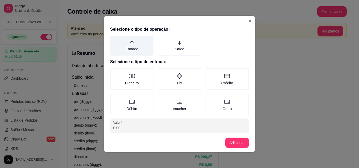
click at [128, 46] on label "Entrada" at bounding box center [131, 46] width 43 height 20
click at [114, 40] on button "Entrada" at bounding box center [112, 37] width 4 height 4
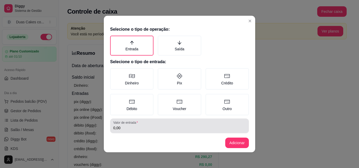
click at [134, 129] on input "0,00" at bounding box center [179, 128] width 132 height 5
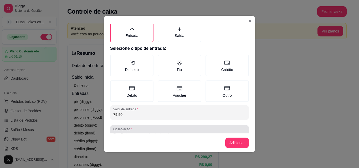
scroll to position [26, 0]
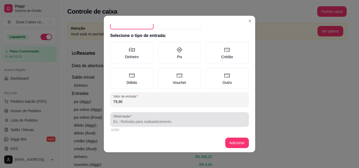
type input "79,90"
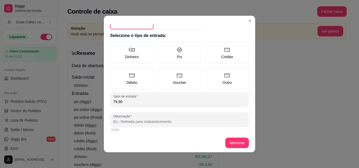
click at [128, 122] on input "Observação" at bounding box center [179, 121] width 132 height 5
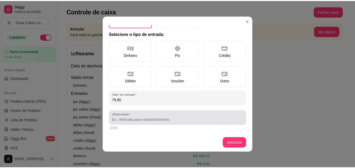
scroll to position [1, 0]
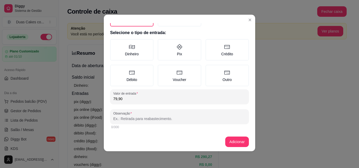
click at [169, 118] on input "Observação" at bounding box center [179, 118] width 132 height 5
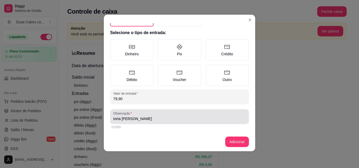
click at [134, 122] on div "torta [PERSON_NAME]" at bounding box center [179, 117] width 132 height 11
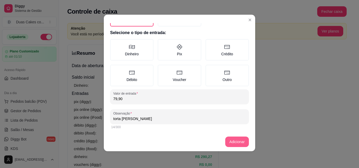
type input "torta [PERSON_NAME]"
click at [239, 140] on button "Adicionar" at bounding box center [236, 142] width 23 height 10
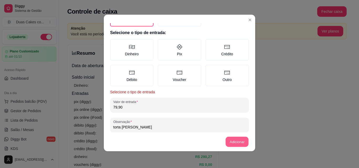
click at [239, 140] on button "Adicionar" at bounding box center [236, 142] width 23 height 10
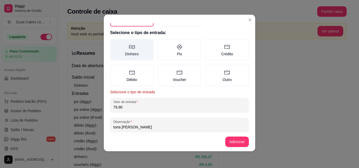
click at [139, 48] on label "Dinheiro" at bounding box center [131, 50] width 43 height 22
click at [114, 67] on button "Dinheiro" at bounding box center [112, 69] width 4 height 4
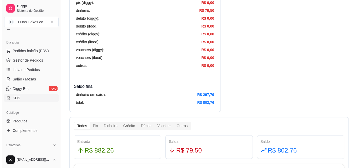
scroll to position [53, 0]
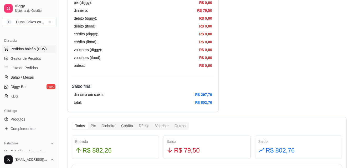
click at [23, 49] on span "Pedidos balcão (PDV)" at bounding box center [29, 48] width 36 height 5
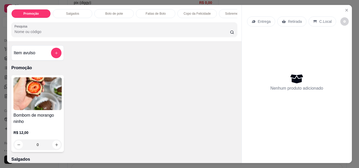
drag, startPoint x: 79, startPoint y: 10, endPoint x: 82, endPoint y: 11, distance: 3.4
click at [80, 10] on div "Salgados" at bounding box center [72, 13] width 39 height 9
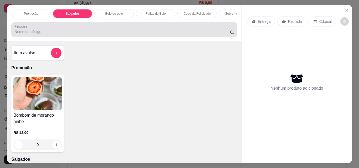
scroll to position [14, 0]
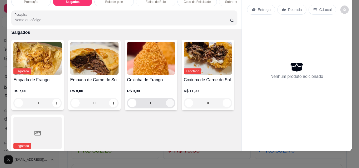
click at [169, 102] on icon "increase-product-quantity" at bounding box center [170, 103] width 4 height 4
type input "1"
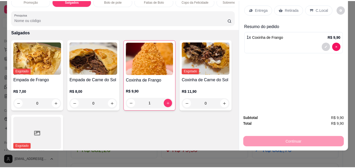
scroll to position [0, 0]
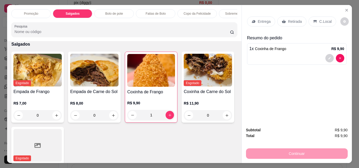
click at [288, 19] on p "Retirada" at bounding box center [295, 21] width 14 height 5
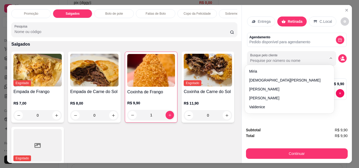
click at [311, 58] on input "Busque pelo cliente" at bounding box center [284, 60] width 68 height 5
type input "vi"
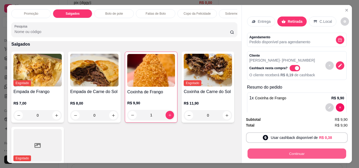
click at [295, 149] on button "Continuar" at bounding box center [296, 154] width 99 height 10
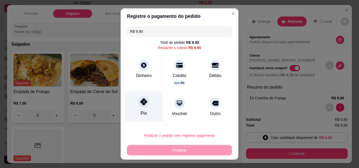
click at [139, 108] on div at bounding box center [144, 102] width 12 height 12
type input "R$ 0,00"
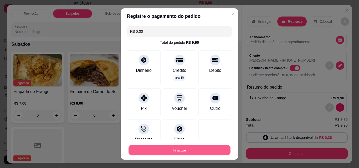
click at [162, 147] on button "Finalizar" at bounding box center [179, 151] width 102 height 10
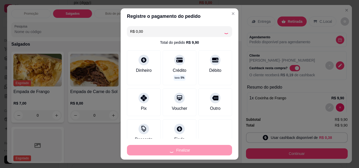
type input "0"
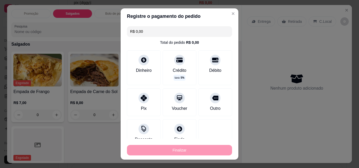
type input "-R$ 9,90"
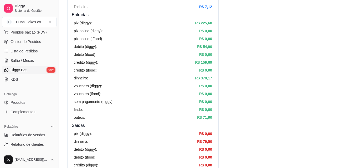
scroll to position [79, 0]
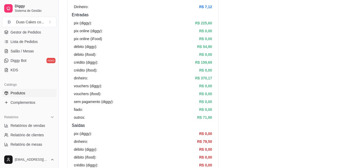
click at [22, 94] on span "Produtos" at bounding box center [18, 93] width 15 height 5
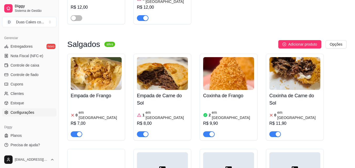
scroll to position [131, 0]
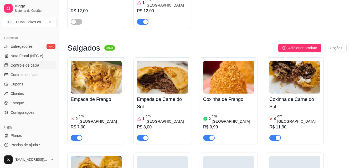
click at [16, 64] on span "Controle de caixa" at bounding box center [25, 65] width 29 height 5
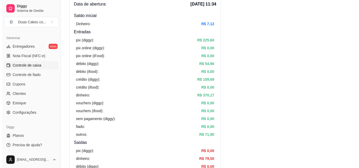
scroll to position [53, 0]
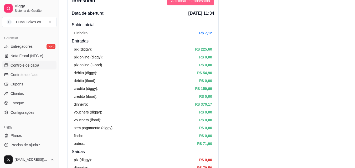
click at [198, 3] on span "Adicionar entrada/saída" at bounding box center [190, 1] width 39 height 6
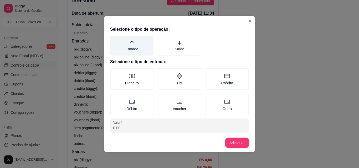
click at [130, 49] on label "Entrada" at bounding box center [131, 46] width 43 height 20
click at [114, 40] on button "Entrada" at bounding box center [112, 37] width 4 height 4
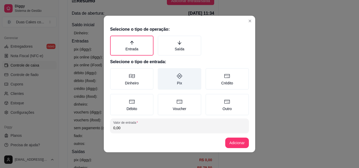
click at [173, 80] on label "Pix" at bounding box center [179, 79] width 43 height 22
click at [162, 72] on button "Pix" at bounding box center [159, 70] width 4 height 4
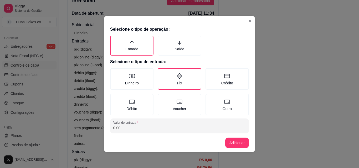
click at [133, 130] on input "0,00" at bounding box center [179, 128] width 132 height 5
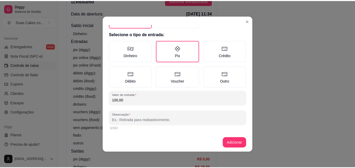
scroll to position [28, 0]
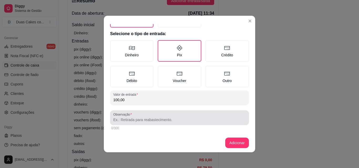
type input "100,00"
click at [128, 117] on div at bounding box center [179, 118] width 132 height 11
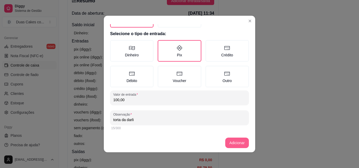
type input "torta da darli"
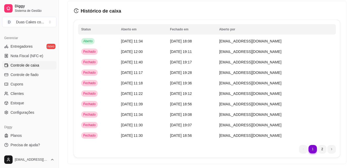
scroll to position [799, 0]
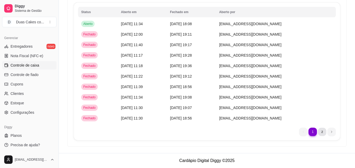
click at [323, 131] on li "2" at bounding box center [322, 132] width 8 height 8
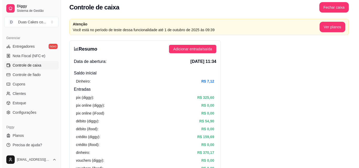
scroll to position [0, 0]
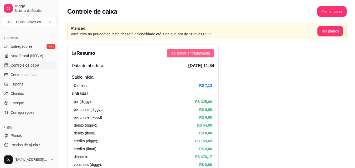
click at [205, 52] on span "Adicionar entrada/saída" at bounding box center [190, 53] width 39 height 6
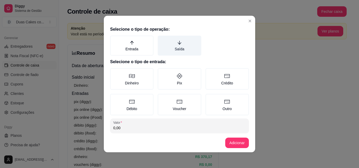
click at [173, 48] on label "Saída" at bounding box center [179, 46] width 43 height 20
click at [162, 40] on button "Saída" at bounding box center [159, 37] width 4 height 4
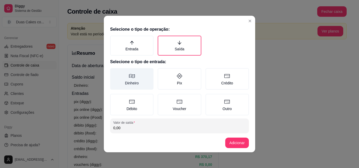
click at [127, 83] on label "Dinheiro" at bounding box center [131, 79] width 43 height 22
click at [114, 72] on button "Dinheiro" at bounding box center [112, 70] width 4 height 4
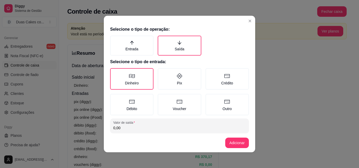
click at [129, 126] on input "0,00" at bounding box center [179, 128] width 132 height 5
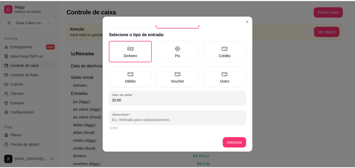
scroll to position [28, 0]
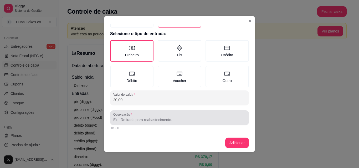
type input "20,00"
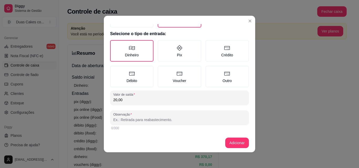
click at [144, 121] on input "Observação" at bounding box center [179, 119] width 132 height 5
type input "diária kildery"
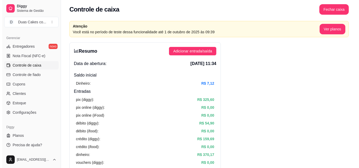
scroll to position [0, 0]
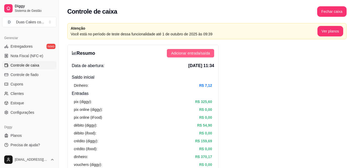
click at [204, 53] on span "Adicionar entrada/saída" at bounding box center [190, 53] width 39 height 6
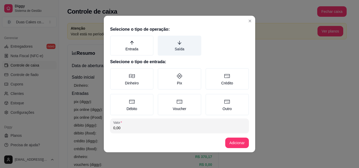
click at [175, 46] on label "Saída" at bounding box center [179, 46] width 43 height 20
click at [162, 40] on button "Saída" at bounding box center [159, 37] width 4 height 4
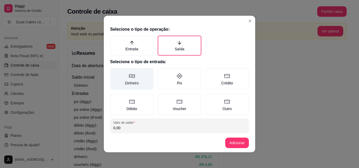
click at [124, 85] on label "Dinheiro" at bounding box center [131, 79] width 43 height 22
click at [114, 72] on button "Dinheiro" at bounding box center [112, 70] width 4 height 4
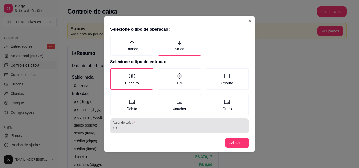
click at [123, 130] on input "0,00" at bounding box center [179, 128] width 132 height 5
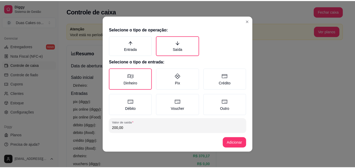
scroll to position [28, 0]
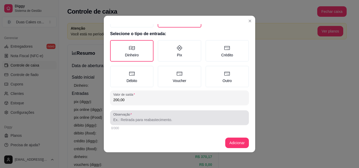
type input "200,00"
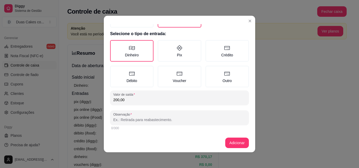
click at [143, 117] on input "Observação" at bounding box center [179, 119] width 132 height 5
type input "entregue a dymitria"
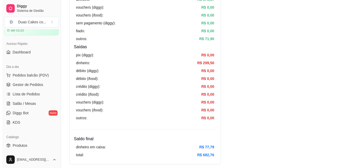
scroll to position [26, 0]
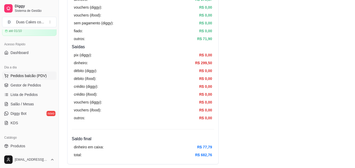
click at [33, 74] on span "Pedidos balcão (PDV)" at bounding box center [29, 75] width 36 height 5
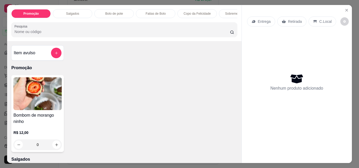
click at [183, 9] on div "Copo da Felicidade" at bounding box center [196, 13] width 39 height 9
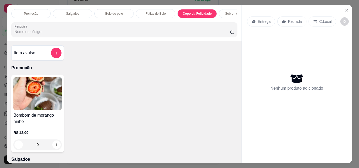
scroll to position [14, 0]
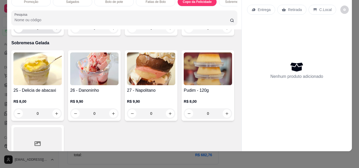
click at [53, 33] on button "increase-product-quantity" at bounding box center [57, 28] width 8 height 8
type input "1"
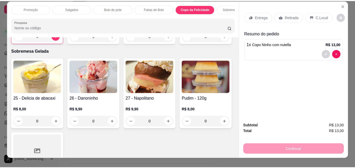
scroll to position [0, 0]
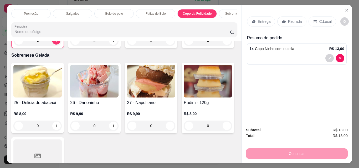
click at [288, 19] on p "Retirada" at bounding box center [295, 21] width 14 height 5
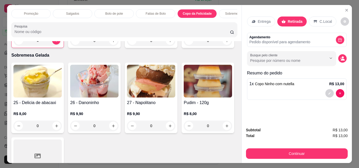
click at [306, 146] on div "Subtotal R$ 13,00 Total R$ 13,00 Continuar" at bounding box center [297, 143] width 102 height 32
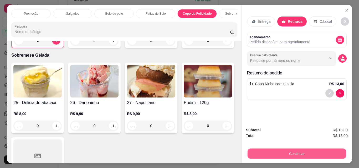
click at [299, 150] on button "Continuar" at bounding box center [296, 154] width 99 height 10
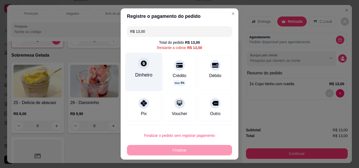
click at [138, 68] on div at bounding box center [144, 64] width 12 height 12
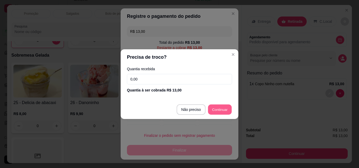
type input "R$ 0,00"
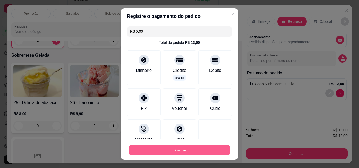
click at [169, 149] on button "Finalizar" at bounding box center [179, 151] width 102 height 10
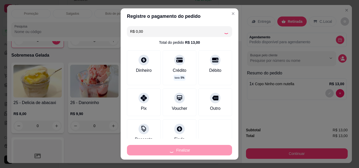
type input "0"
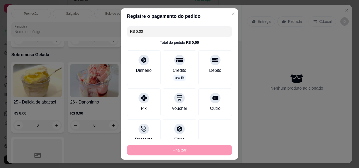
type input "-R$ 13,00"
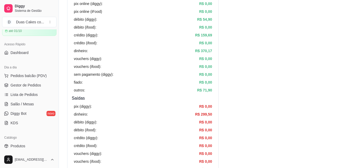
scroll to position [105, 0]
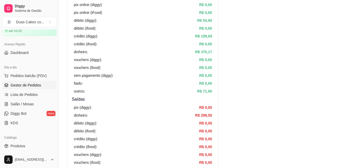
click at [17, 83] on span "Gestor de Pedidos" at bounding box center [26, 85] width 30 height 5
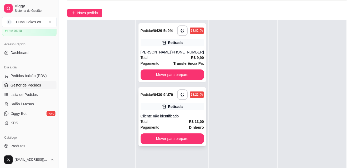
scroll to position [53, 0]
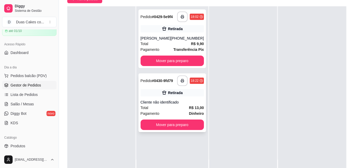
click at [170, 132] on div "**********" at bounding box center [172, 103] width 68 height 59
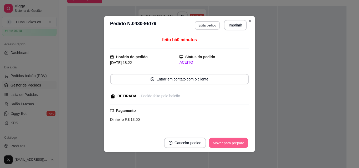
click at [234, 142] on button "Mover para preparo" at bounding box center [228, 143] width 39 height 10
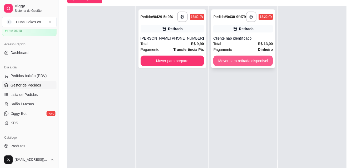
click at [254, 62] on button "Mover para retirada disponível" at bounding box center [243, 61] width 60 height 11
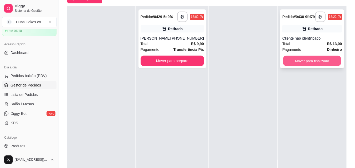
click at [291, 66] on button "Mover para finalizado" at bounding box center [312, 61] width 58 height 10
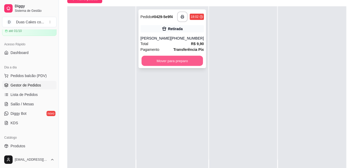
click at [182, 61] on button "Mover para preparo" at bounding box center [171, 61] width 61 height 10
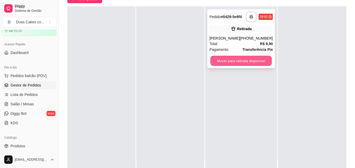
click at [247, 66] on button "Mover para retirada disponível" at bounding box center [240, 61] width 61 height 10
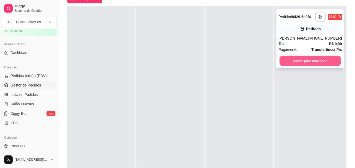
click at [313, 63] on button "Mover para finalizado" at bounding box center [309, 61] width 61 height 10
click at [310, 64] on button "Mover para finalizado" at bounding box center [309, 61] width 61 height 10
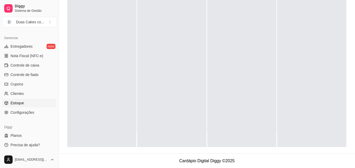
scroll to position [80, 0]
click at [27, 66] on span "Controle de caixa" at bounding box center [25, 65] width 29 height 5
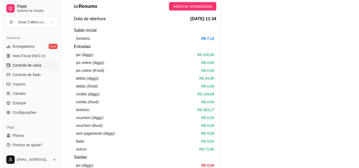
scroll to position [26, 0]
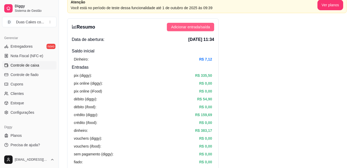
click at [202, 28] on span "Adicionar entrada/saída" at bounding box center [190, 27] width 39 height 6
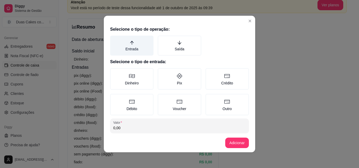
click at [130, 46] on label "Entrada" at bounding box center [131, 46] width 43 height 20
click at [114, 40] on button "Entrada" at bounding box center [112, 37] width 4 height 4
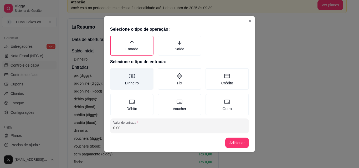
click at [132, 79] on icon at bounding box center [132, 76] width 6 height 6
click at [114, 72] on button "Dinheiro" at bounding box center [112, 70] width 4 height 4
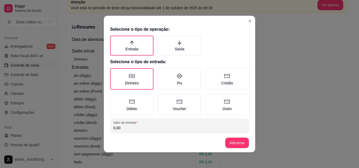
click at [143, 127] on input "0,00" at bounding box center [179, 128] width 132 height 5
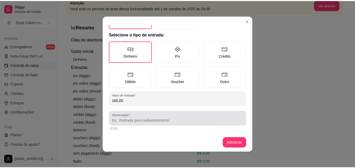
scroll to position [28, 0]
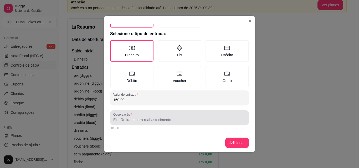
type input "160,00"
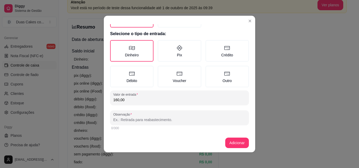
click at [164, 121] on input "Observação" at bounding box center [179, 119] width 132 height 5
type input "bolo juliana"
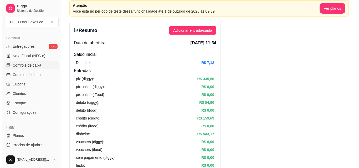
scroll to position [0, 0]
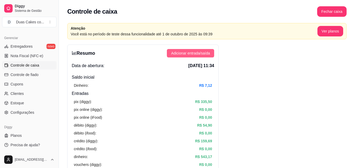
click at [206, 54] on span "Adicionar entrada/saída" at bounding box center [190, 53] width 39 height 6
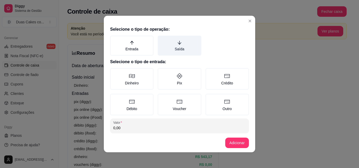
click at [170, 45] on label "Saída" at bounding box center [179, 46] width 43 height 20
click at [162, 40] on button "Saída" at bounding box center [159, 37] width 4 height 4
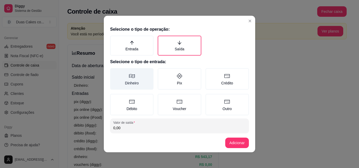
click at [124, 82] on label "Dinheiro" at bounding box center [131, 79] width 43 height 22
click at [114, 72] on button "Dinheiro" at bounding box center [112, 70] width 4 height 4
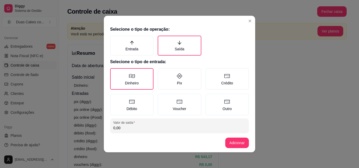
click at [119, 126] on input "0,00" at bounding box center [179, 128] width 132 height 5
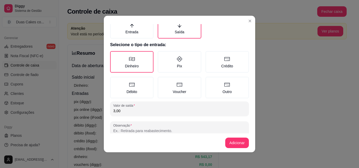
scroll to position [28, 0]
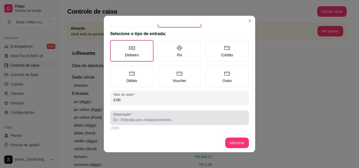
type input "3,00"
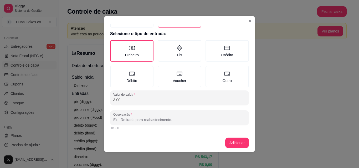
click at [172, 118] on input "Observação" at bounding box center [179, 119] width 132 height 5
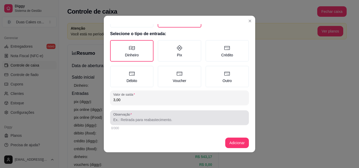
click at [173, 116] on div at bounding box center [179, 118] width 132 height 11
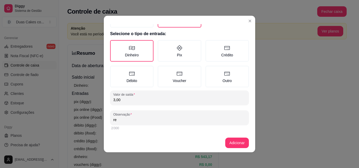
type input "r"
type input "entregue a dymitria"
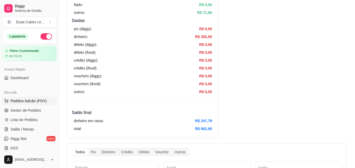
scroll to position [0, 0]
click at [27, 99] on span "Pedidos balcão (PDV)" at bounding box center [29, 101] width 36 height 5
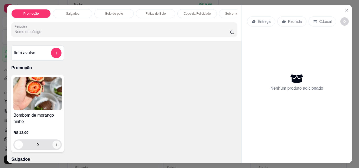
click at [55, 146] on icon "increase-product-quantity" at bounding box center [57, 145] width 4 height 4
type input "1"
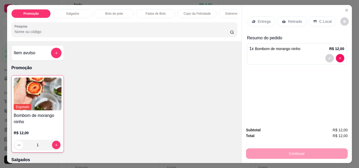
click at [288, 19] on p "Retirada" at bounding box center [295, 21] width 14 height 5
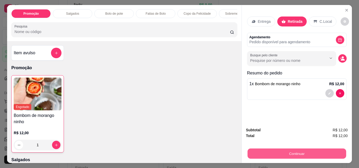
click at [302, 154] on button "Continuar" at bounding box center [296, 154] width 99 height 10
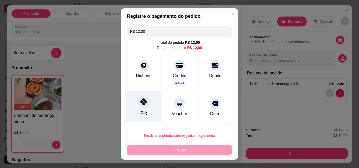
click at [141, 112] on div "Pix" at bounding box center [144, 113] width 6 height 7
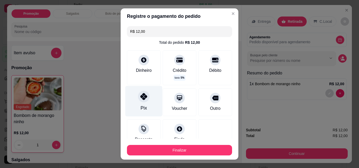
type input "R$ 0,00"
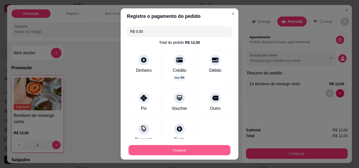
click at [166, 149] on button "Finalizar" at bounding box center [179, 151] width 102 height 10
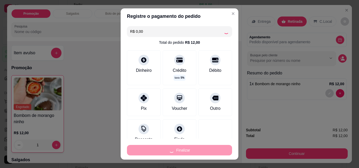
type input "0"
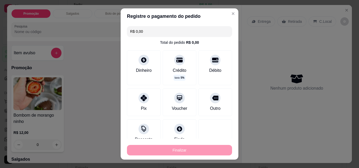
type input "-R$ 12,00"
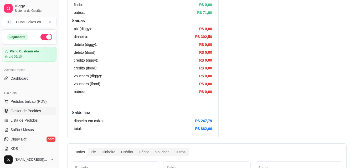
click at [19, 108] on span "Gestor de Pedidos" at bounding box center [26, 110] width 30 height 5
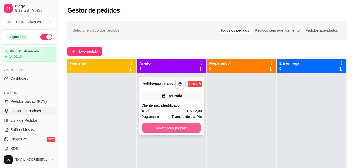
click at [182, 127] on button "Mover para preparo" at bounding box center [171, 128] width 59 height 10
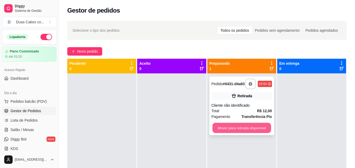
click at [233, 131] on button "Mover para retirada disponível" at bounding box center [241, 128] width 59 height 10
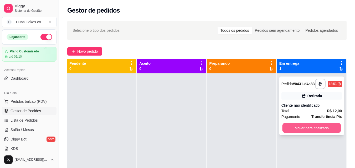
click at [327, 132] on button "Mover para finalizado" at bounding box center [311, 128] width 59 height 10
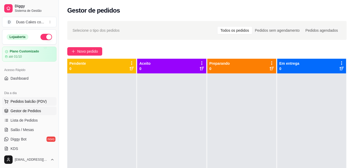
click at [14, 100] on span "Pedidos balcão (PDV)" at bounding box center [29, 101] width 36 height 5
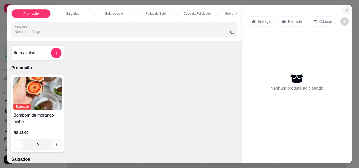
click at [344, 8] on icon "Close" at bounding box center [346, 10] width 4 height 4
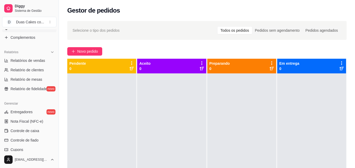
scroll to position [158, 0]
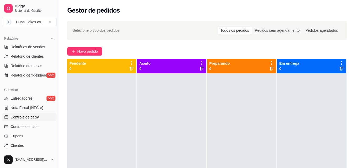
click at [19, 117] on span "Controle de caixa" at bounding box center [25, 117] width 29 height 5
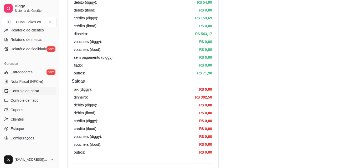
scroll to position [26, 0]
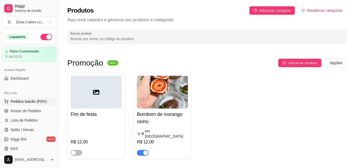
click at [19, 99] on button "Pedidos balcão (PDV)" at bounding box center [29, 101] width 54 height 8
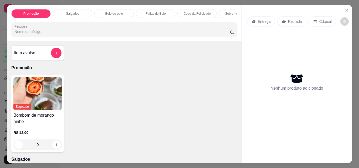
click at [225, 12] on p "Sobremesa Gelada" at bounding box center [238, 14] width 27 height 4
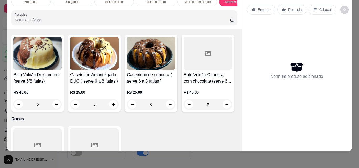
scroll to position [1023, 0]
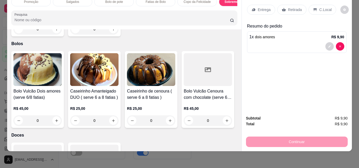
type input "2"
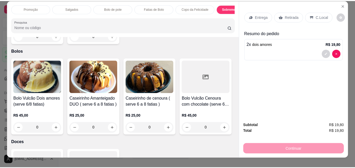
scroll to position [0, 0]
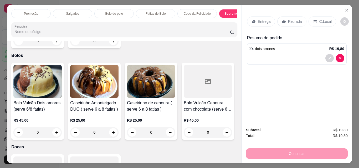
click at [290, 150] on div "Continuar" at bounding box center [297, 153] width 102 height 12
click at [292, 19] on p "Retirada" at bounding box center [295, 21] width 14 height 5
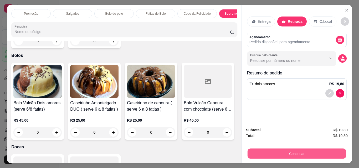
click at [315, 150] on button "Continuar" at bounding box center [296, 154] width 99 height 10
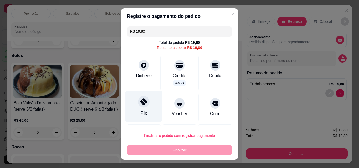
click at [141, 107] on div at bounding box center [144, 102] width 12 height 12
type input "R$ 0,00"
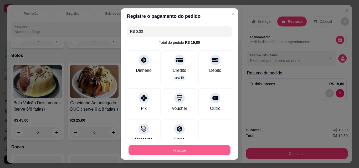
click at [175, 153] on button "Finalizar" at bounding box center [179, 151] width 102 height 10
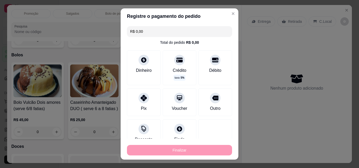
type input "0"
type input "-R$ 19,80"
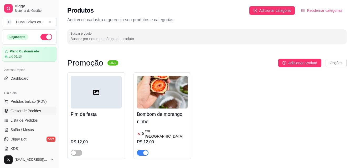
click at [24, 111] on span "Gestor de Pedidos" at bounding box center [26, 110] width 30 height 5
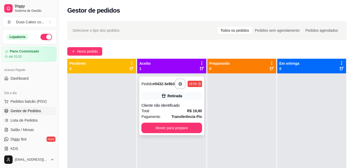
click at [173, 136] on div "**********" at bounding box center [171, 106] width 65 height 59
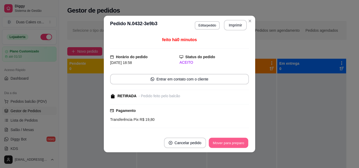
click at [209, 144] on button "Mover para preparo" at bounding box center [228, 143] width 39 height 10
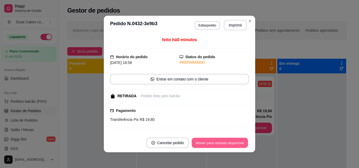
click at [228, 146] on button "Mover para retirada disponível" at bounding box center [220, 143] width 56 height 10
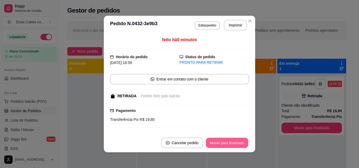
click at [233, 144] on button "Mover para finalizado" at bounding box center [227, 143] width 42 height 10
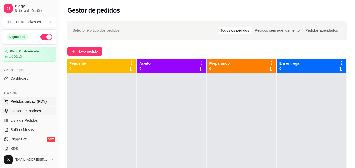
click at [21, 103] on span "Pedidos balcão (PDV)" at bounding box center [29, 101] width 36 height 5
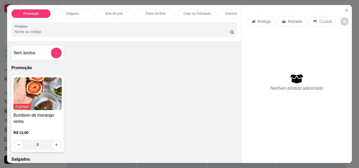
click at [110, 9] on div "Bolo de pote" at bounding box center [113, 13] width 39 height 9
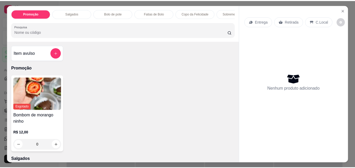
scroll to position [14, 0]
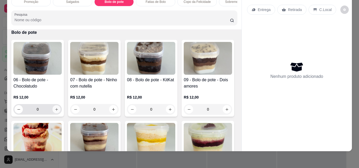
click at [55, 111] on icon "increase-product-quantity" at bounding box center [57, 110] width 4 height 4
type input "1"
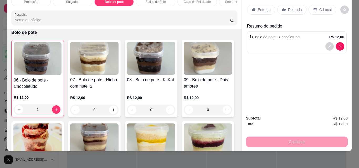
click at [292, 7] on p "Retirada" at bounding box center [295, 9] width 14 height 5
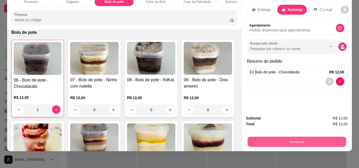
click at [307, 137] on button "Continuar" at bounding box center [296, 142] width 99 height 10
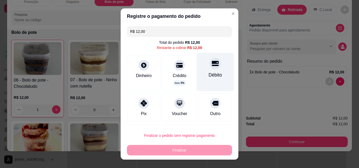
click at [212, 66] on icon at bounding box center [215, 63] width 7 height 7
type input "R$ 0,00"
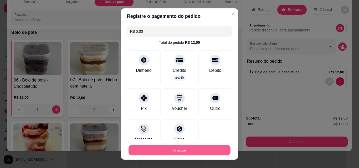
click at [202, 148] on button "Finalizar" at bounding box center [179, 151] width 102 height 10
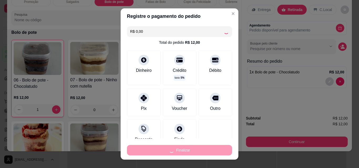
type input "0"
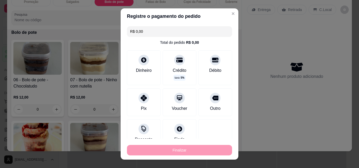
type input "-R$ 12,00"
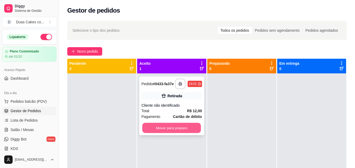
click at [179, 132] on button "Mover para preparo" at bounding box center [171, 128] width 59 height 10
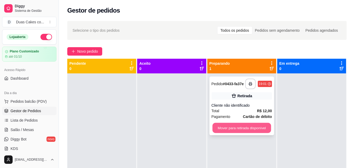
click at [225, 127] on button "Mover para retirada disponível" at bounding box center [241, 128] width 59 height 10
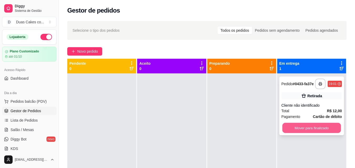
click at [312, 132] on button "Mover para finalizado" at bounding box center [311, 128] width 59 height 10
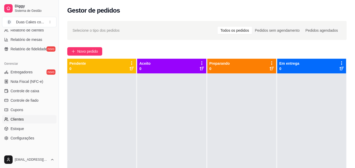
scroll to position [210, 0]
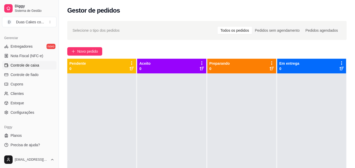
click at [22, 66] on span "Controle de caixa" at bounding box center [25, 65] width 29 height 5
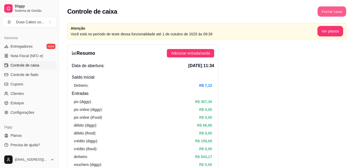
click at [337, 11] on button "Fechar caixa" at bounding box center [332, 12] width 29 height 10
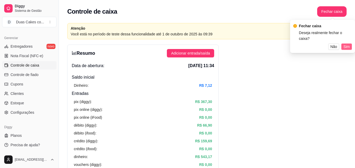
click at [346, 44] on span "Sim" at bounding box center [346, 47] width 6 height 6
